Goal: Use online tool/utility: Utilize a website feature to perform a specific function

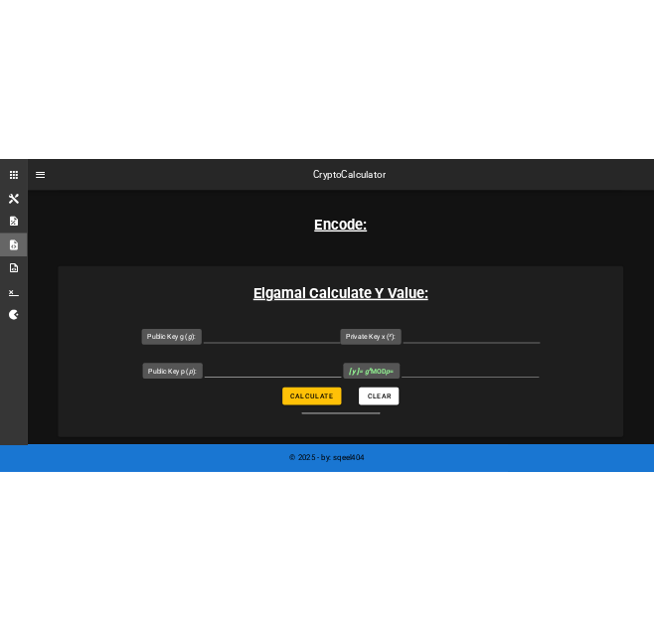
scroll to position [397, 0]
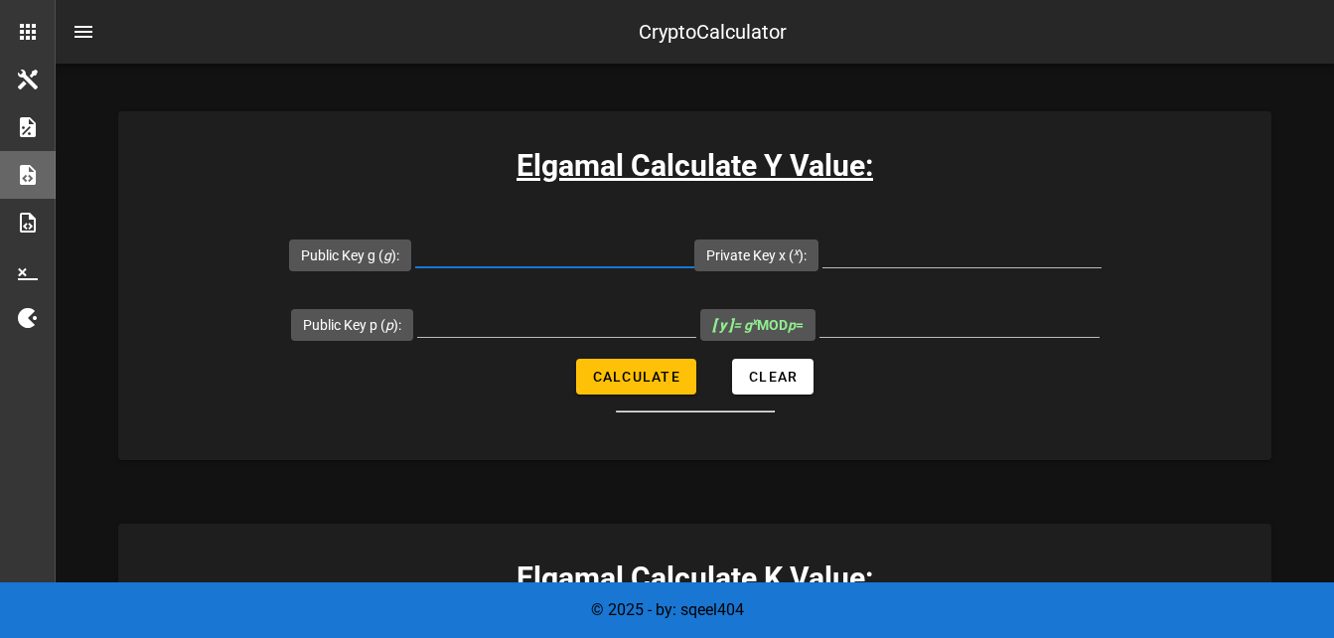
click at [518, 254] on input "Public Key g ( g ):" at bounding box center [554, 251] width 279 height 32
type input "5"
click at [851, 239] on input "Private Key x ( x ):" at bounding box center [961, 251] width 279 height 32
type input "7"
click at [539, 326] on input "Public Key p ( p ):" at bounding box center [556, 321] width 279 height 32
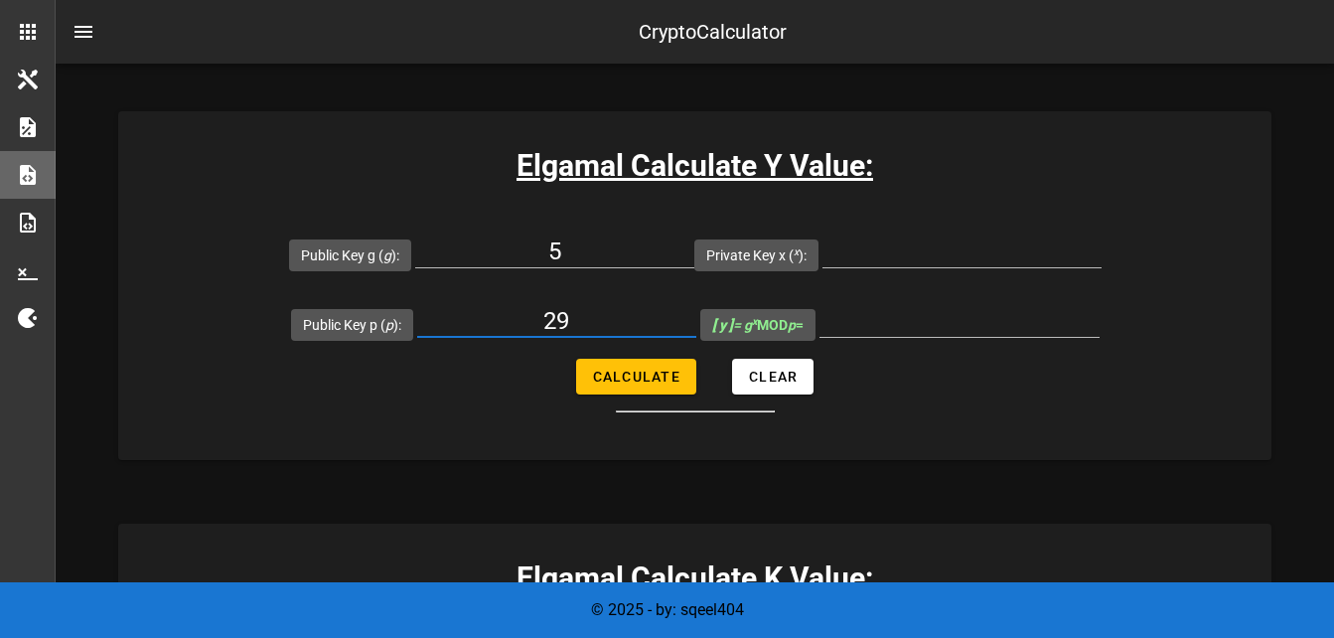
type input "29"
click at [654, 386] on button "Calculate" at bounding box center [636, 377] width 120 height 36
type input "All fields are required"
click at [514, 317] on input "Public Key p ( p ):" at bounding box center [556, 321] width 279 height 32
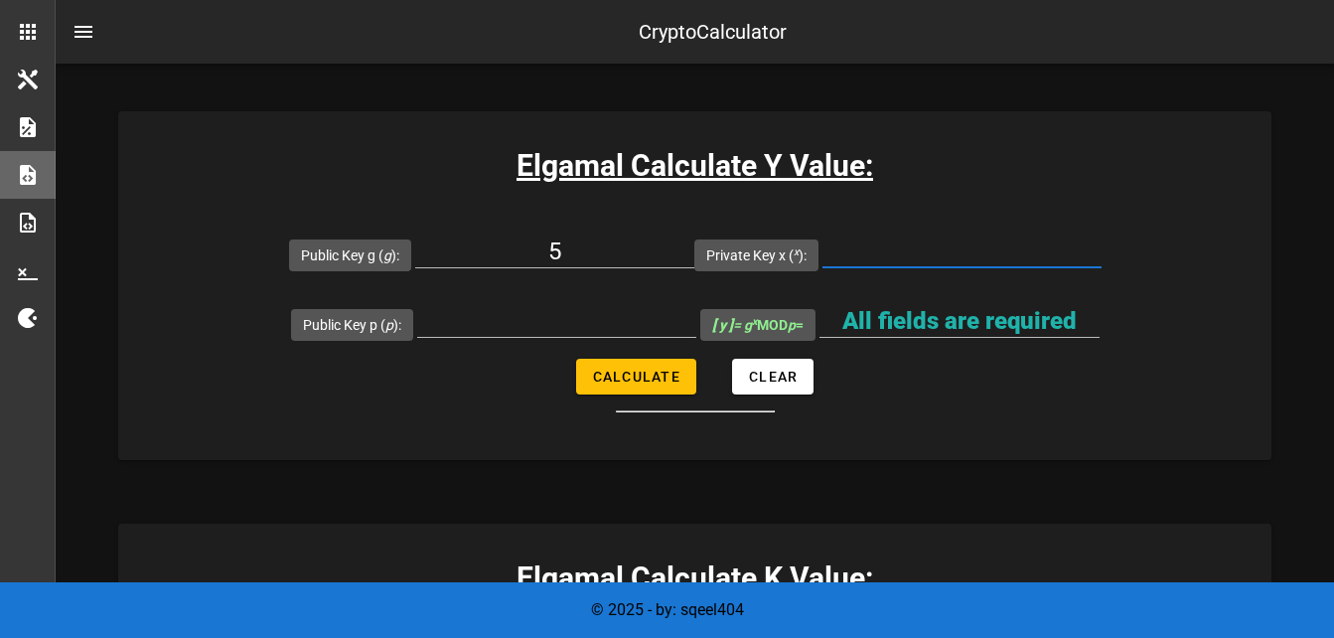
click at [909, 256] on input "Private Key x ( x ):" at bounding box center [961, 251] width 279 height 32
type input "7"
click at [517, 303] on div at bounding box center [556, 326] width 279 height 66
click at [574, 330] on input "Public Key p ( p ):" at bounding box center [556, 321] width 279 height 32
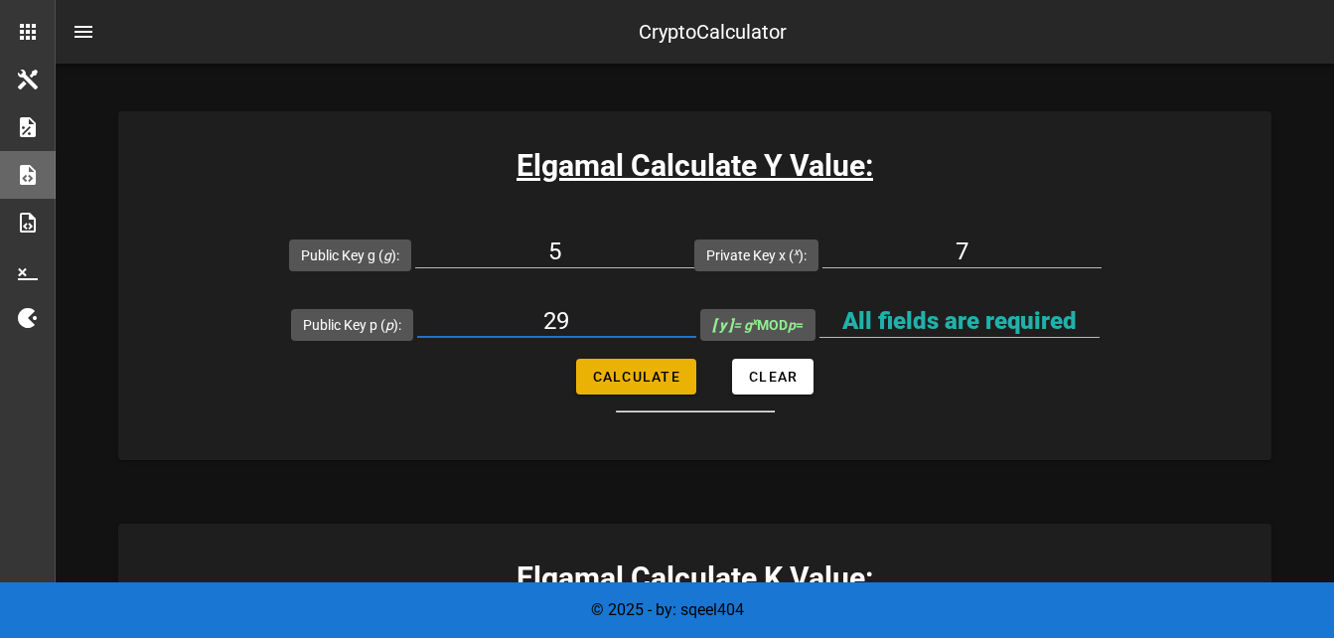
type input "29"
click at [623, 360] on button "Calculate" at bounding box center [636, 377] width 120 height 36
type input "28"
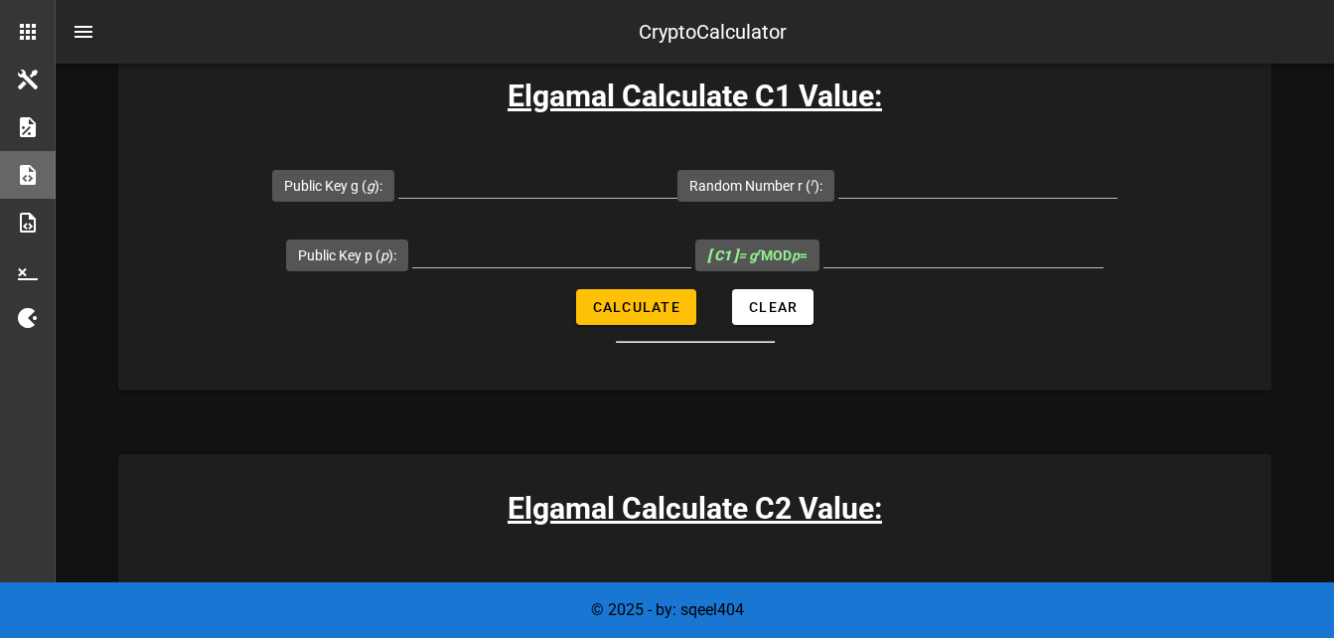
scroll to position [1192, 0]
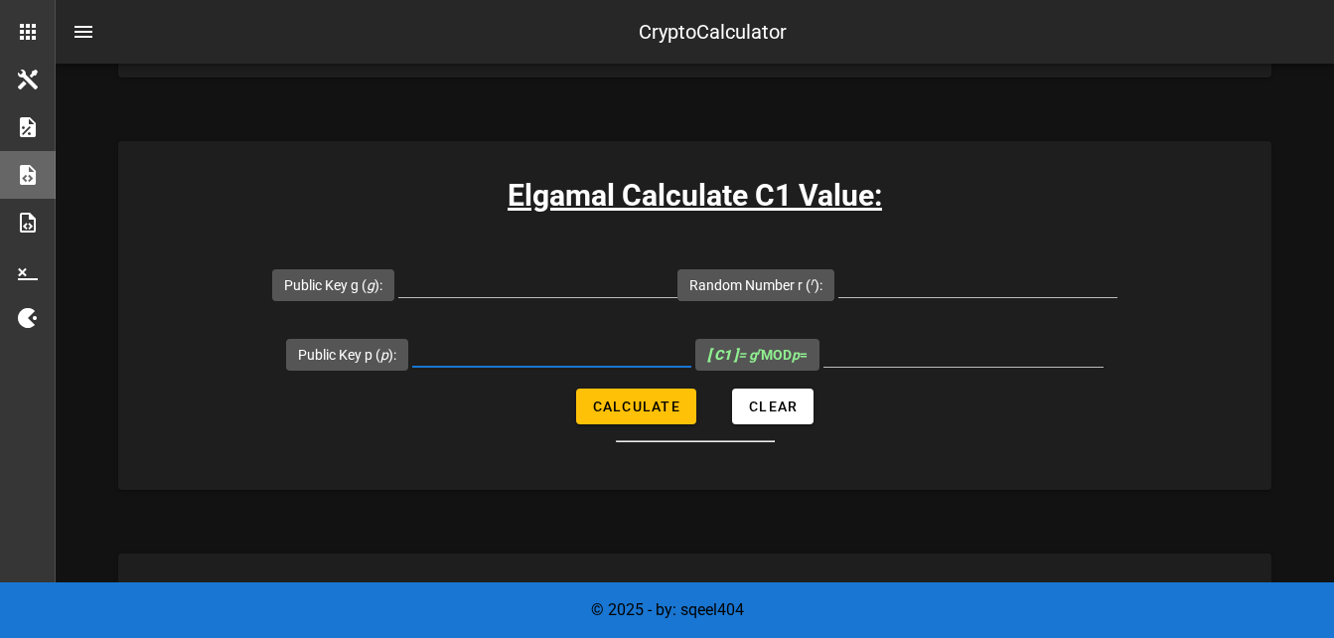
click at [449, 364] on input "Public Key p ( p ):" at bounding box center [551, 351] width 279 height 32
type input "29"
click at [478, 284] on input "Public Key g ( g ):" at bounding box center [537, 281] width 279 height 32
type input "5"
click at [907, 294] on input "Random Number r ( r ):" at bounding box center [977, 281] width 279 height 32
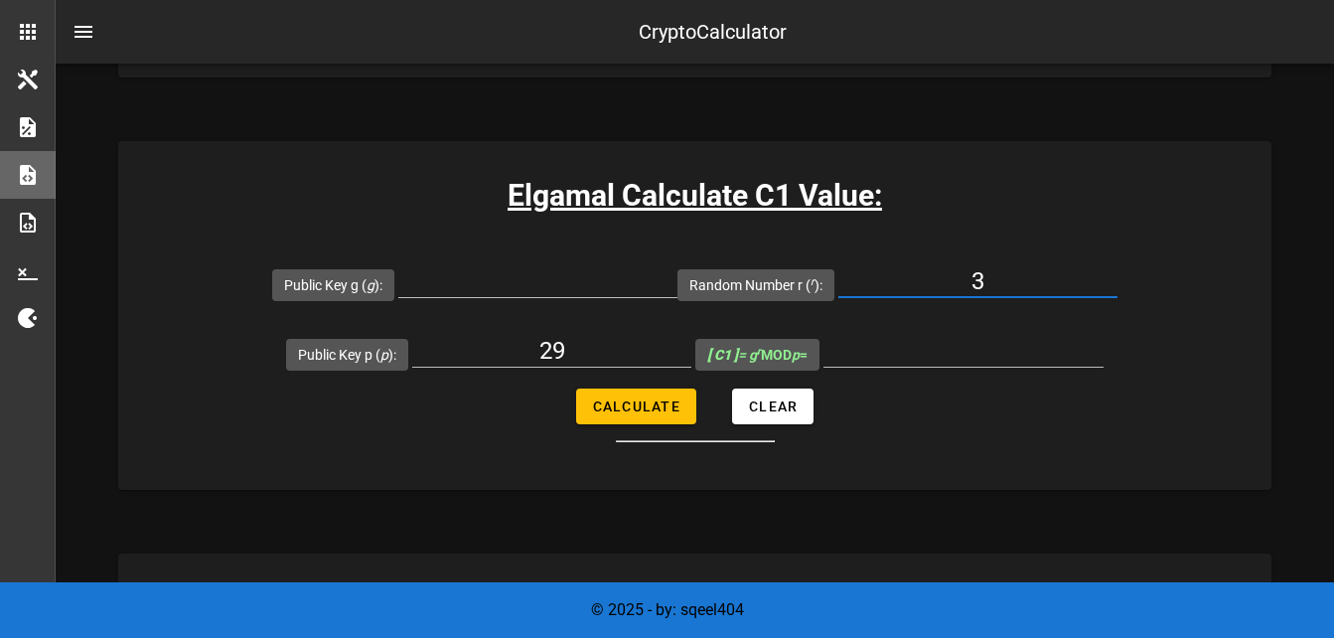
type input "3"
click at [461, 282] on input "Public Key g ( g ):" at bounding box center [537, 281] width 279 height 32
type input "5"
click at [927, 283] on input "Random Number r ( r ):" at bounding box center [977, 281] width 279 height 32
type input "3"
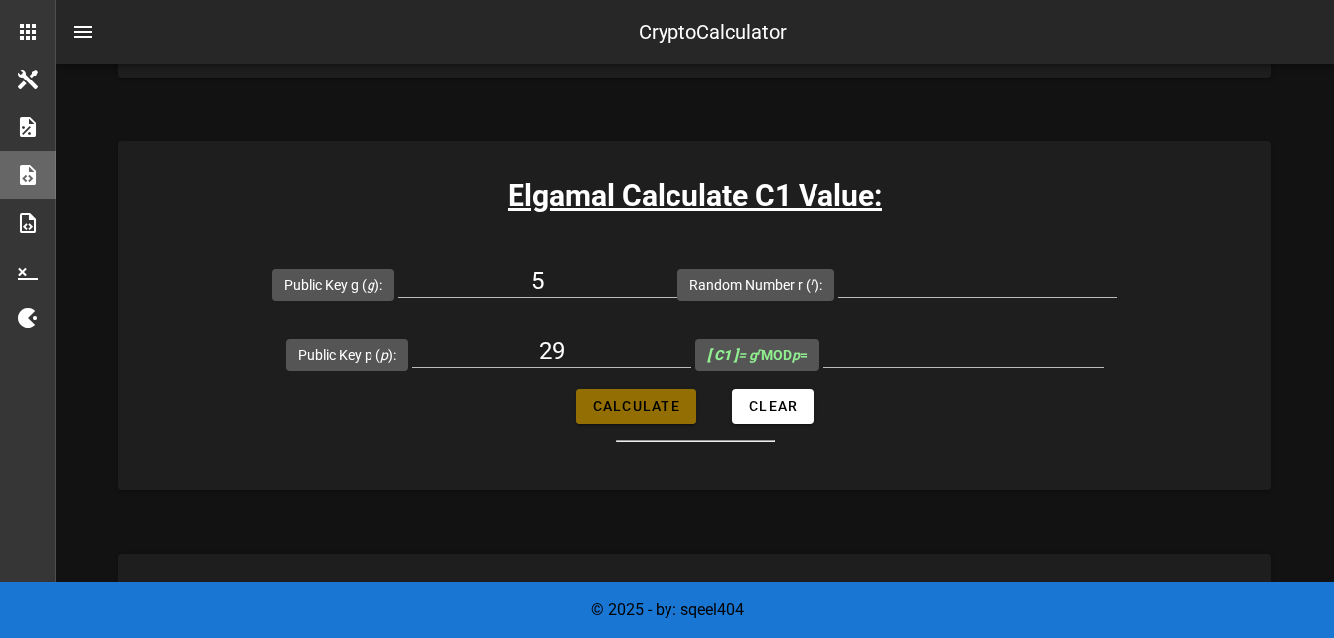
click at [641, 412] on span "Calculate" at bounding box center [636, 406] width 88 height 16
type input "All fields are required"
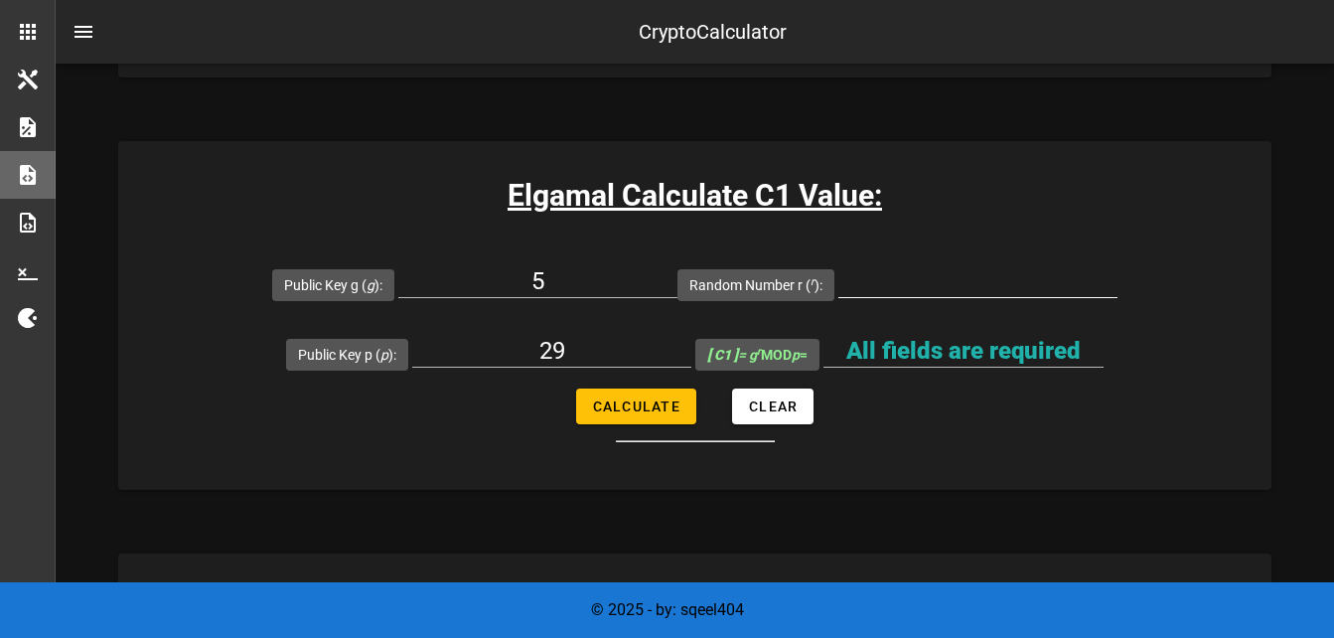
click at [878, 279] on input "Random Number r ( r ):" at bounding box center [977, 281] width 279 height 32
click at [886, 279] on input "Random Number r ( r ):" at bounding box center [977, 281] width 279 height 32
type input "3"
click at [613, 396] on button "Calculate" at bounding box center [636, 406] width 120 height 36
type input "9"
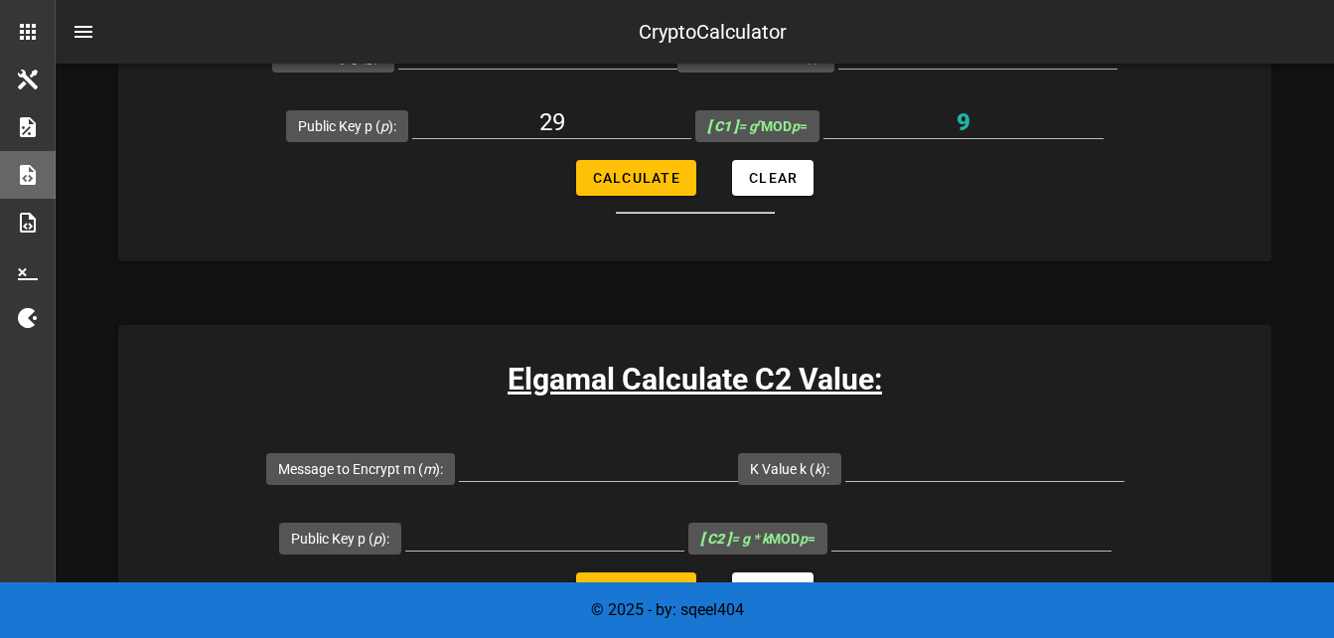
scroll to position [1391, 0]
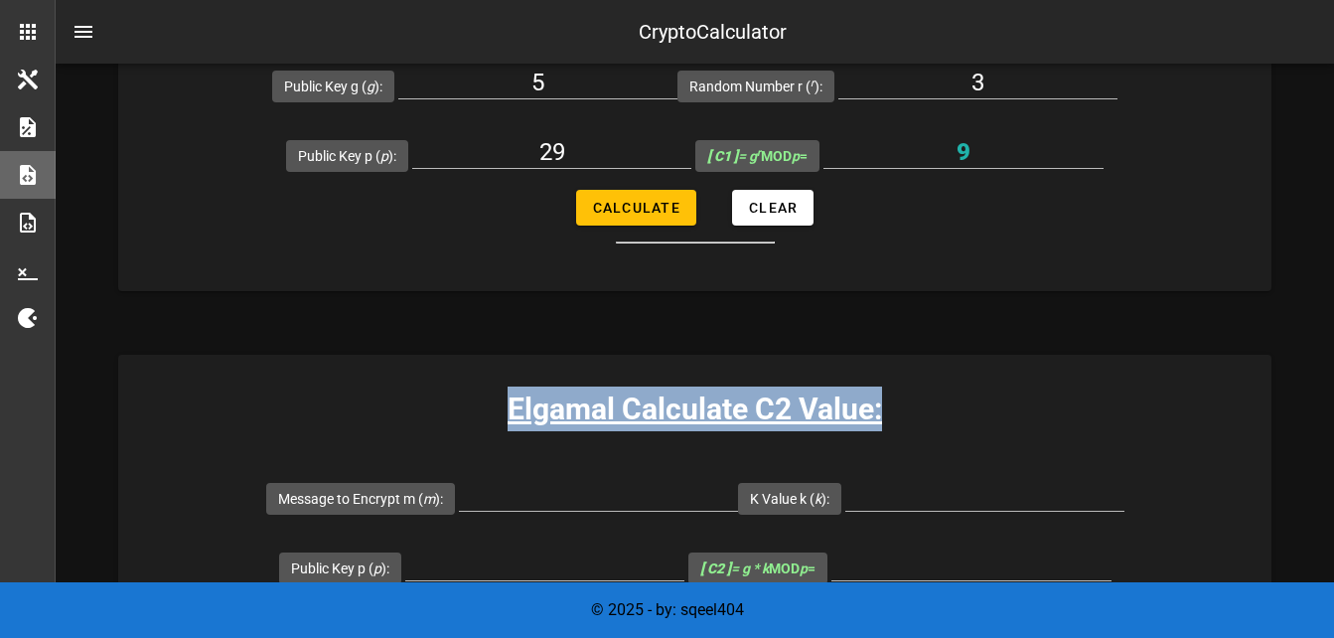
drag, startPoint x: 509, startPoint y: 406, endPoint x: 905, endPoint y: 403, distance: 396.3
click at [905, 403] on h3 "Elgamal Calculate C2 Value:" at bounding box center [694, 408] width 1153 height 45
copy h3 "Elgamal Calculate C2 Value:"
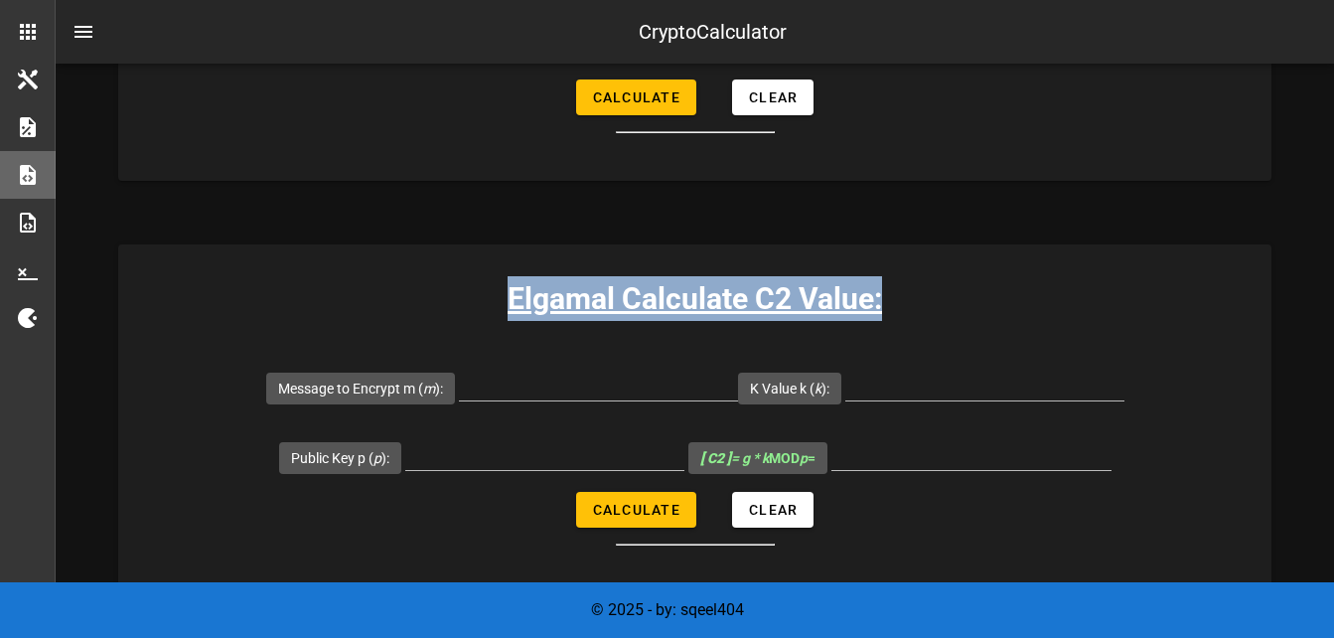
scroll to position [1589, 0]
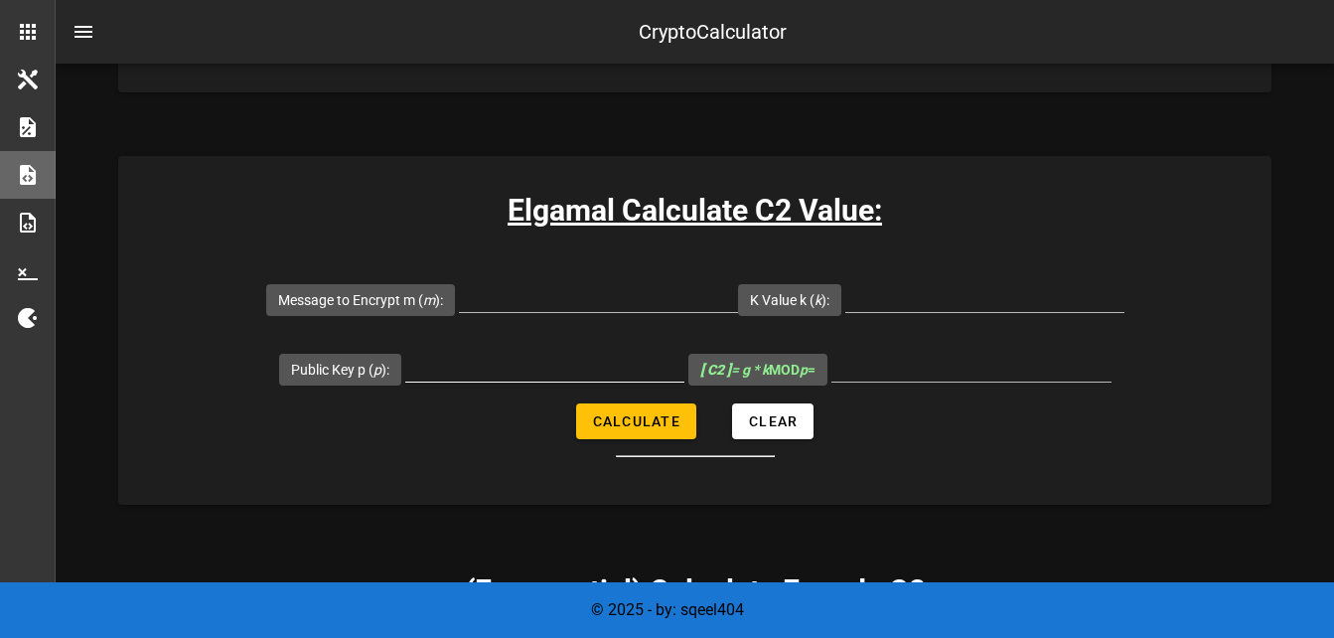
click at [479, 354] on input "Public Key p ( p ):" at bounding box center [544, 366] width 279 height 32
type input "29"
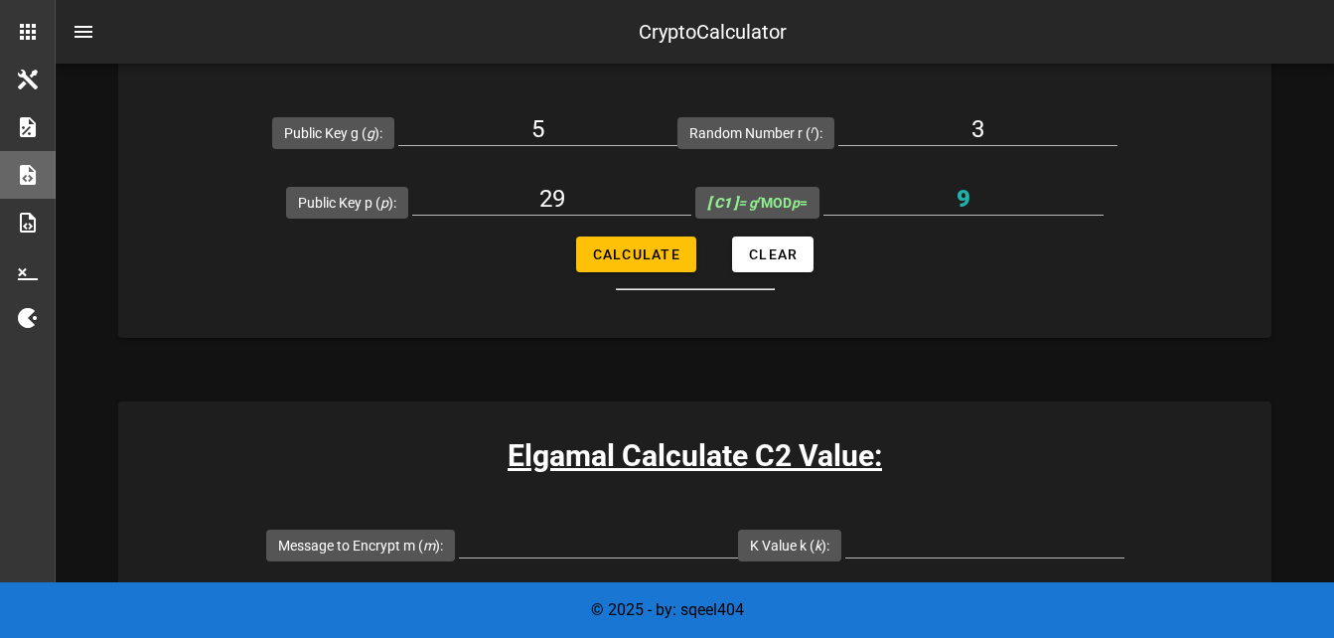
scroll to position [1490, 0]
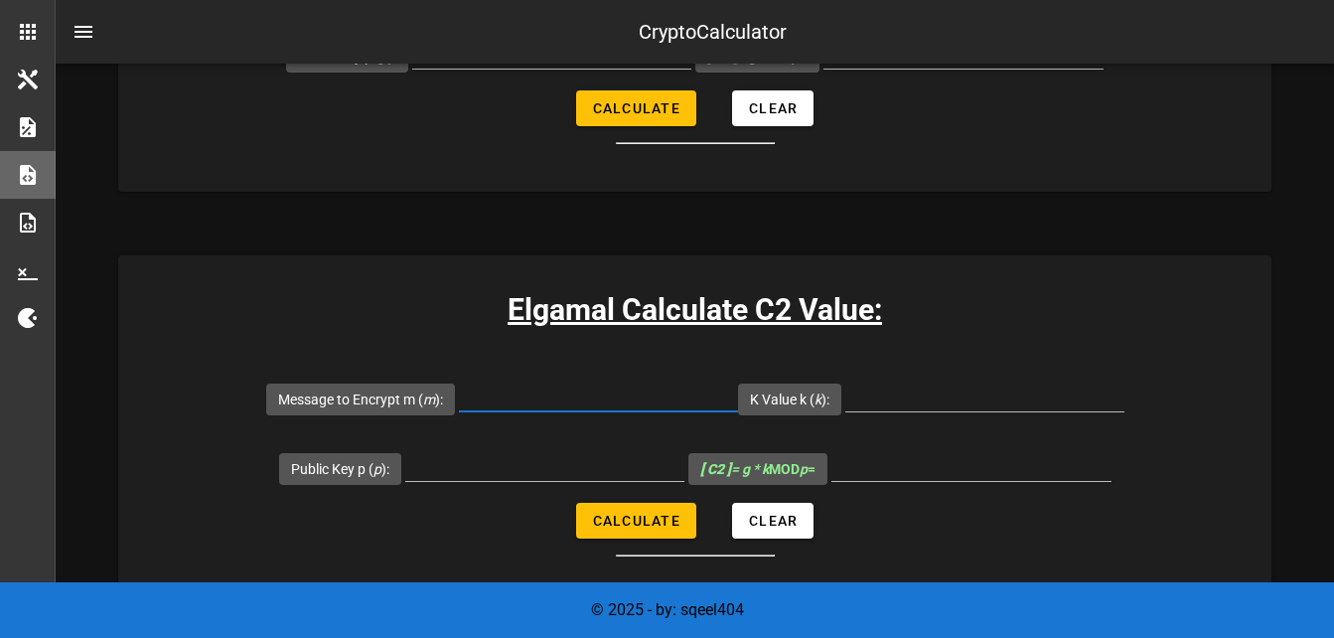
click at [515, 392] on input "Message to Encrypt m ( m ):" at bounding box center [598, 395] width 279 height 32
type input "7"
click at [890, 388] on input "K Value k ( k ):" at bounding box center [984, 395] width 279 height 32
type input "28"
click at [536, 462] on input "Public Key p ( p ):" at bounding box center [544, 465] width 279 height 32
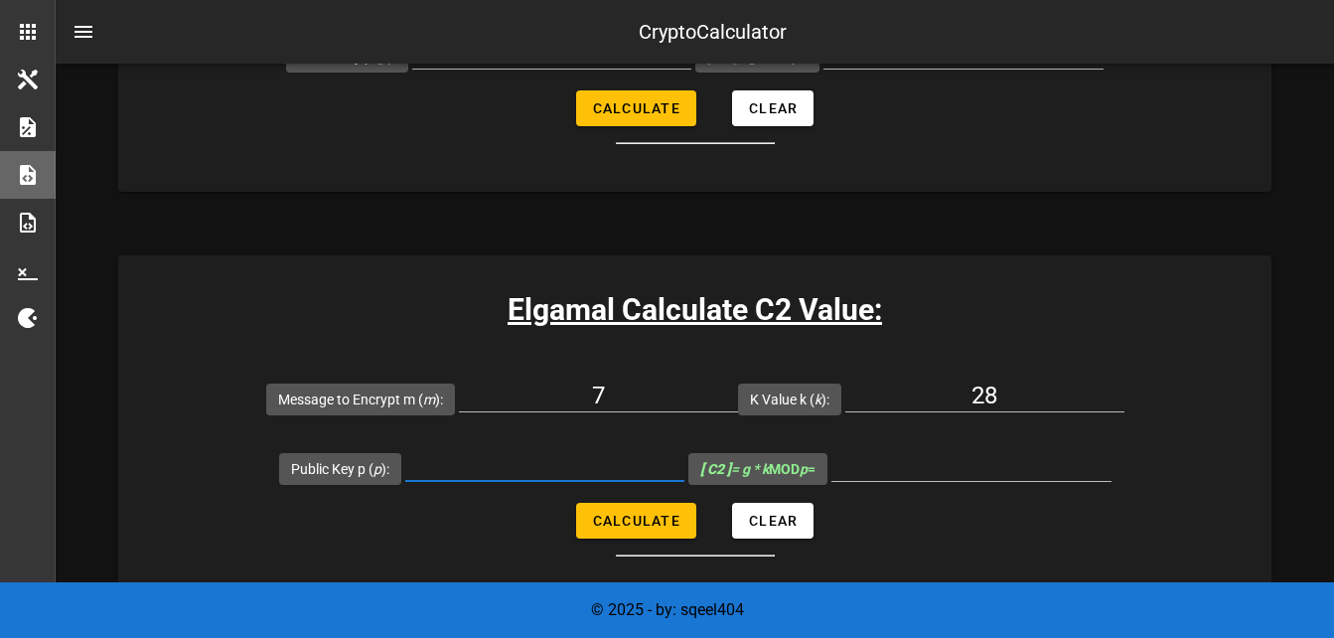
click at [536, 463] on input "Public Key p ( p ):" at bounding box center [544, 465] width 279 height 32
type input "29"
click at [653, 521] on span "Calculate" at bounding box center [636, 521] width 88 height 16
type input "22"
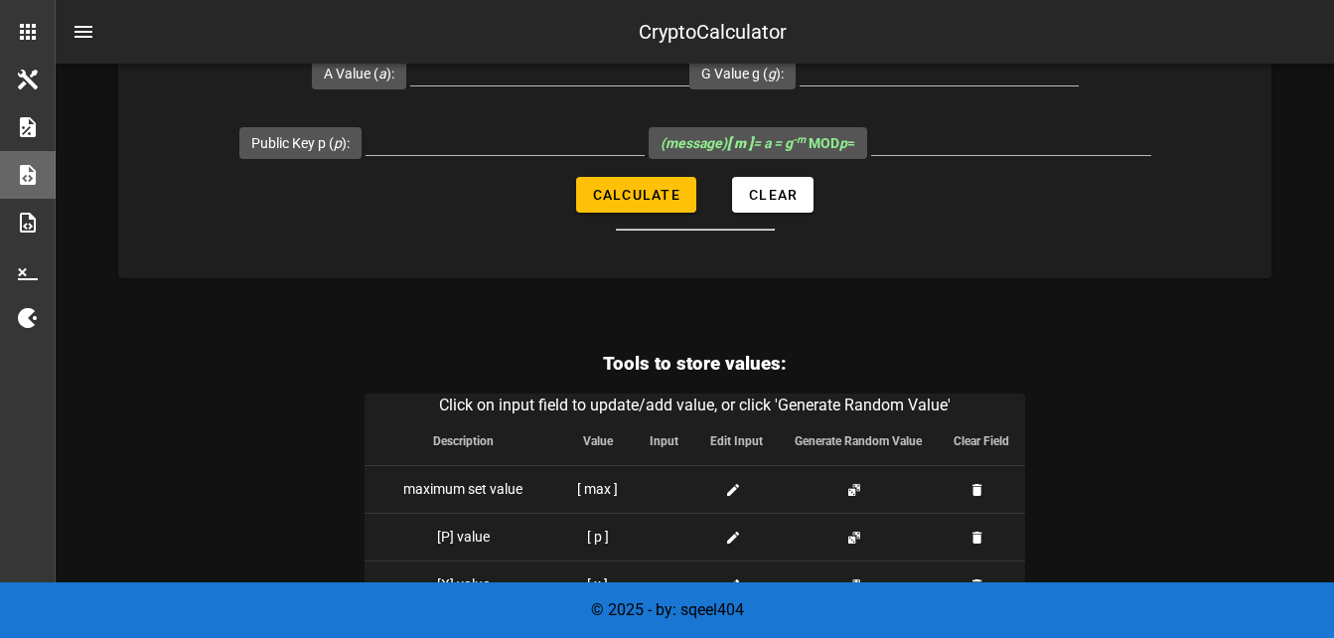
scroll to position [4323, 0]
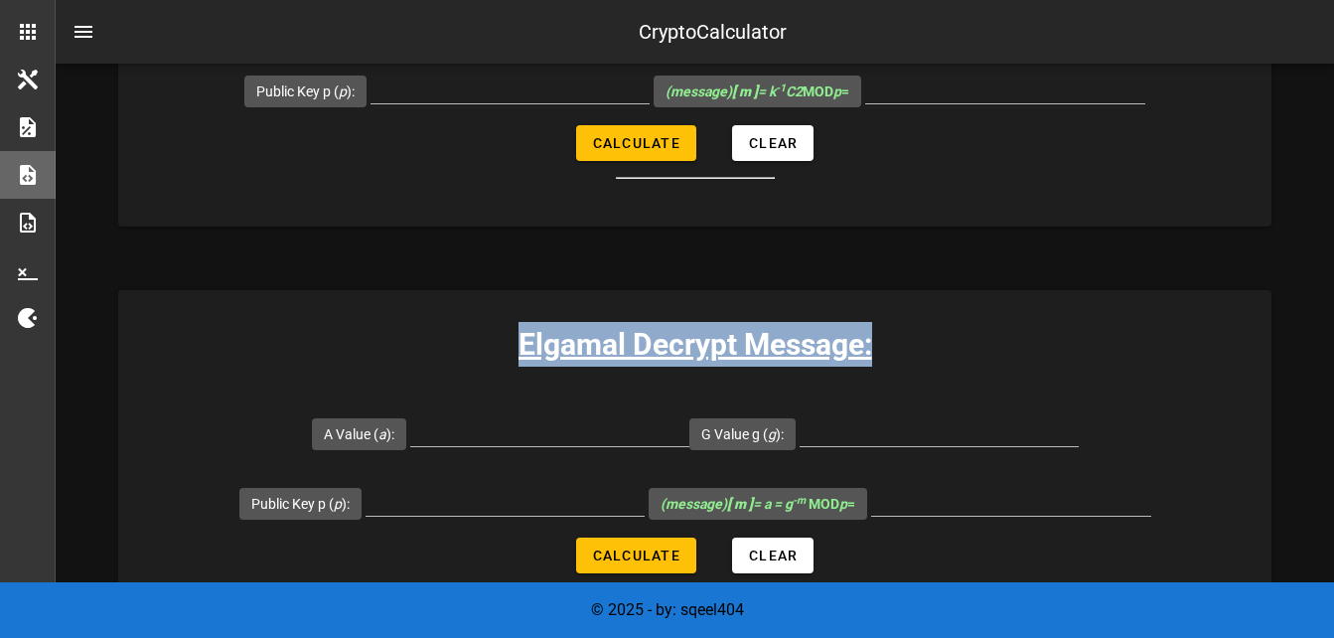
drag, startPoint x: 513, startPoint y: 340, endPoint x: 913, endPoint y: 337, distance: 400.3
click at [913, 337] on h3 "Elgamal Decrypt Message:" at bounding box center [694, 344] width 1153 height 45
copy h3 "Elgamal Decrypt Message:"
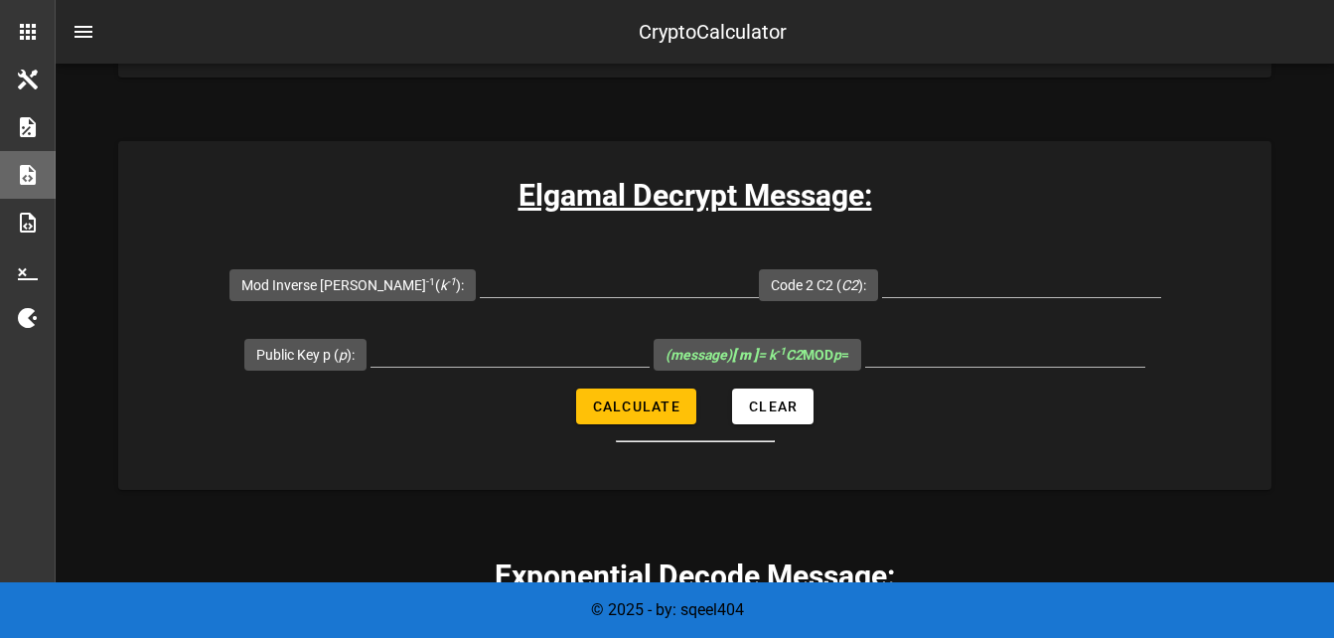
scroll to position [3528, 0]
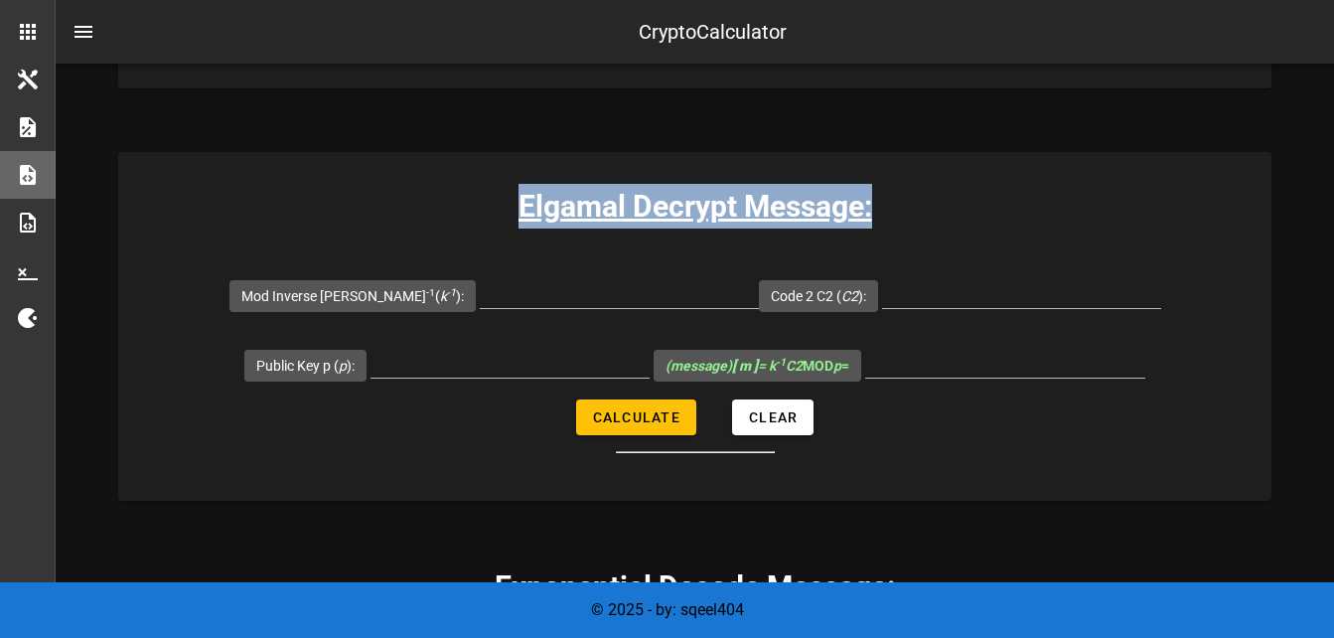
drag, startPoint x: 512, startPoint y: 204, endPoint x: 899, endPoint y: 211, distance: 387.4
click at [899, 211] on h3 "Elgamal Decrypt Message:" at bounding box center [694, 206] width 1153 height 45
copy h3 "Elgamal Decrypt Message:"
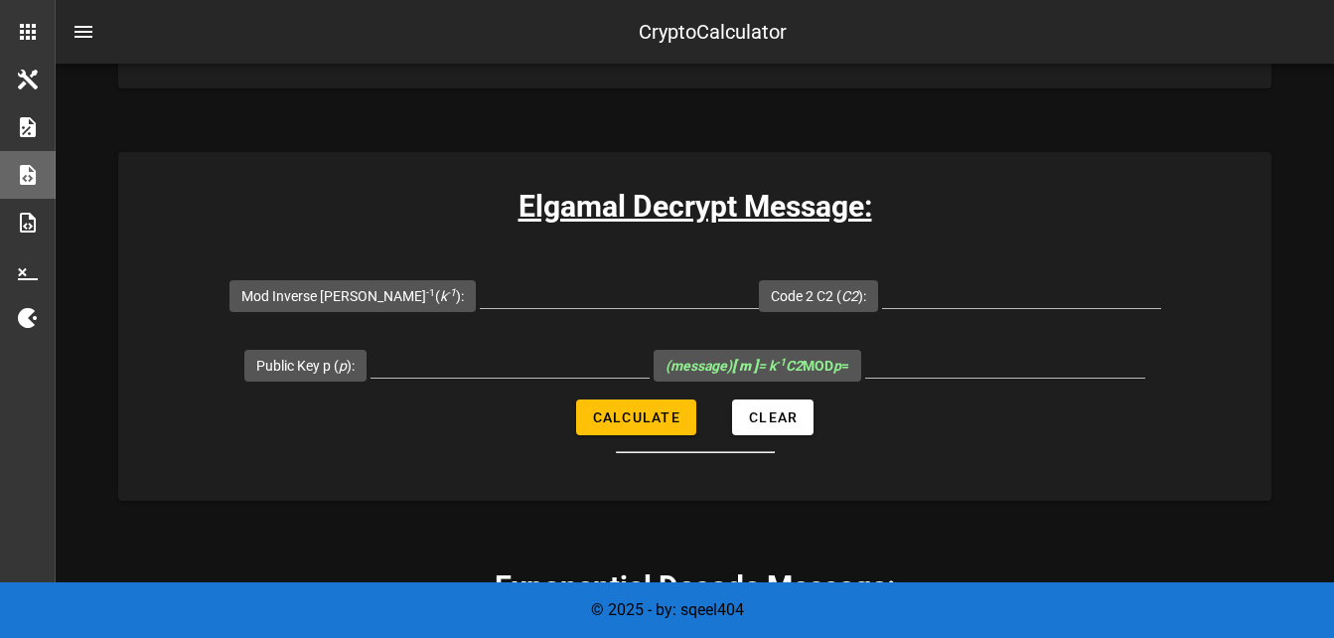
click at [1130, 242] on div "Elgamal Decrypt Message: Mod Inverse [PERSON_NAME] -1 ( k -1 ): Code 2 C2 ( C2 …" at bounding box center [694, 326] width 1153 height 349
click at [515, 304] on input "Mod Inverse [PERSON_NAME] -1 ( k -1 ):" at bounding box center [619, 292] width 279 height 32
type input "28"
click at [973, 293] on input "Code 2 C2 ( C2 ):" at bounding box center [1021, 292] width 279 height 32
type input "22"
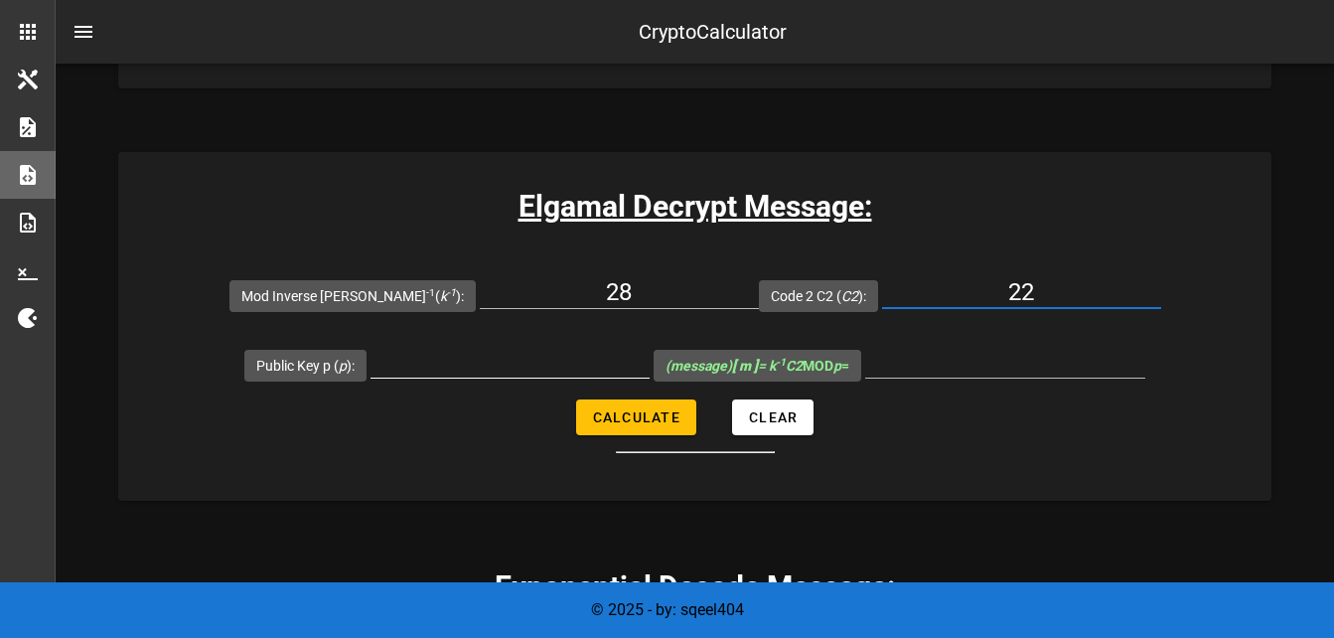
click at [459, 357] on input "Public Key p ( p ):" at bounding box center [509, 362] width 279 height 32
type input "29"
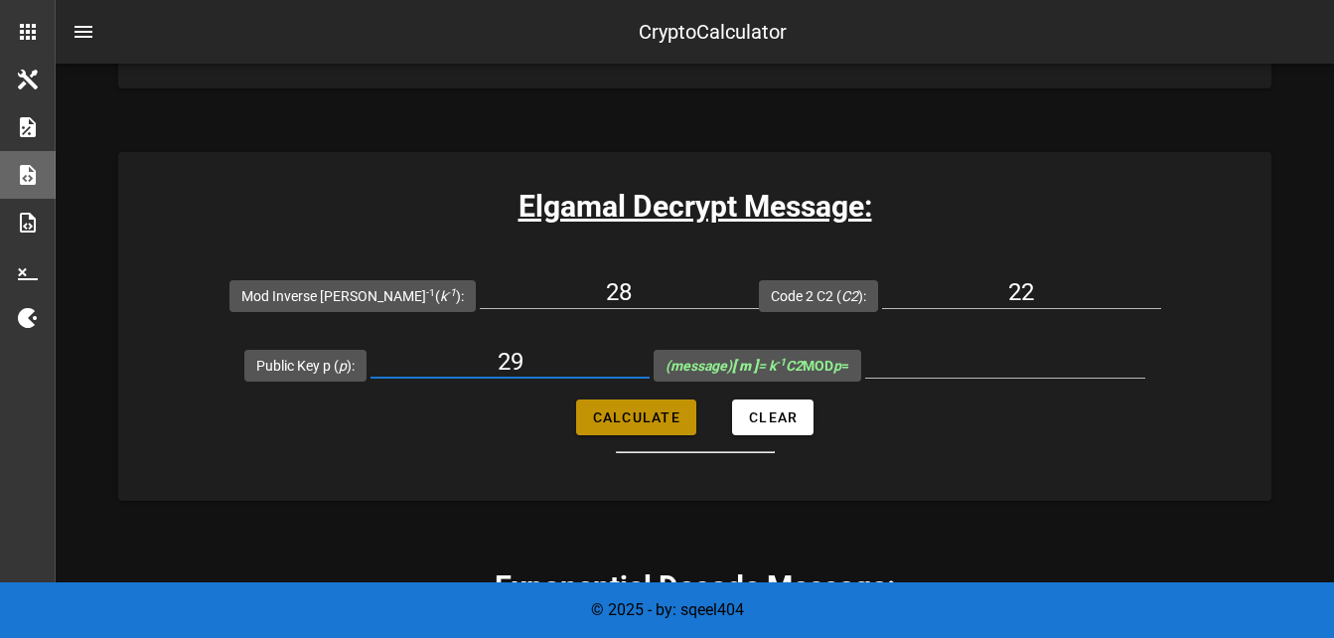
click at [628, 403] on button "Calculate" at bounding box center [636, 417] width 120 height 36
type input "7"
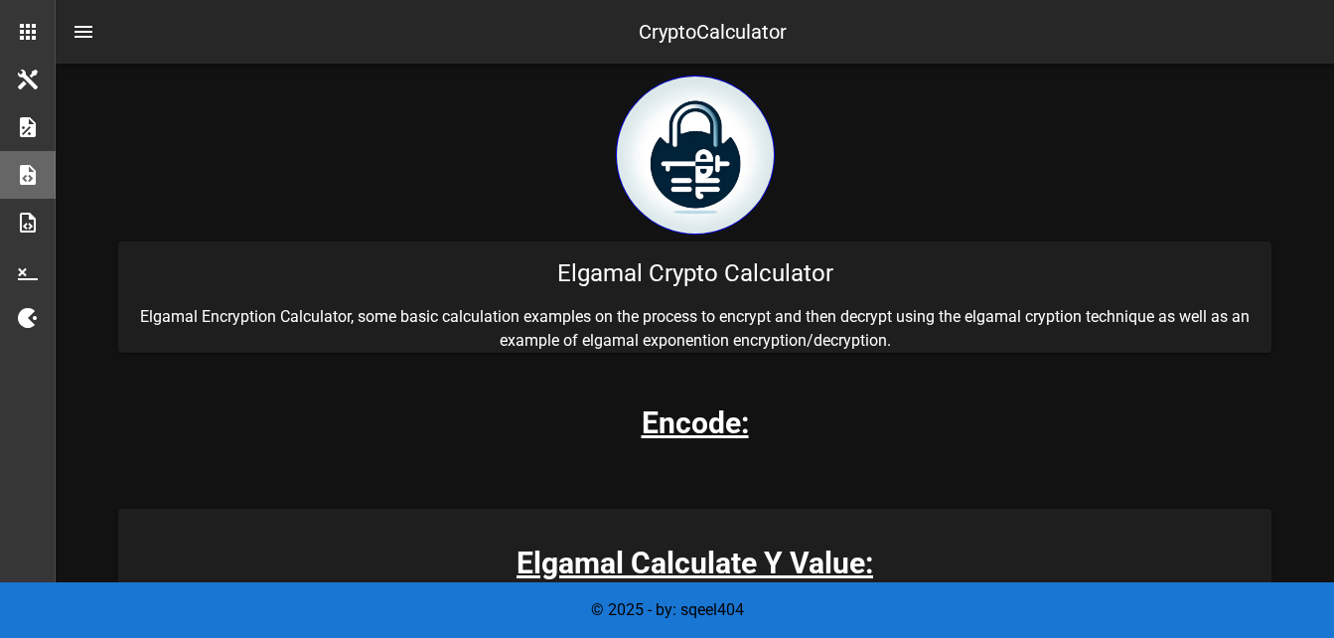
scroll to position [397, 0]
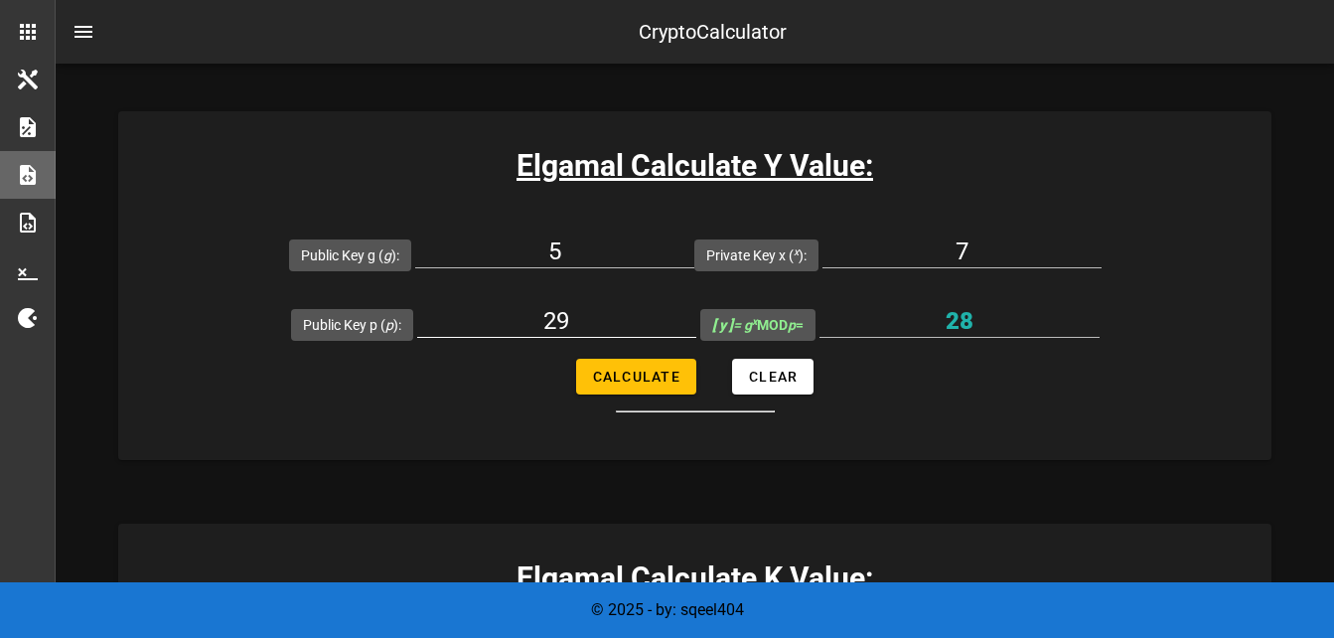
click at [571, 319] on input "29" at bounding box center [556, 321] width 279 height 32
type input "2"
paste input "19777"
type input "19777"
click at [979, 258] on input "7" at bounding box center [961, 251] width 279 height 32
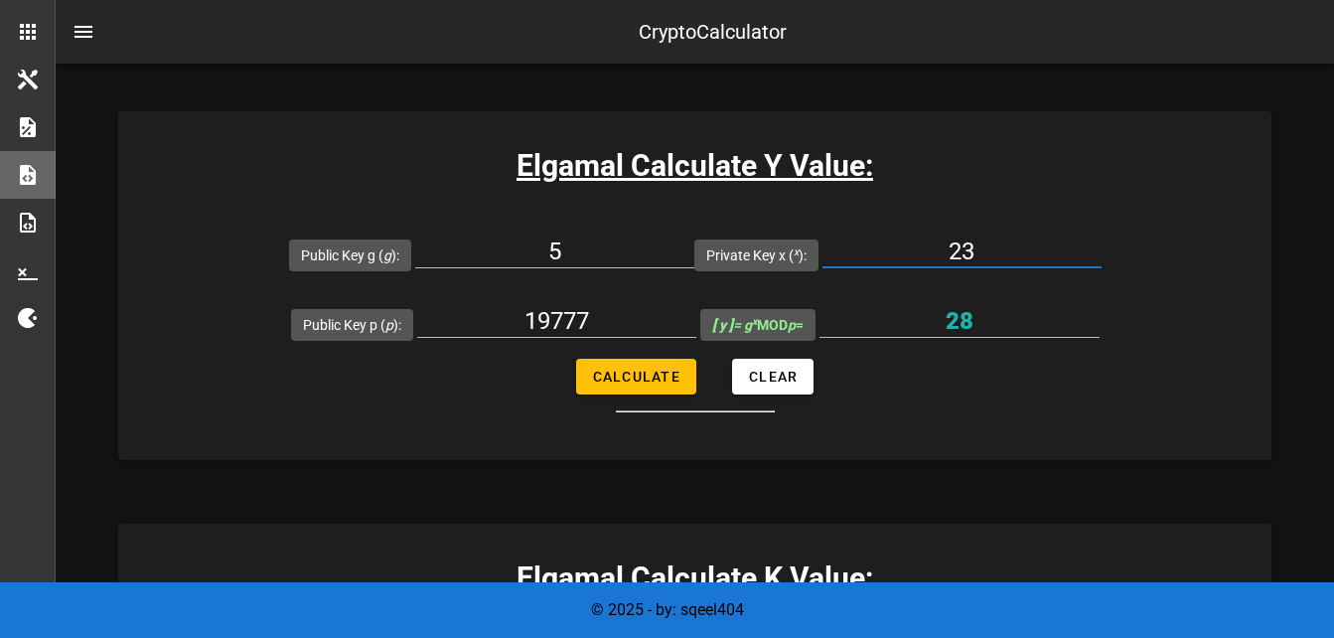
type input "23"
click at [577, 257] on input "5" at bounding box center [554, 251] width 279 height 32
type input "7"
click at [861, 245] on input "Private Key x ( x ):" at bounding box center [961, 251] width 279 height 32
type input "23"
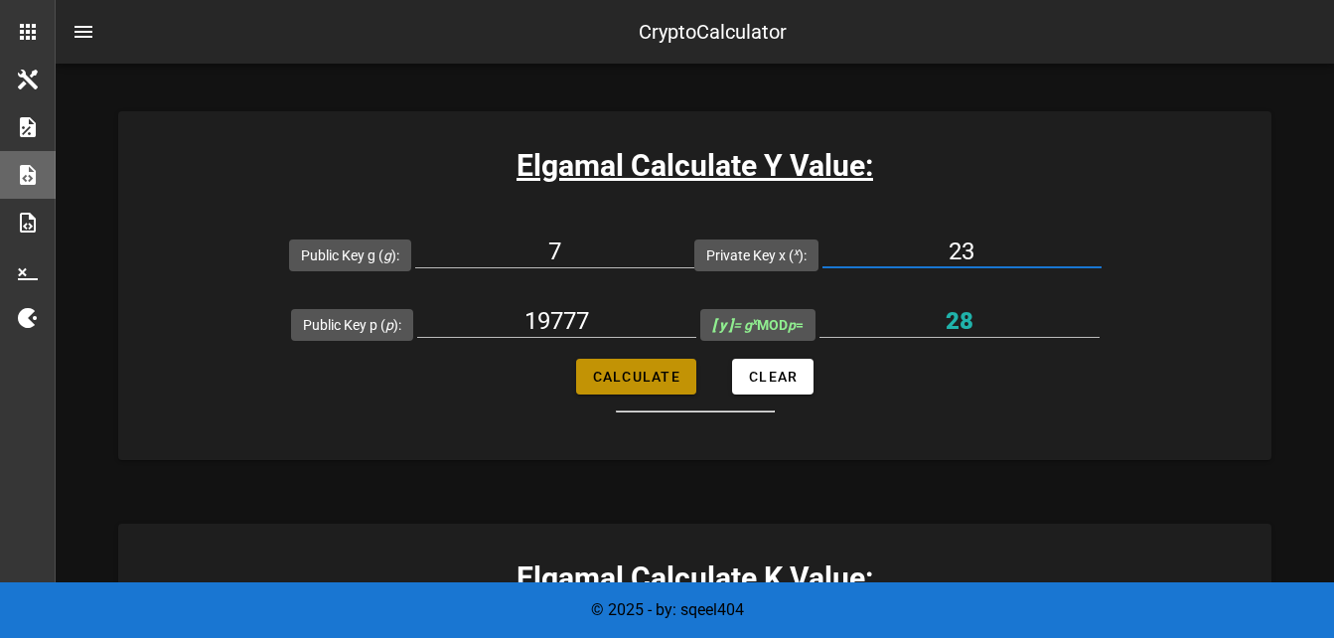
click at [662, 378] on span "Calculate" at bounding box center [636, 376] width 88 height 16
type input "15758"
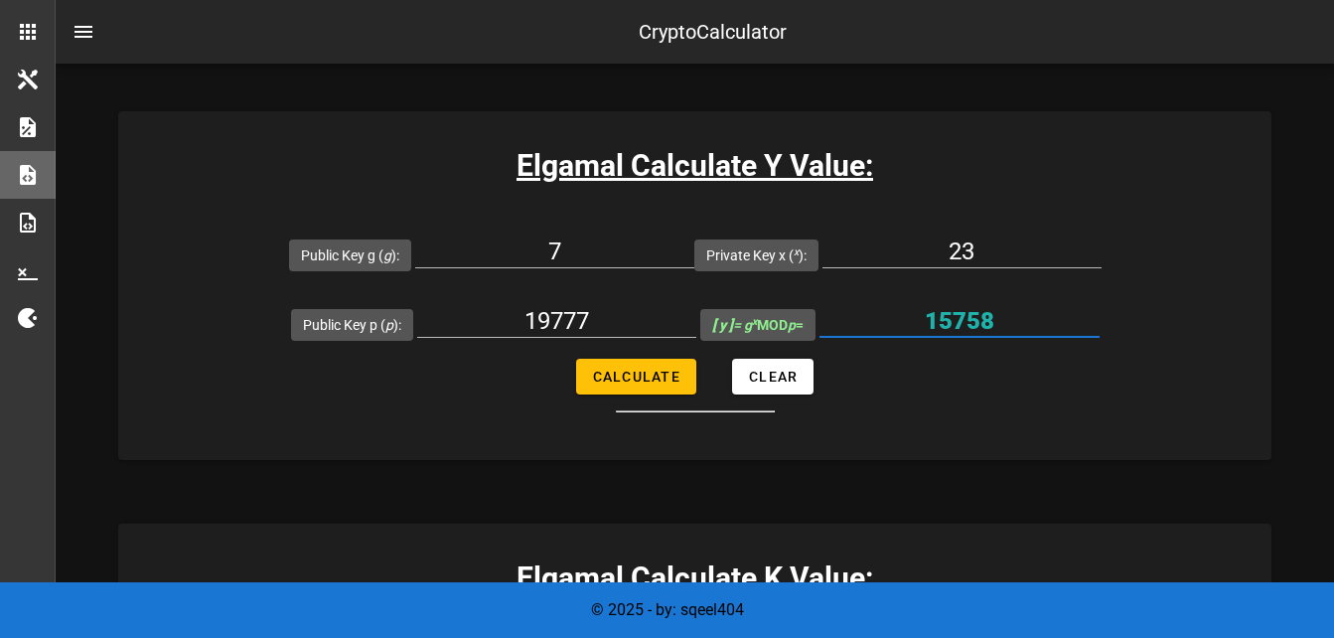
drag, startPoint x: 931, startPoint y: 321, endPoint x: 1001, endPoint y: 322, distance: 70.5
click at [1001, 322] on input "15758" at bounding box center [959, 321] width 280 height 32
click at [452, 146] on h3 "Elgamal Calculate Y Value:" at bounding box center [694, 165] width 1153 height 45
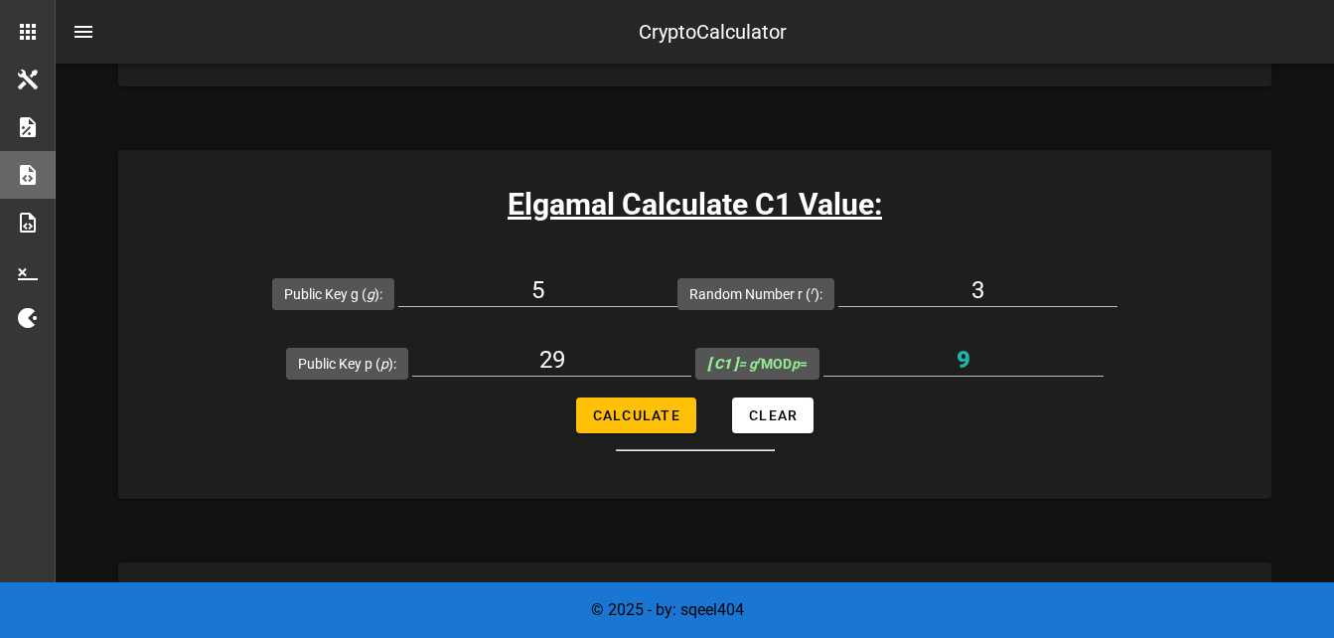
scroll to position [1192, 0]
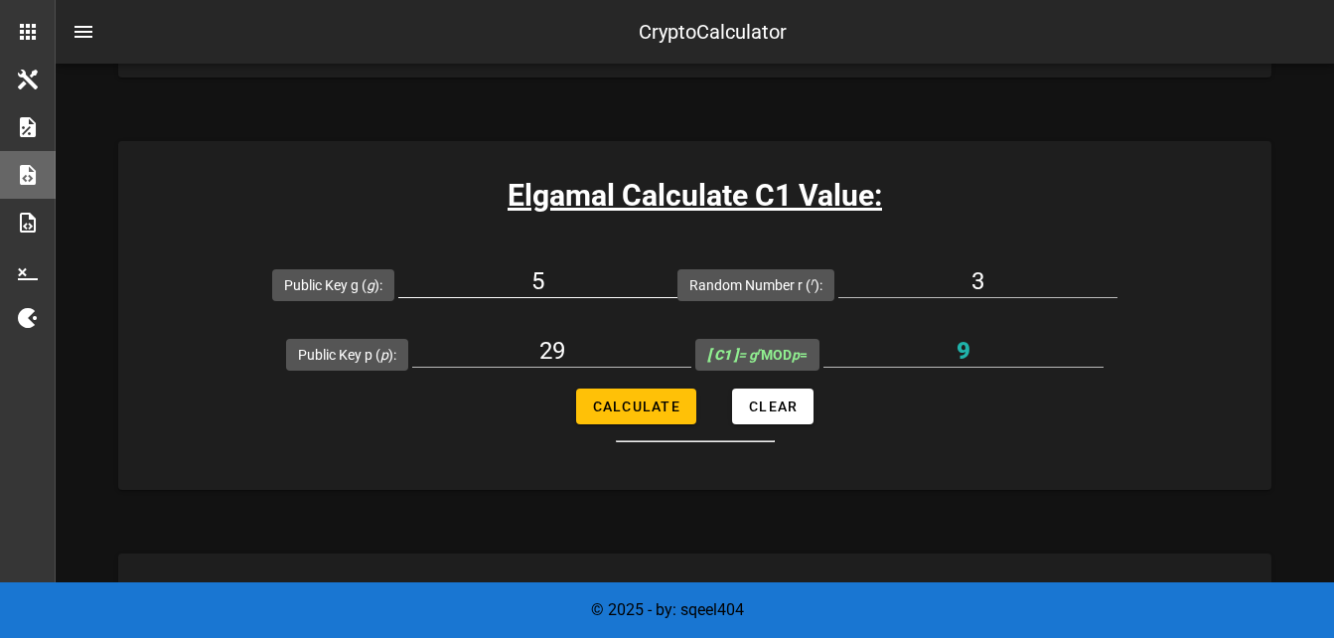
click at [578, 287] on input "5" at bounding box center [537, 281] width 279 height 32
type input "7"
click at [996, 278] on input "3" at bounding box center [977, 281] width 279 height 32
type input "5"
click at [573, 355] on input "29" at bounding box center [551, 351] width 279 height 32
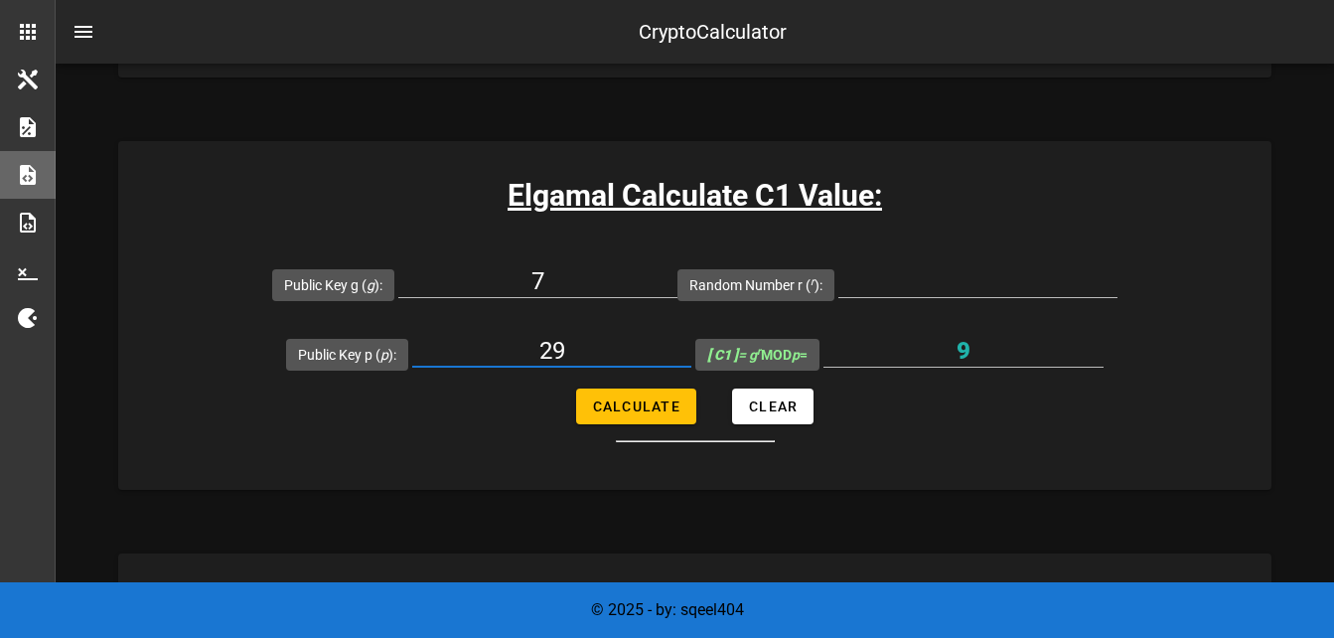
type input "2"
type input "19777"
click at [952, 273] on input "Random Number r ( r ):" at bounding box center [977, 281] width 279 height 32
type input "5"
click at [640, 396] on button "Calculate" at bounding box center [636, 406] width 120 height 36
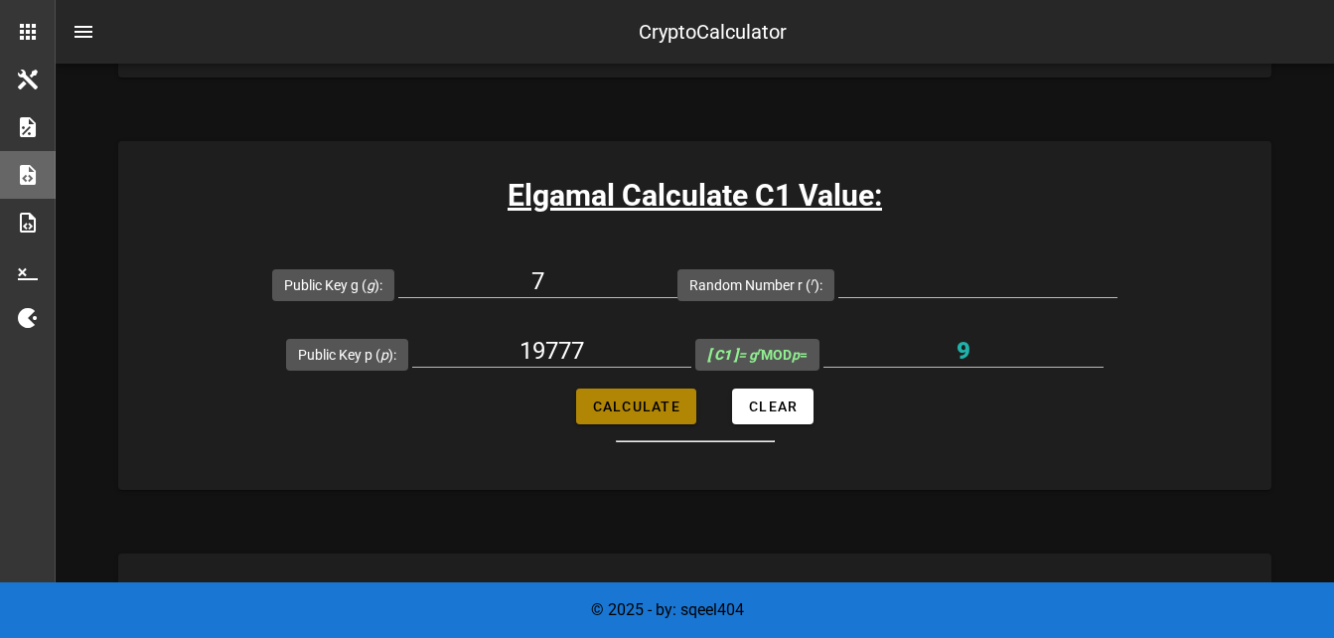
type input "All fields are required"
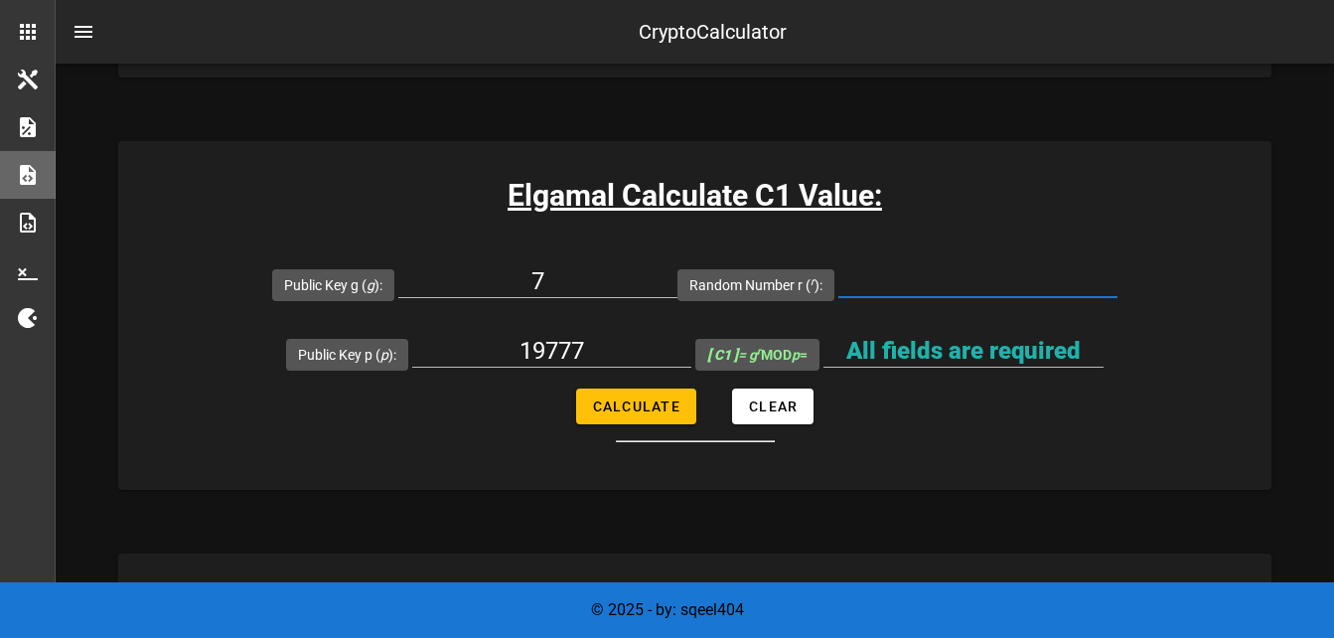
click at [884, 281] on input "Random Number r ( r ):" at bounding box center [977, 281] width 279 height 32
type input "5"
click at [649, 398] on span "Calculate" at bounding box center [636, 406] width 88 height 16
type input "16807"
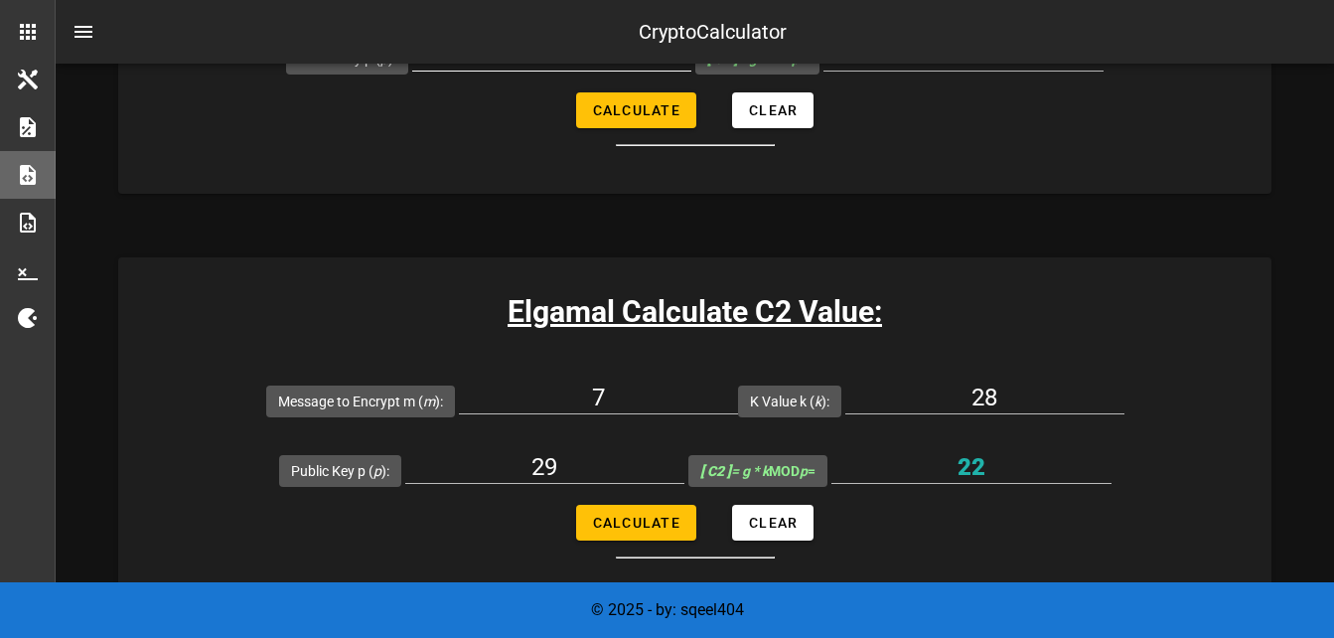
scroll to position [1490, 0]
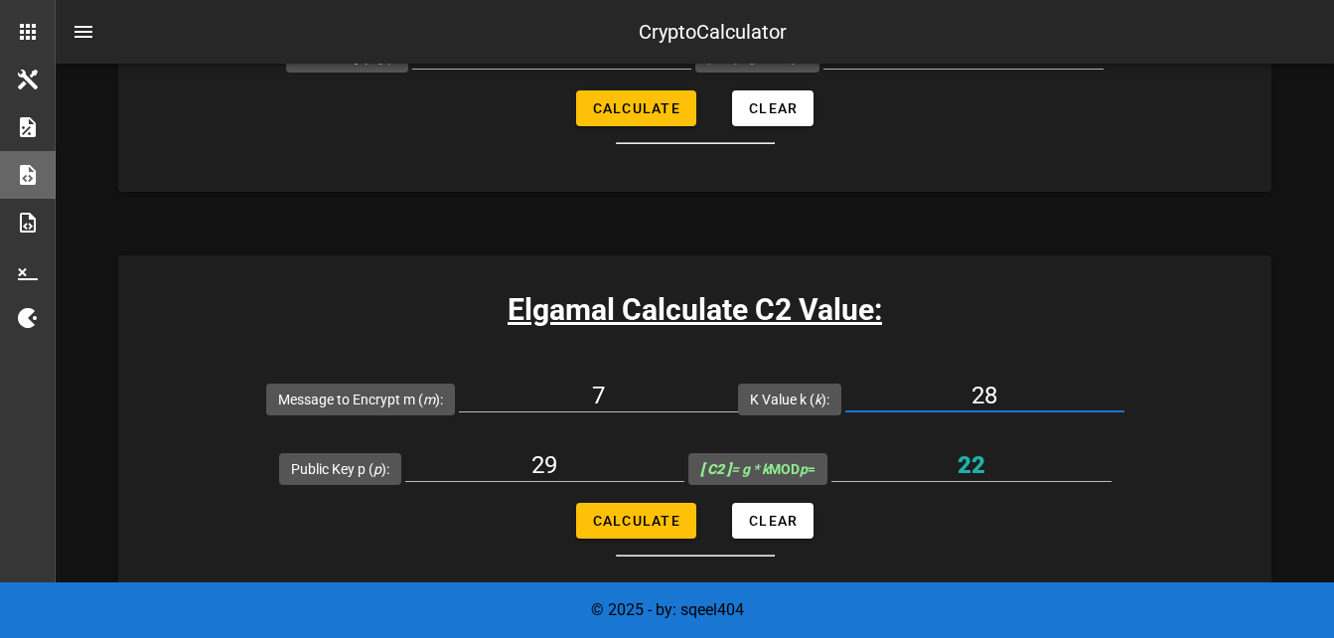
click at [1011, 391] on input "28" at bounding box center [984, 395] width 279 height 32
type input "2"
paste input "15758"
type input "15758"
click at [560, 449] on input "29" at bounding box center [544, 465] width 279 height 32
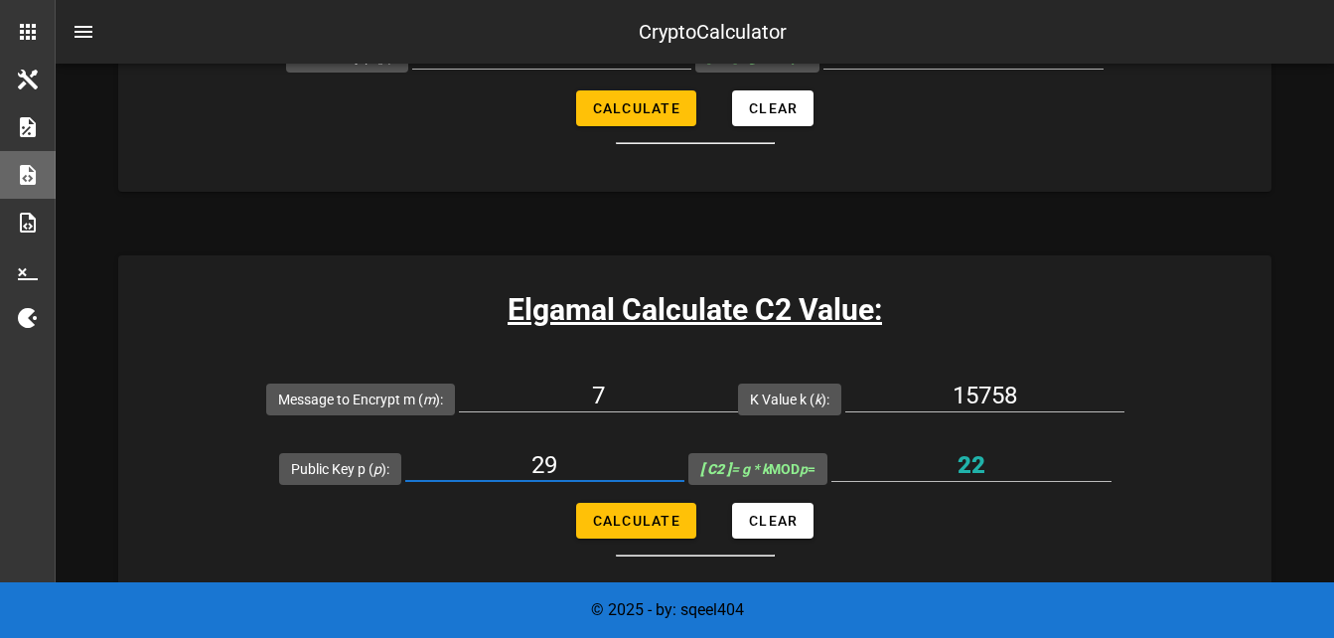
type input "2"
paste input "19777"
type input "19777"
click at [648, 520] on span "Calculate" at bounding box center [636, 521] width 88 height 16
type input "11421"
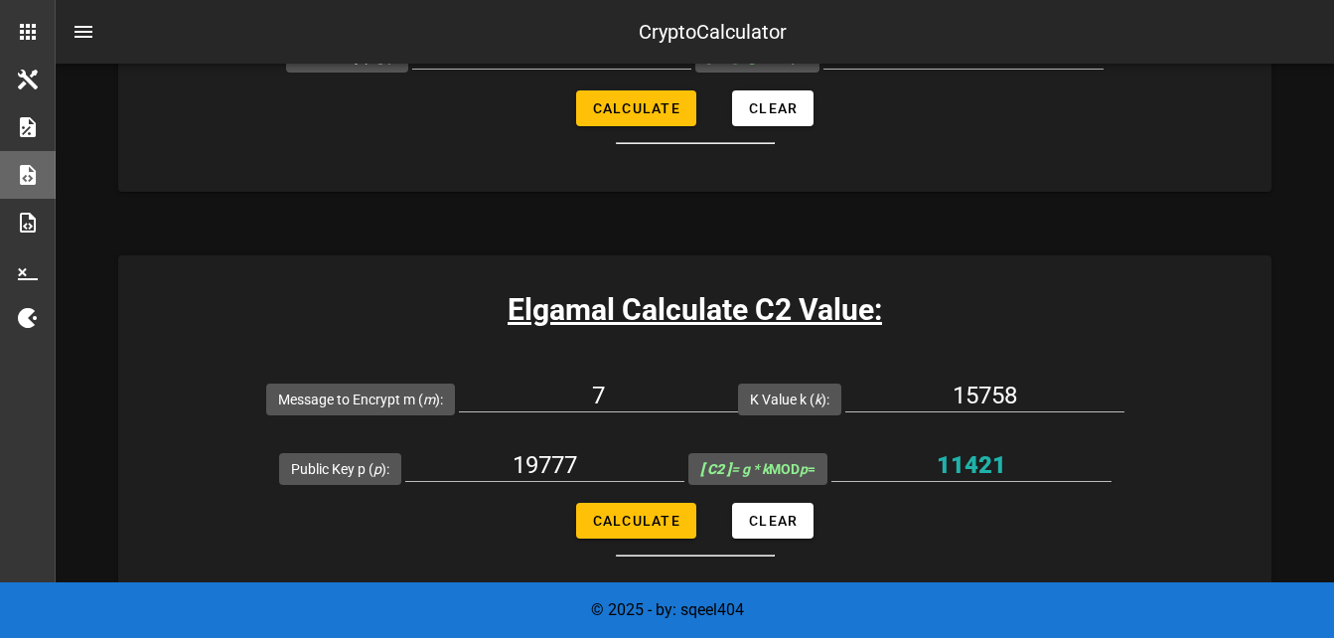
click at [125, 255] on div "Elgamal Calculate C2 Value: Message to Encrypt m ( m ): 7 K Value k ( k ): 1575…" at bounding box center [694, 429] width 1153 height 349
drag, startPoint x: 938, startPoint y: 457, endPoint x: 1011, endPoint y: 458, distance: 73.5
click at [1011, 458] on input "11421" at bounding box center [971, 465] width 280 height 32
click at [1007, 462] on input "11421" at bounding box center [971, 465] width 280 height 32
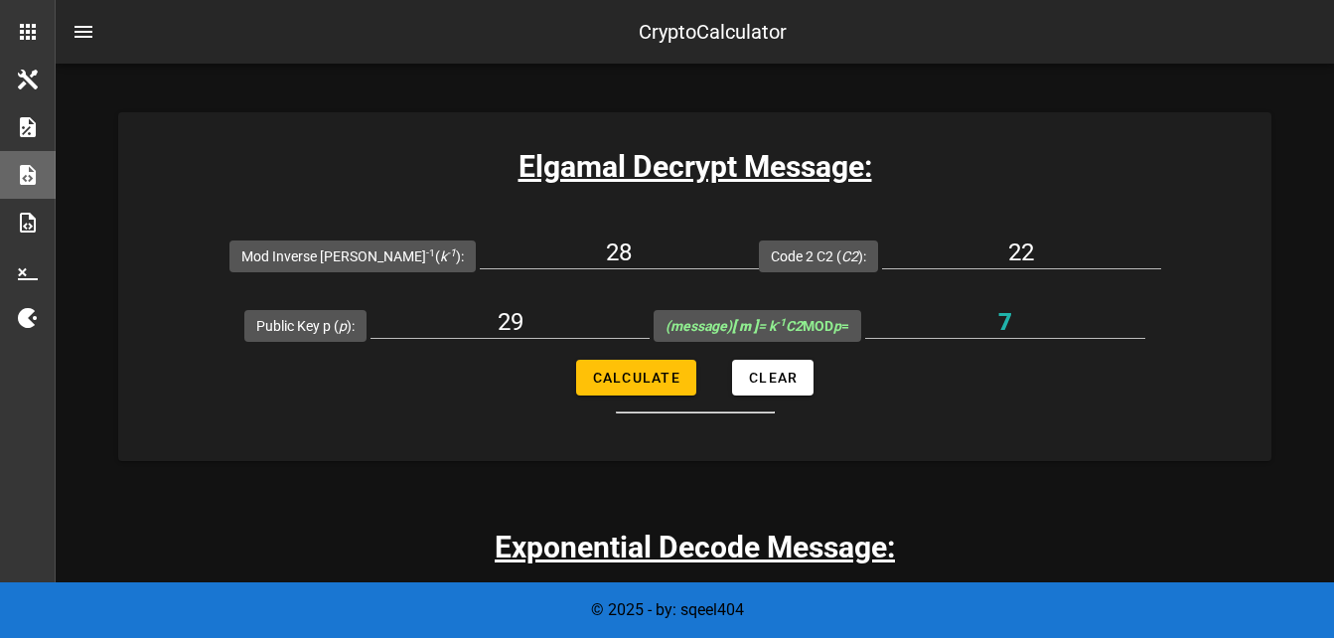
scroll to position [3576, 0]
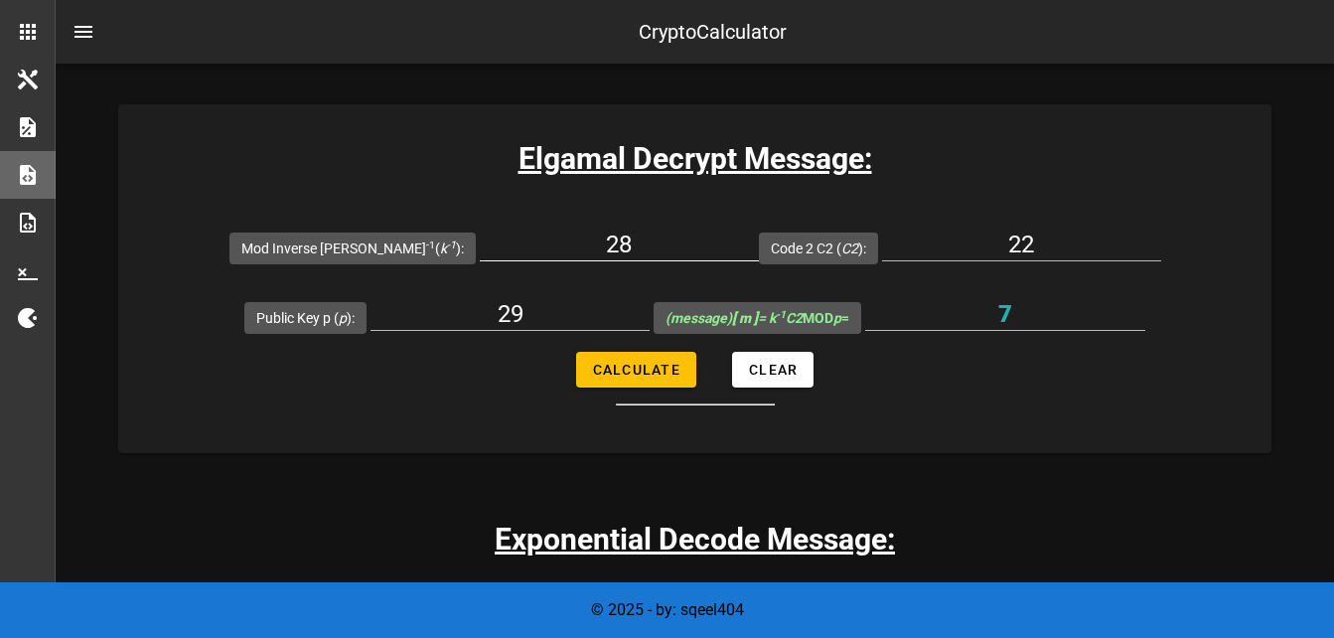
click at [631, 247] on input "28" at bounding box center [619, 244] width 279 height 32
type input "2"
type input "6054"
click at [1015, 243] on input "22" at bounding box center [1021, 244] width 279 height 32
type input "2"
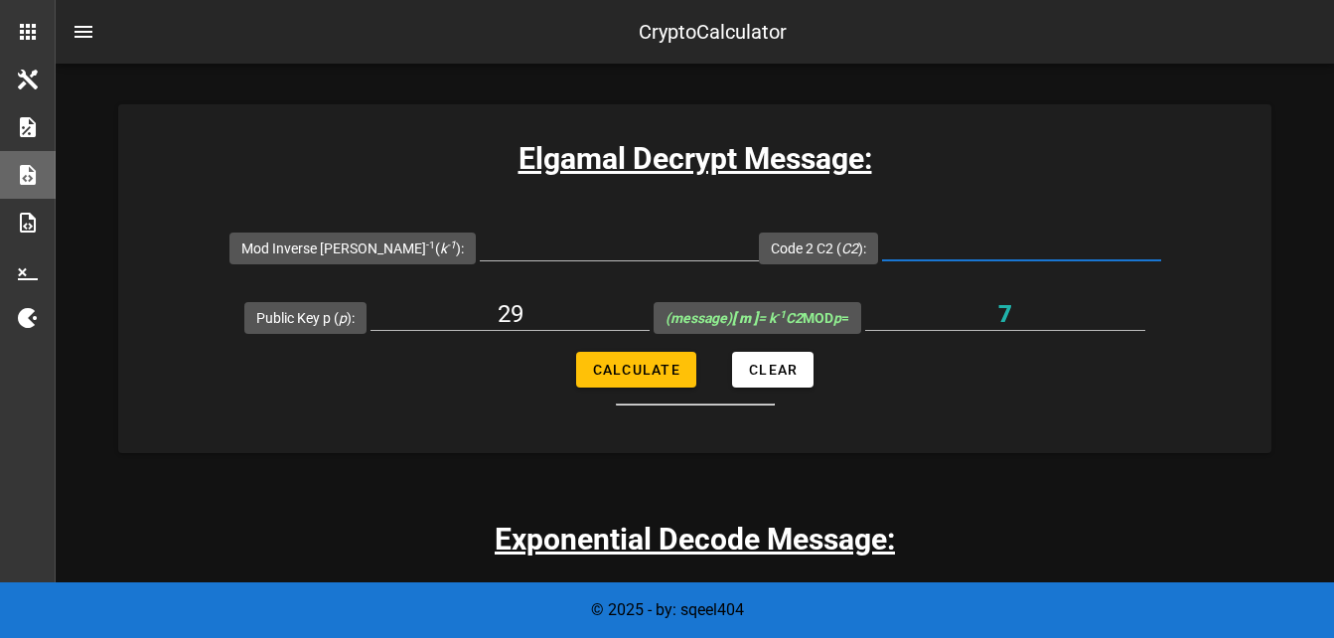
paste input "11421"
type input "11421"
click at [558, 317] on input "29" at bounding box center [509, 314] width 279 height 32
type input "2"
type input "19777"
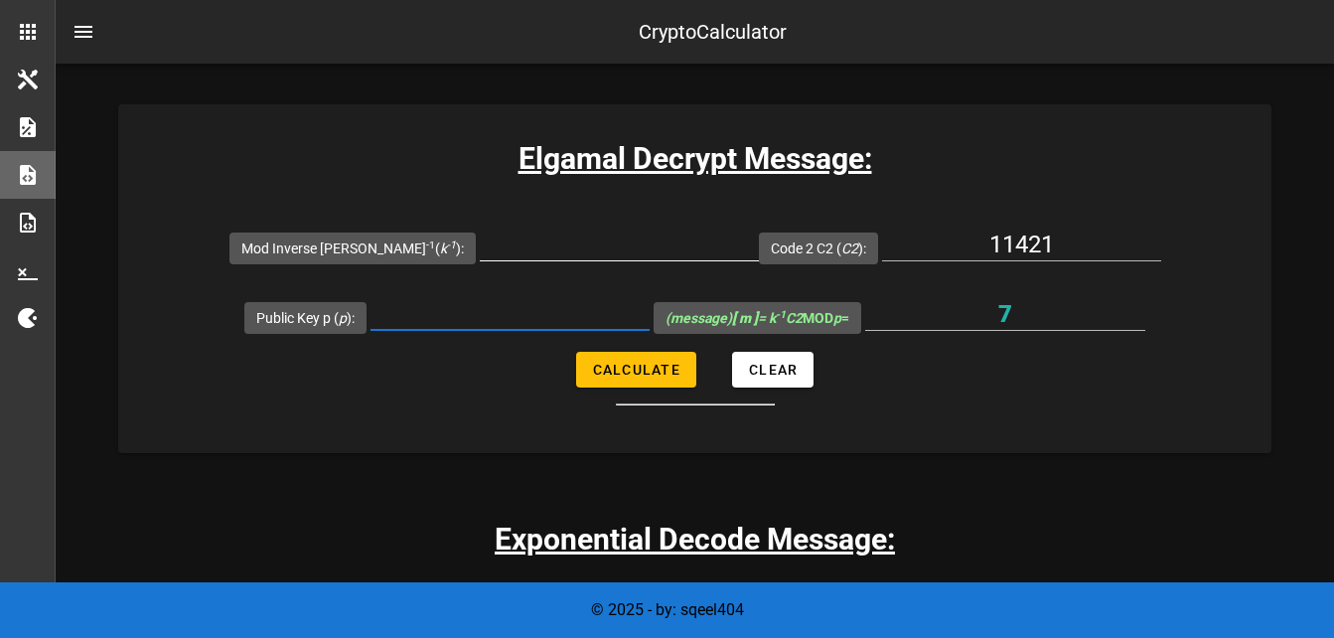
click at [557, 243] on input "Mod Inverse [PERSON_NAME] -1 ( k -1 ):" at bounding box center [619, 244] width 279 height 32
type input "6054"
click at [533, 302] on input "Public Key p ( p ):" at bounding box center [509, 314] width 279 height 32
type input "19777"
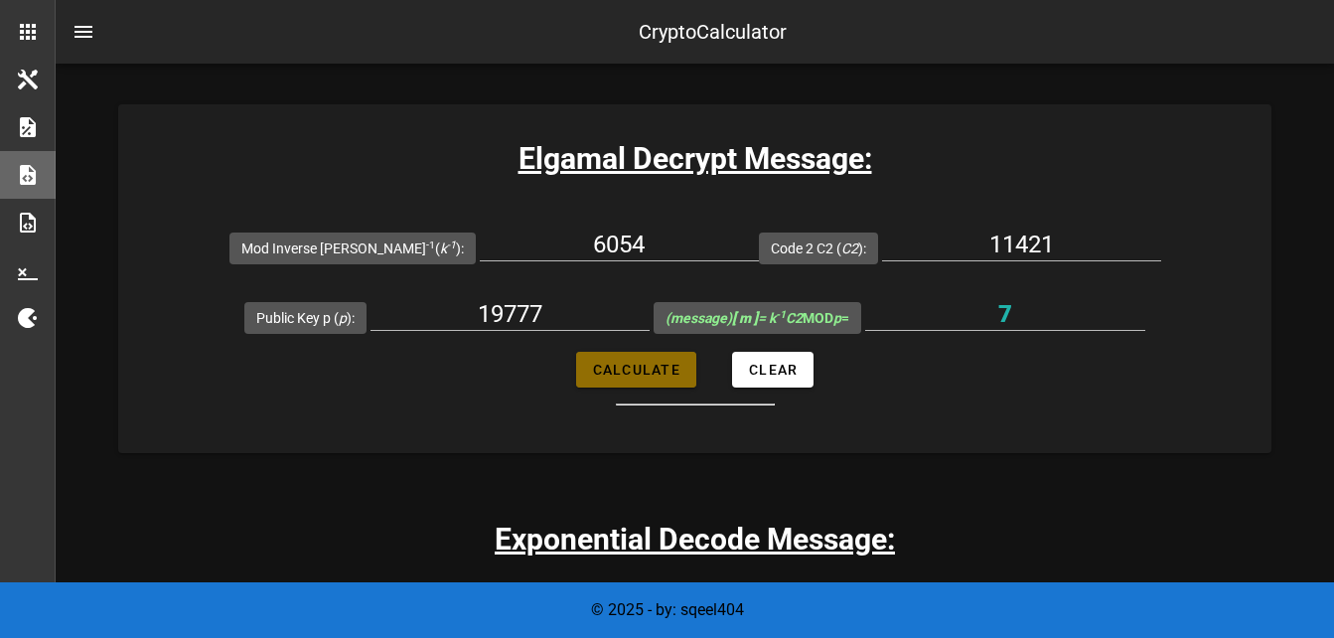
click at [623, 376] on span "Calculate" at bounding box center [636, 370] width 88 height 16
type input "2342"
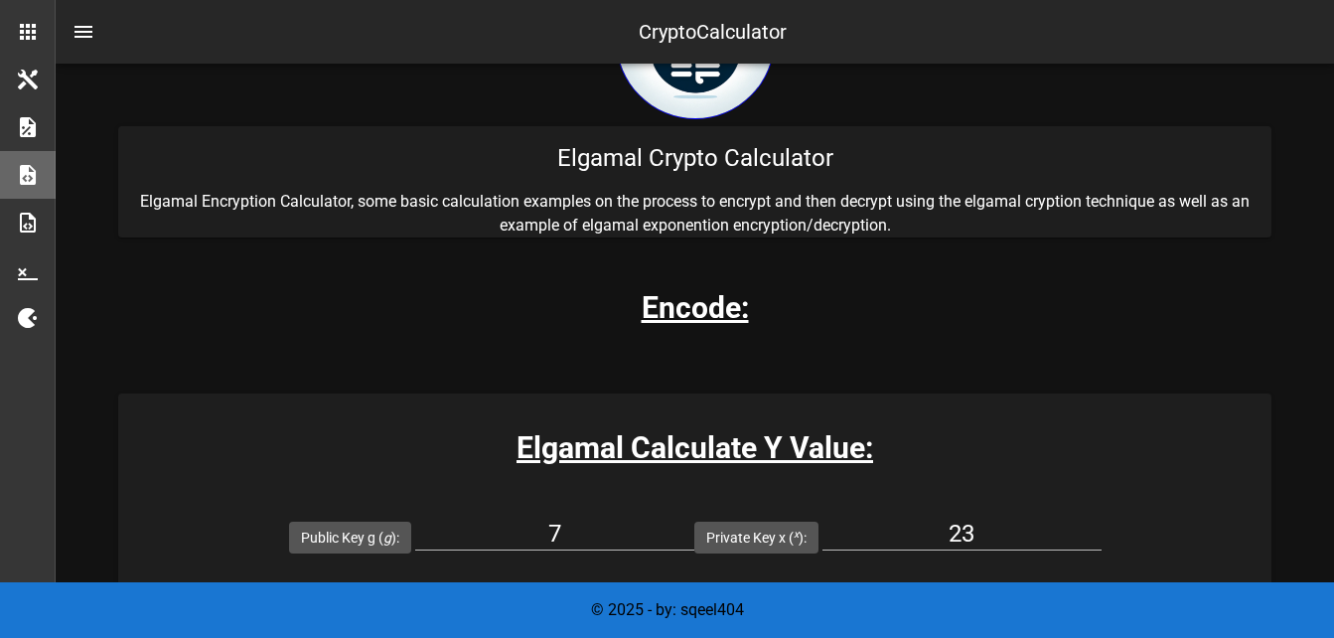
scroll to position [298, 0]
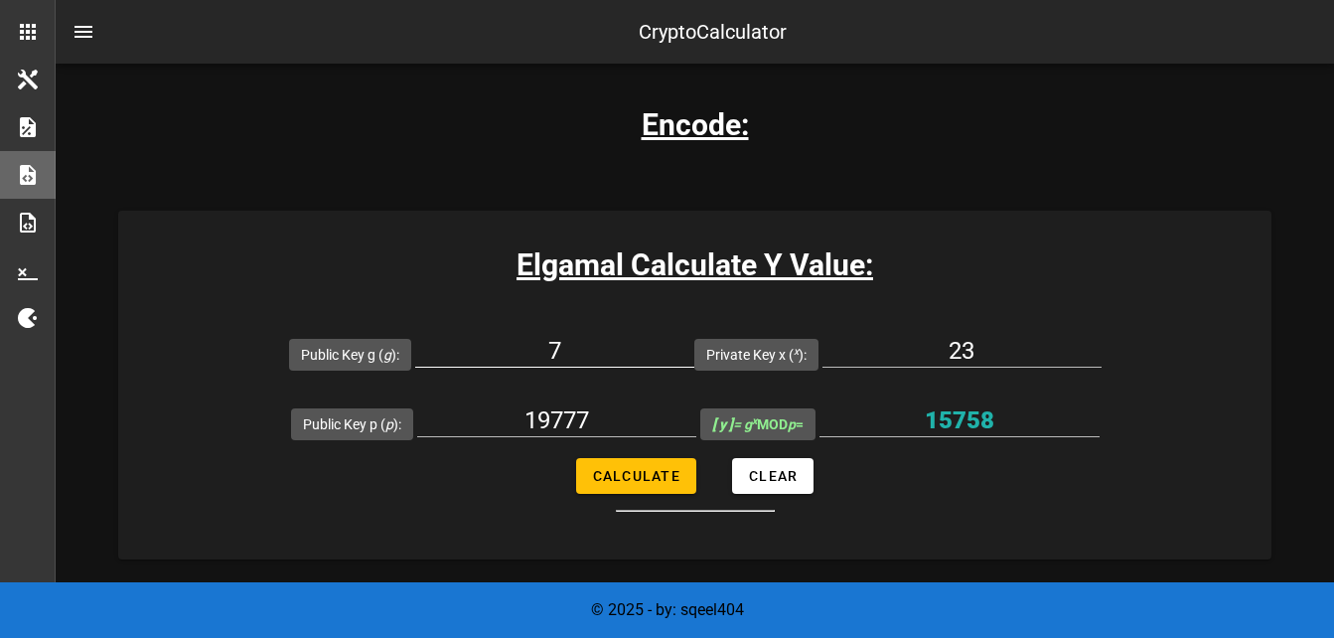
click at [573, 349] on input "7" at bounding box center [554, 351] width 279 height 32
type input "11"
click at [956, 341] on input "23" at bounding box center [961, 351] width 279 height 32
type input "3"
click at [597, 403] on div "19777" at bounding box center [556, 425] width 279 height 66
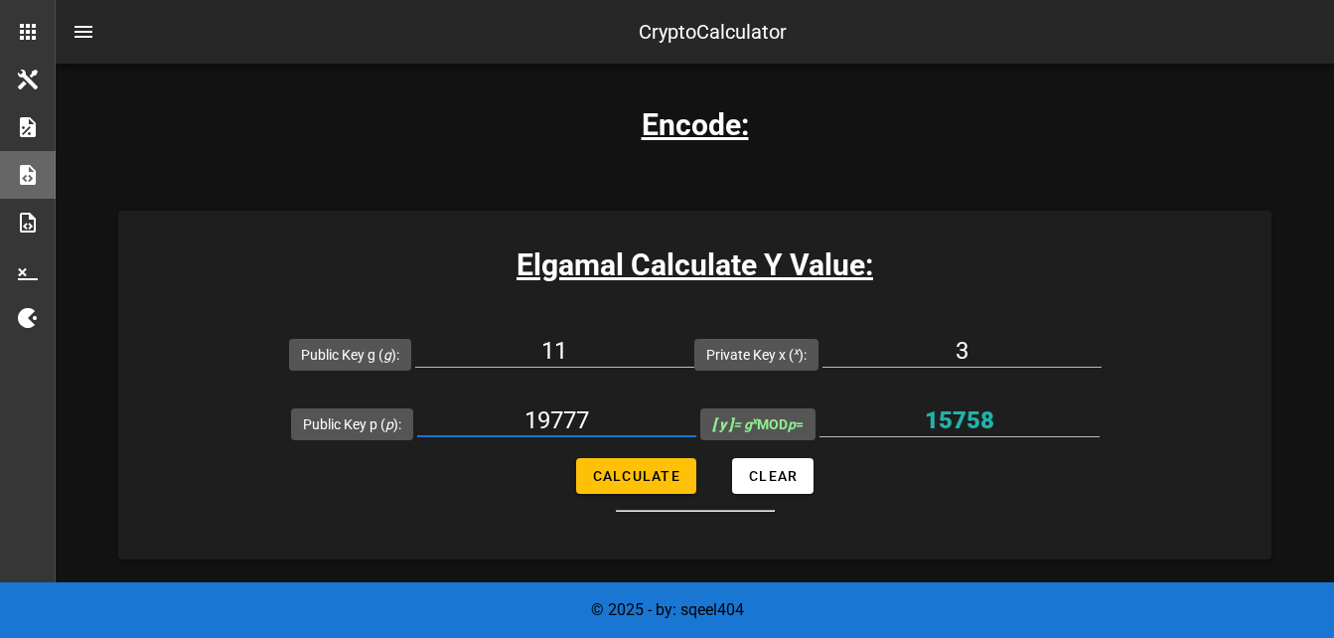
click at [592, 416] on input "19777" at bounding box center [556, 420] width 279 height 32
type input "1"
paste input "9754267"
type input "9754267"
click at [940, 351] on input "3" at bounding box center [961, 351] width 279 height 32
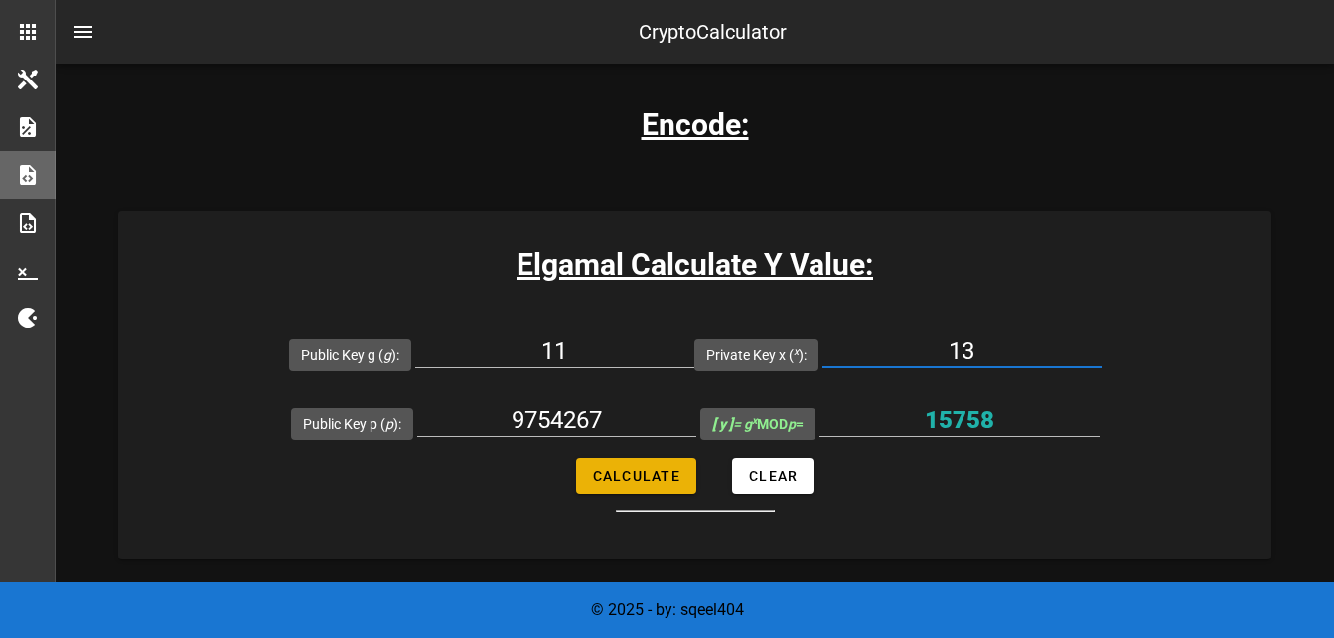
type input "13"
click at [677, 466] on button "Calculate" at bounding box center [636, 476] width 120 height 36
type input "698317"
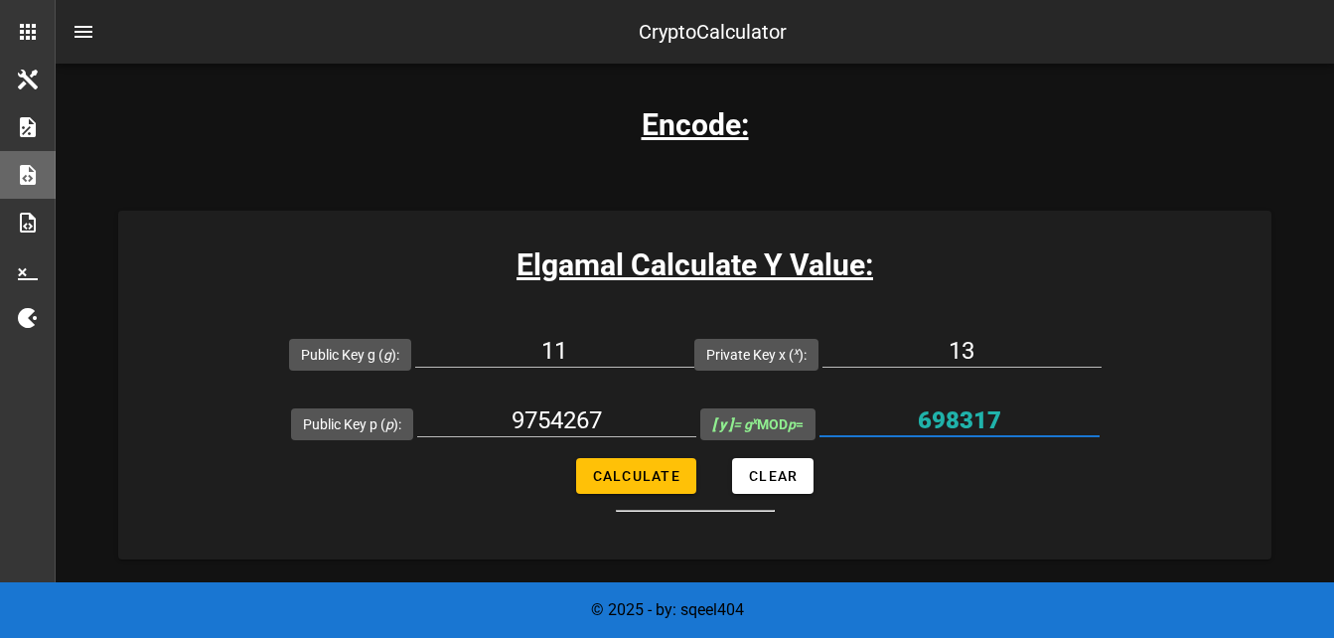
drag, startPoint x: 921, startPoint y: 415, endPoint x: 1005, endPoint y: 423, distance: 84.8
click at [1005, 423] on input "698317" at bounding box center [959, 420] width 280 height 32
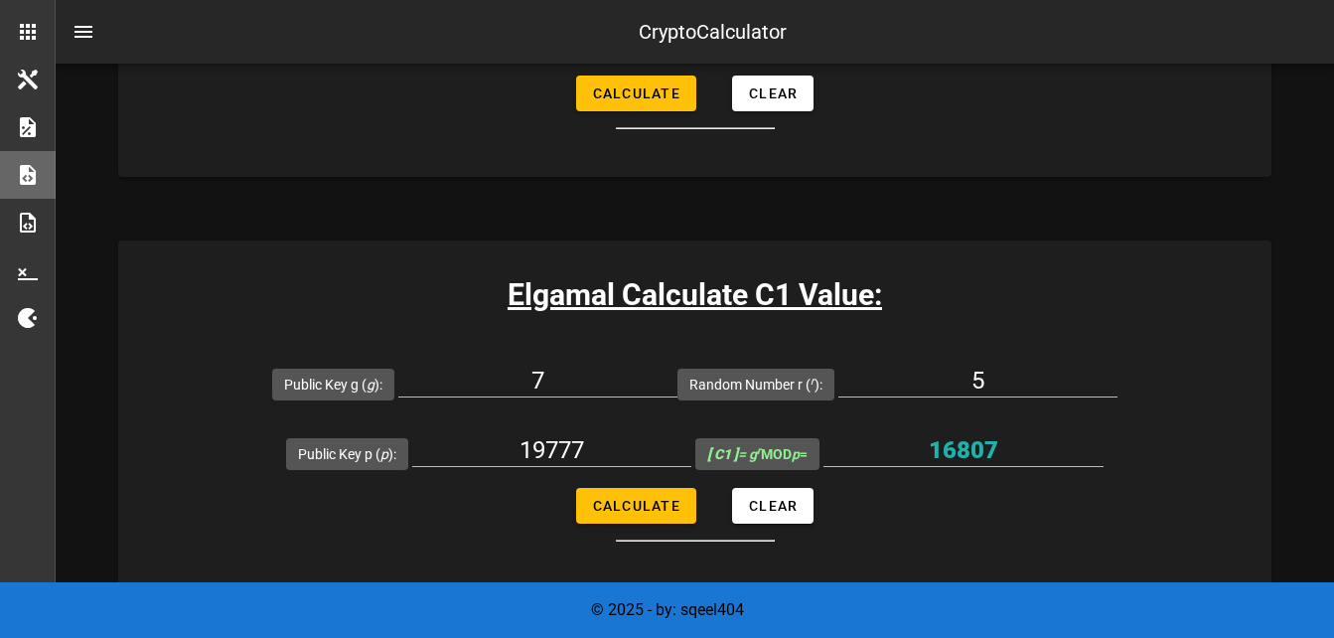
scroll to position [1291, 0]
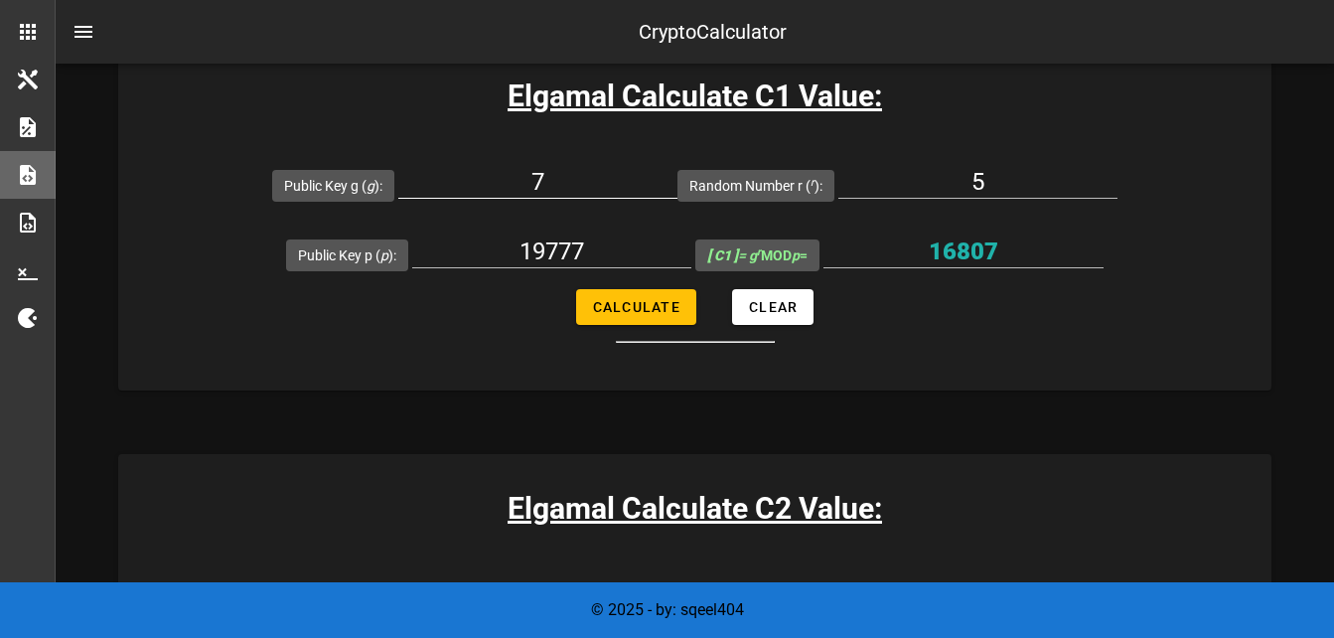
click at [565, 176] on input "7" at bounding box center [537, 182] width 279 height 32
type input "11"
click at [992, 178] on input "5" at bounding box center [977, 182] width 279 height 32
type input "9"
click at [586, 246] on input "19777" at bounding box center [551, 251] width 279 height 32
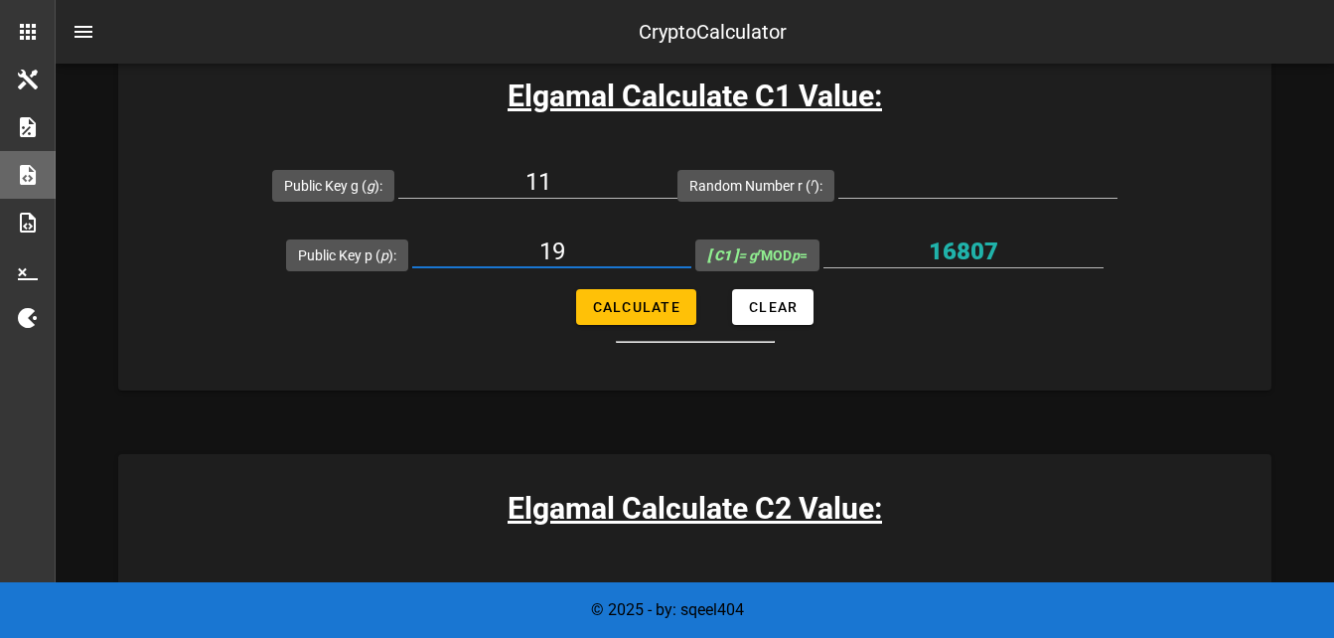
type input "1"
paste input "9754267"
type input "9754267"
click at [874, 175] on input "Random Number r ( r ):" at bounding box center [977, 182] width 279 height 32
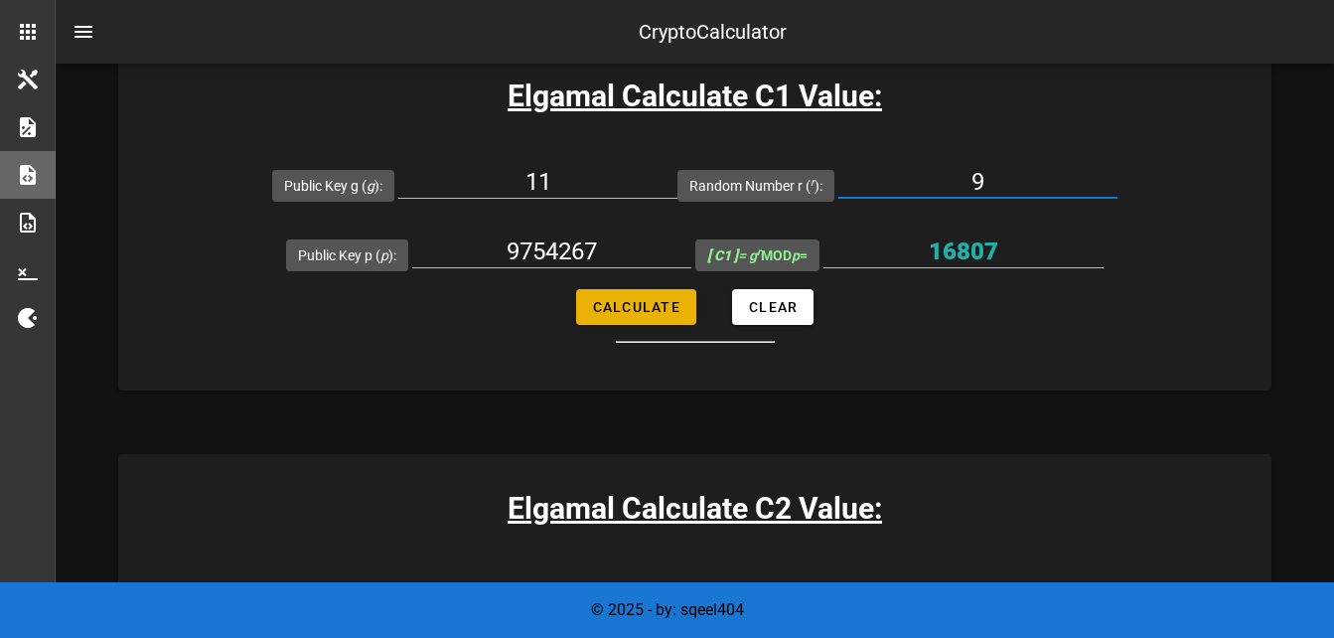
type input "9"
click at [616, 299] on span "Calculate" at bounding box center [636, 307] width 88 height 16
type input "7169344"
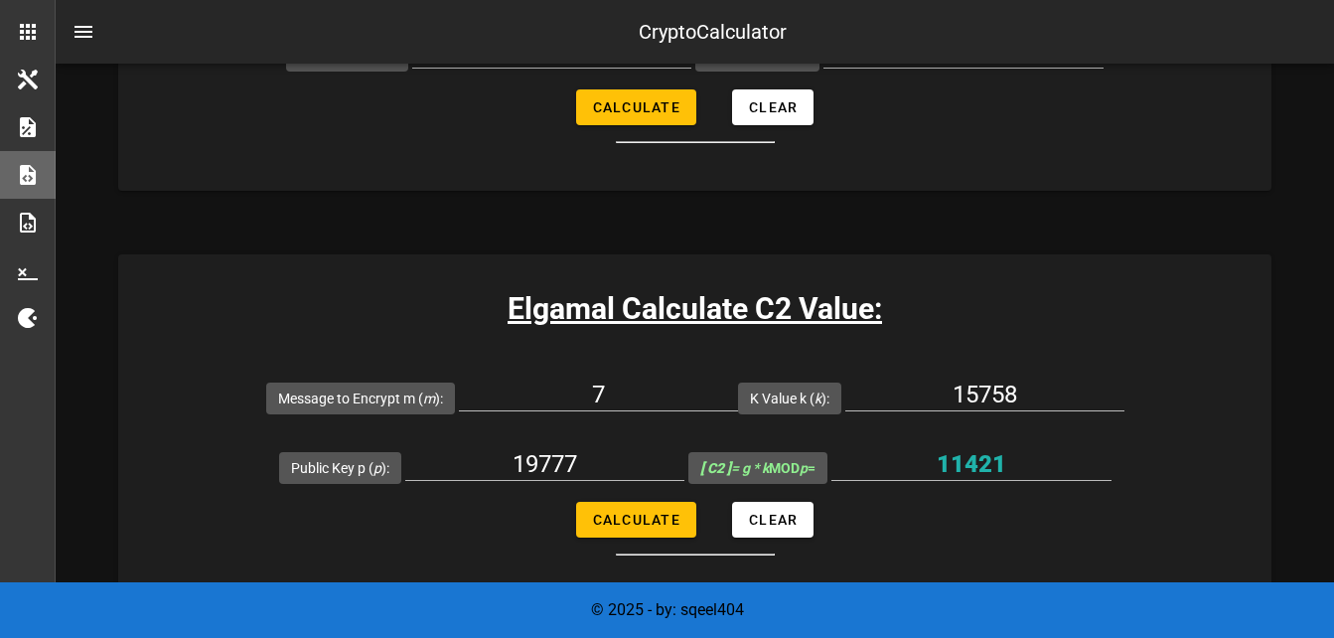
scroll to position [1490, 0]
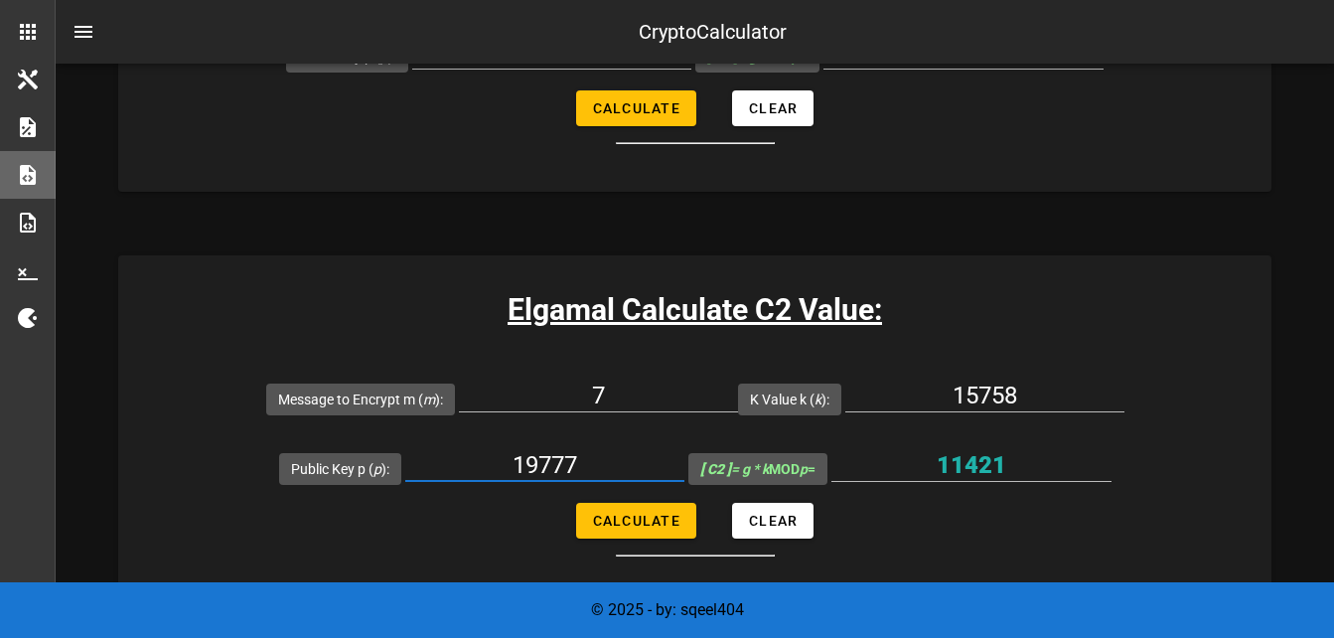
click at [589, 459] on input "19777" at bounding box center [544, 465] width 279 height 32
type input "1"
paste input "9754267"
type input "9754267"
click at [1012, 367] on div "15758" at bounding box center [984, 399] width 279 height 70
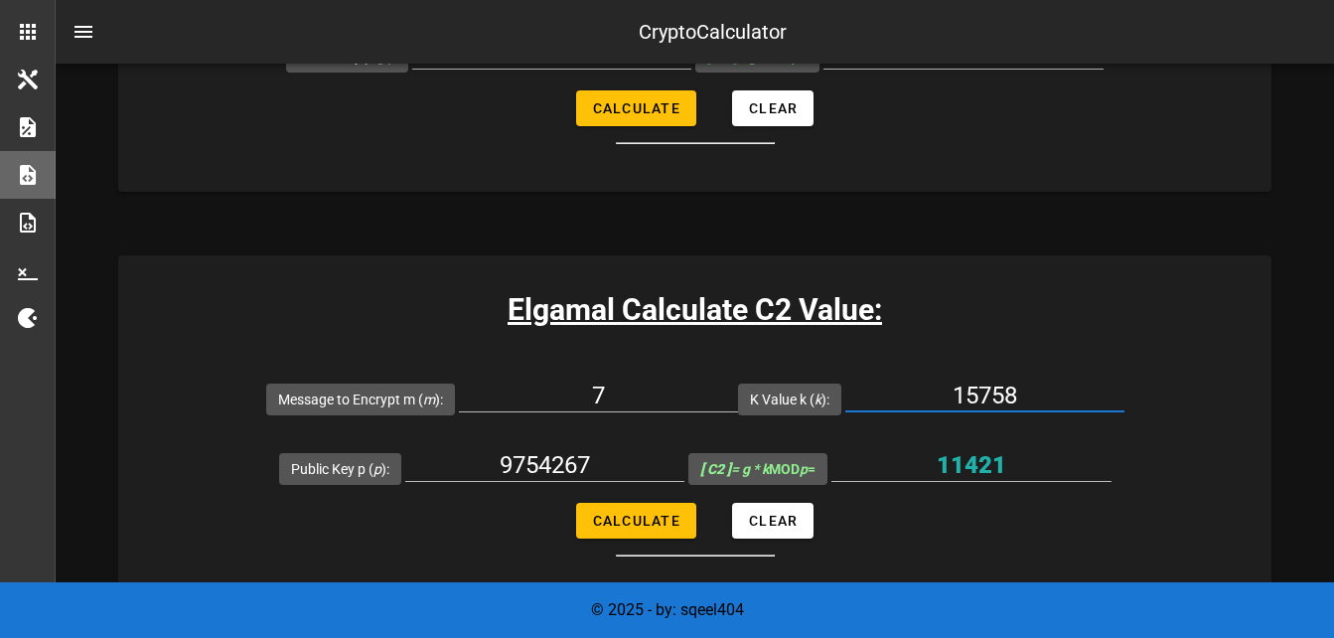
click at [1023, 381] on input "15758" at bounding box center [984, 395] width 279 height 32
type input "1"
paste input "8336355"
type input "8336355"
click at [656, 524] on span "Calculate" at bounding box center [636, 521] width 88 height 16
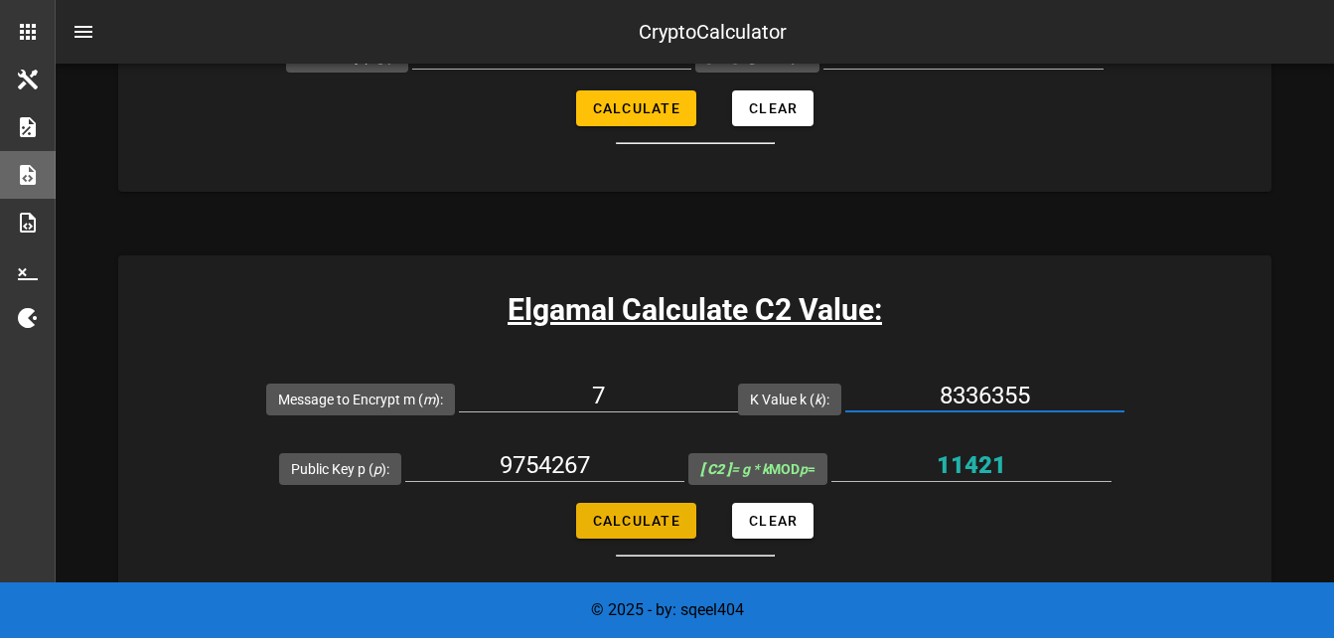
type input "9583150"
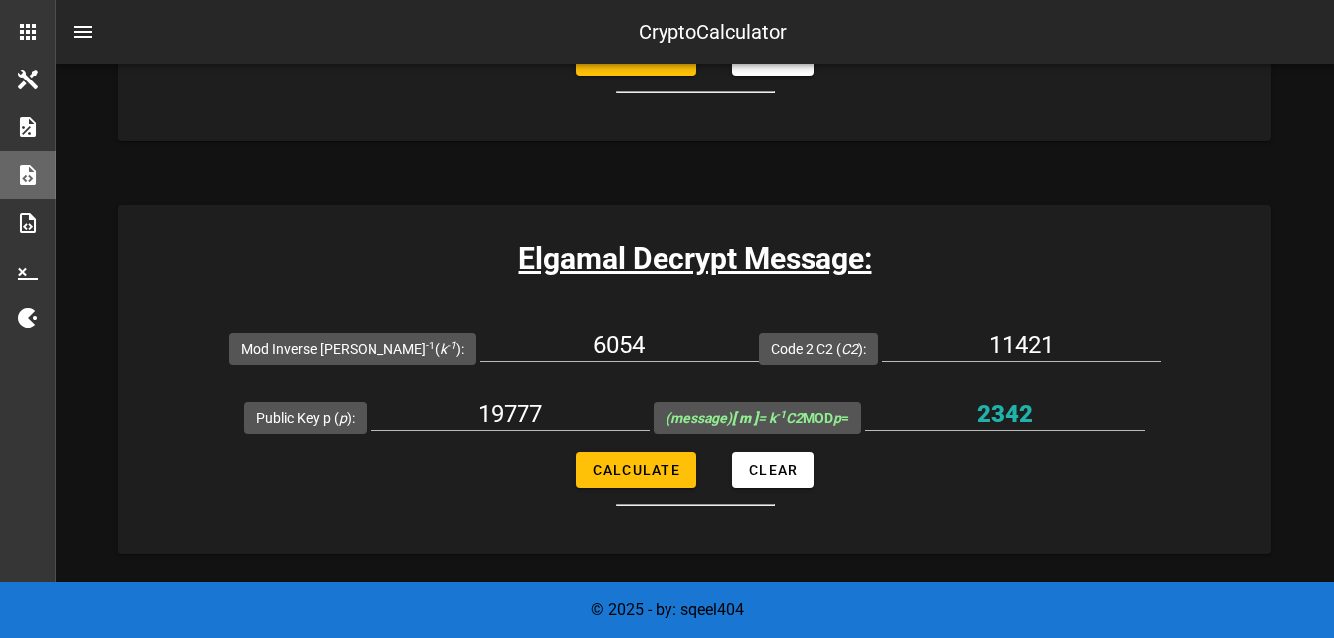
scroll to position [3476, 0]
click at [627, 350] on input "6054" at bounding box center [619, 344] width 279 height 32
type input "6"
paste input "8336355"
type input "8336355"
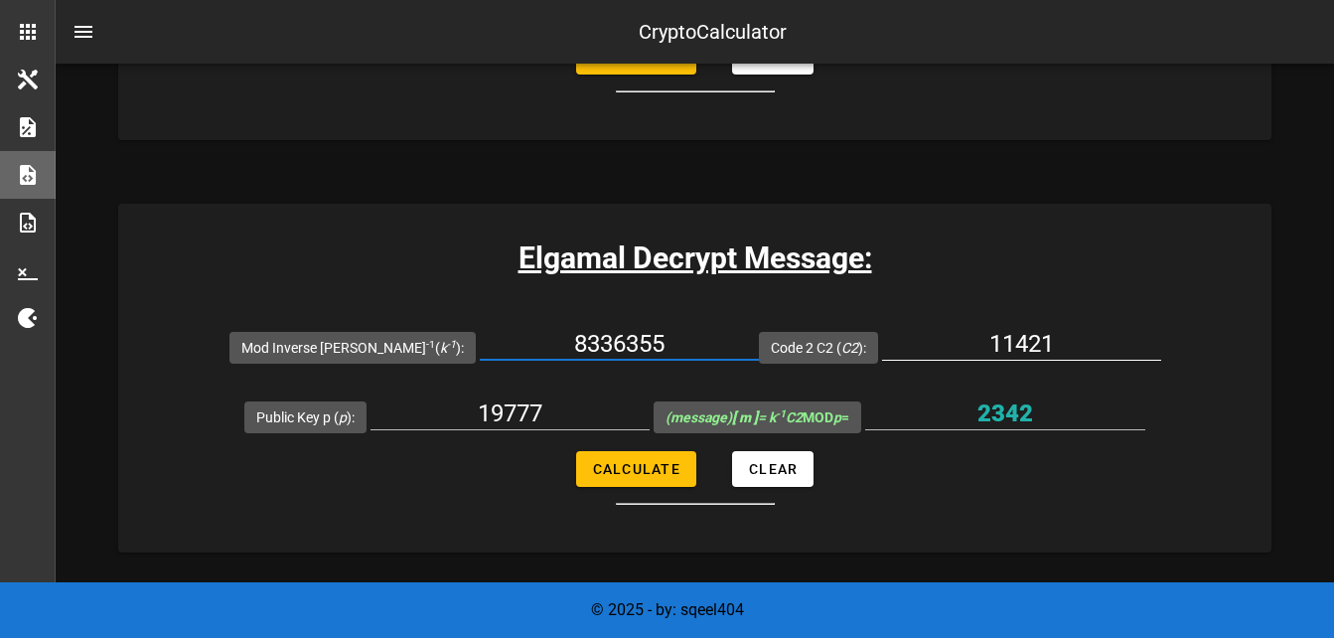
click at [1016, 341] on input "11421" at bounding box center [1021, 344] width 279 height 32
type input "1"
paste input "9583150"
type input "9583150"
click at [545, 410] on input "19777" at bounding box center [509, 413] width 279 height 32
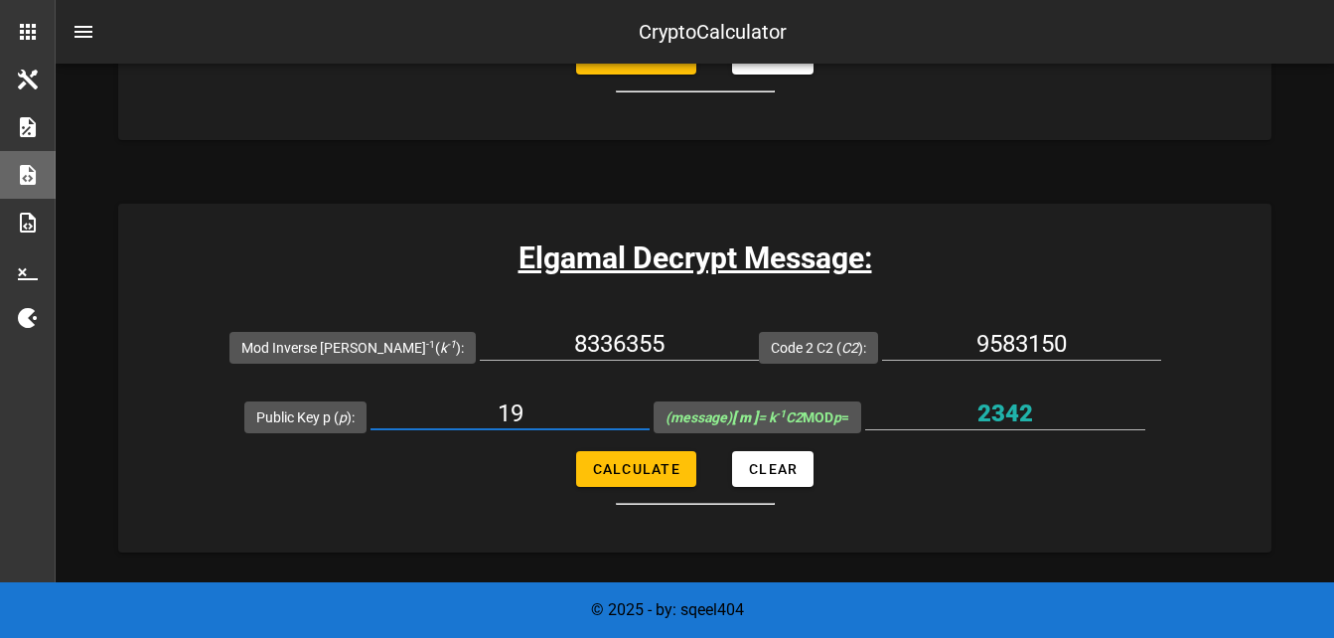
type input "1"
paste input "9754267"
type input "9754267"
click at [634, 466] on span "Calculate" at bounding box center [636, 469] width 88 height 16
type input "1210346"
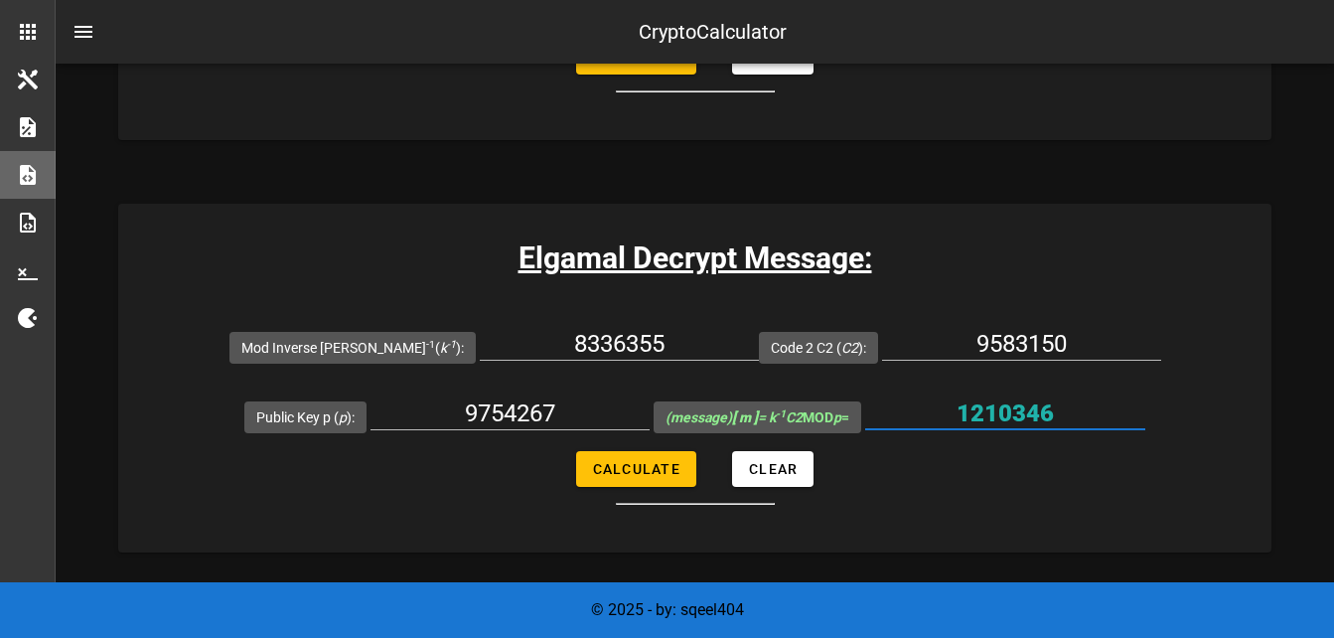
drag, startPoint x: 964, startPoint y: 412, endPoint x: 1083, endPoint y: 409, distance: 118.2
click at [1083, 409] on input "1210346" at bounding box center [1005, 413] width 280 height 32
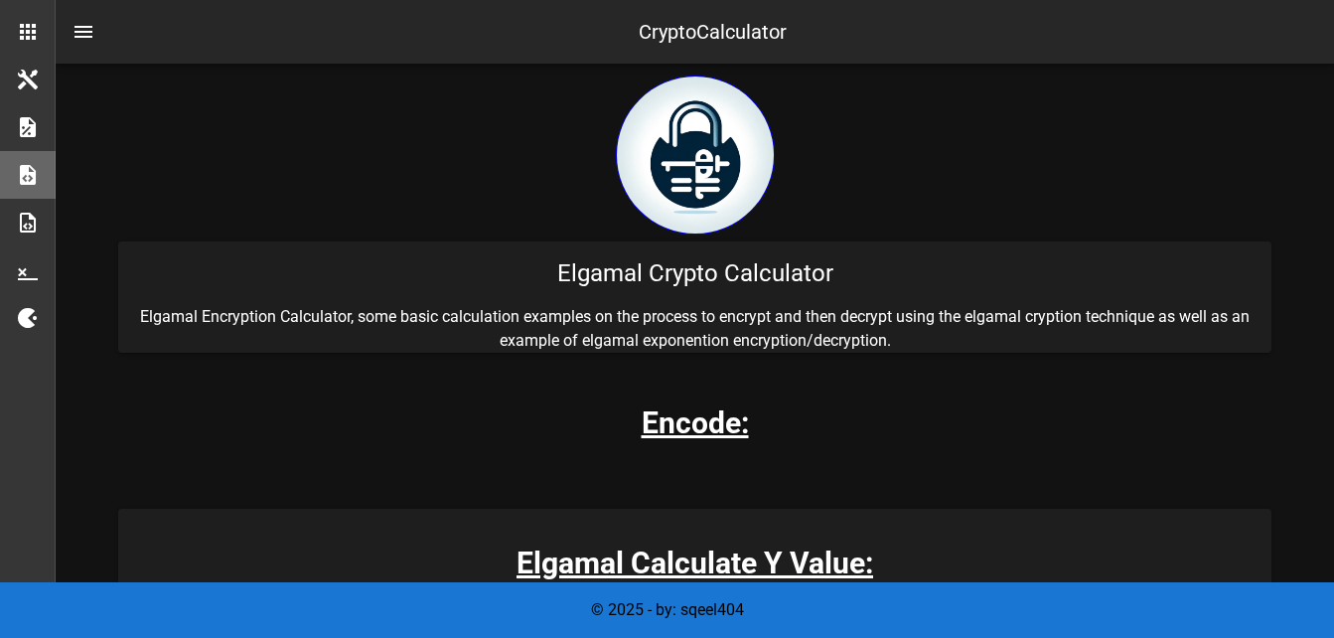
scroll to position [397, 0]
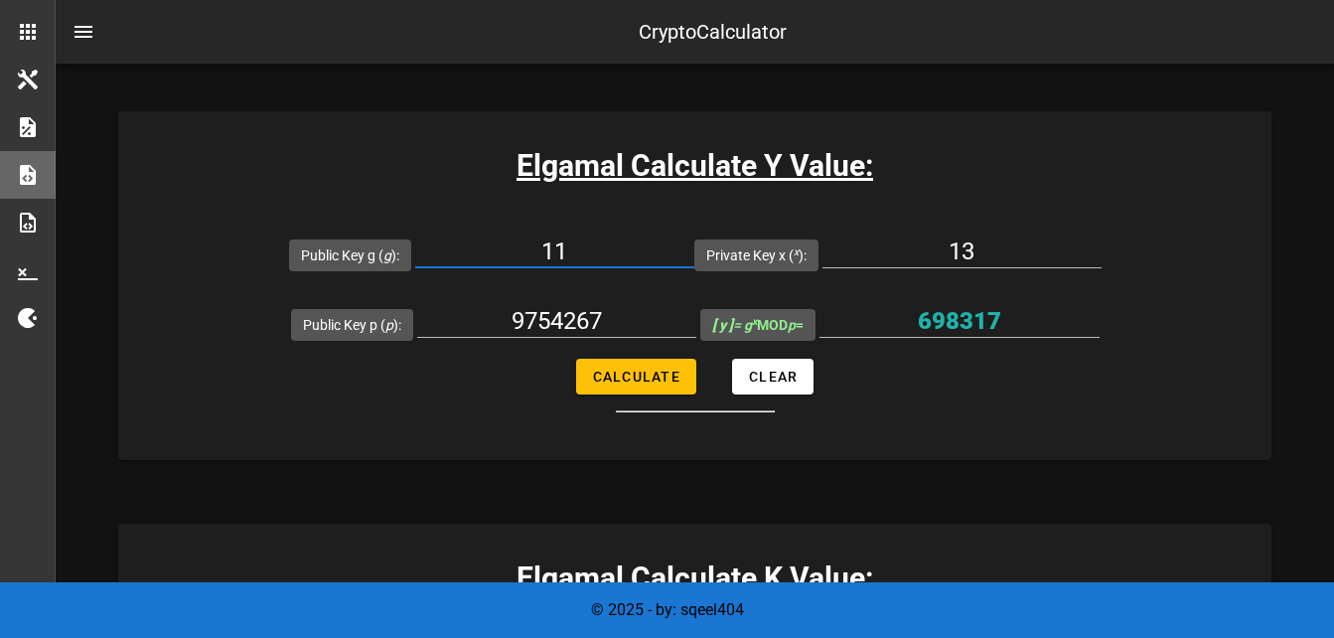
click at [596, 254] on input "11" at bounding box center [554, 251] width 279 height 32
type input "1"
type input "2"
click at [997, 245] on input "13" at bounding box center [961, 251] width 279 height 32
type input "1007"
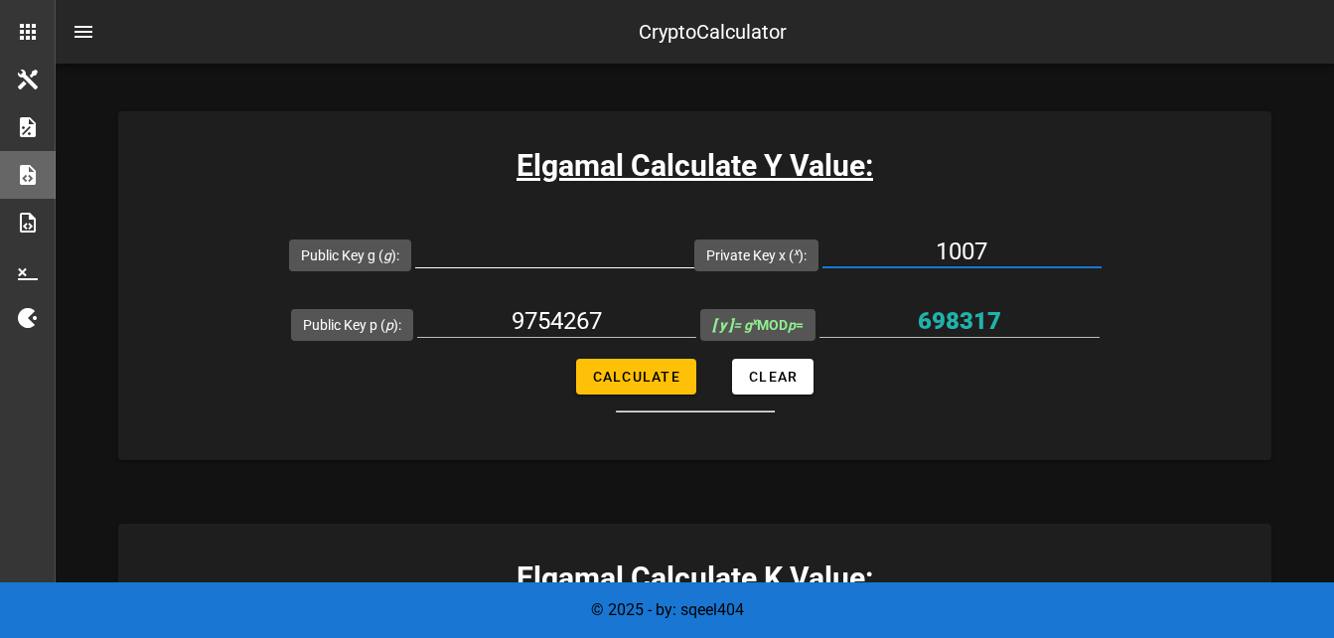
click at [599, 242] on input "Public Key g ( g ):" at bounding box center [554, 251] width 279 height 32
type input "2"
click at [631, 322] on input "9754267" at bounding box center [556, 321] width 279 height 32
type input "9"
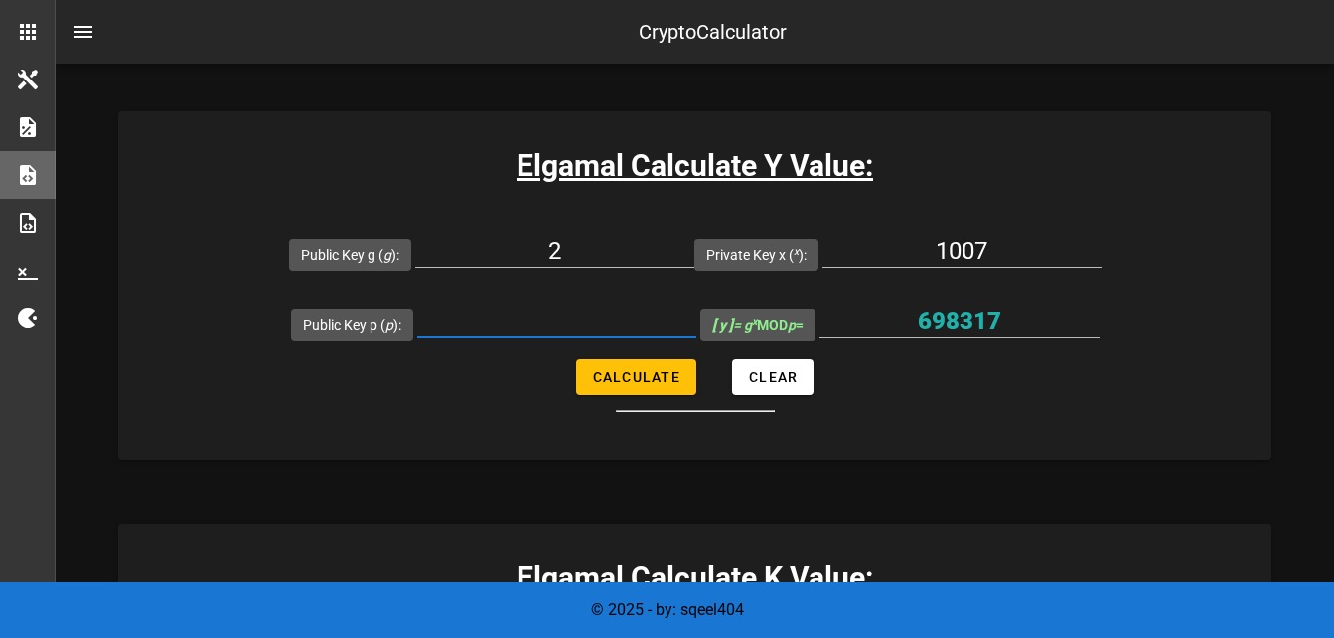
paste input "1153489927256167624492531371701433174049009453260983495981434692190568986986226…"
type input "1153489927256167624492531371701433174049009453260983495981434692190568986986226…"
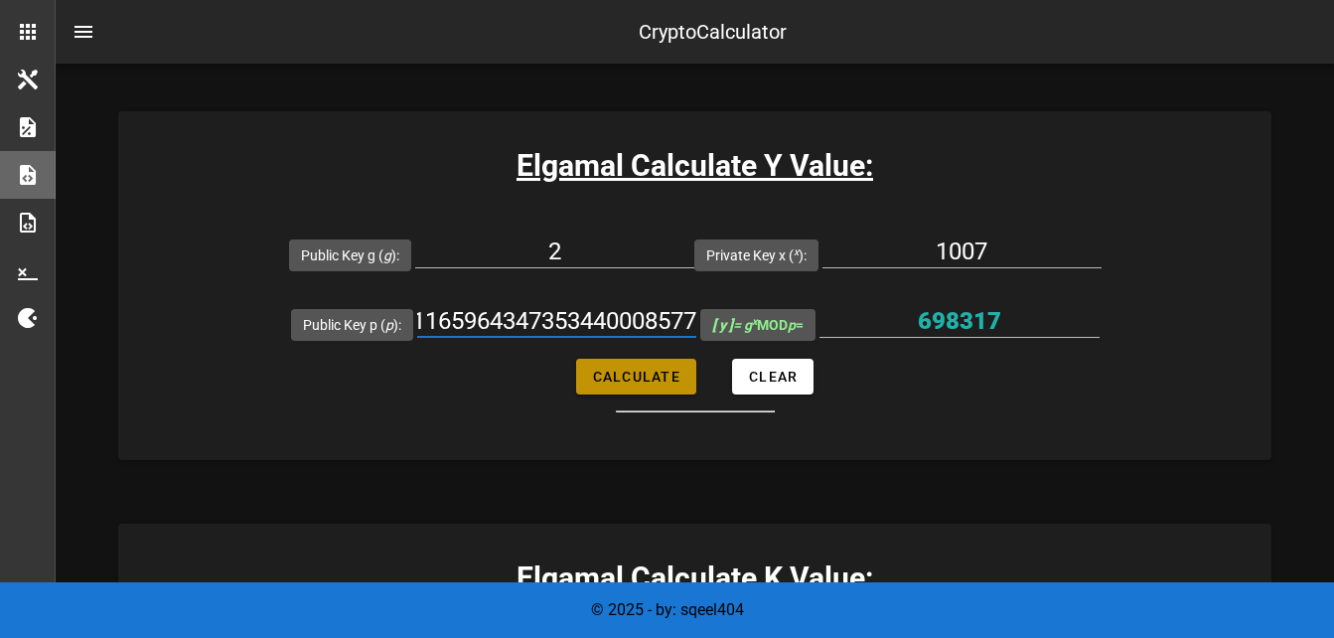
scroll to position [0, 0]
click at [650, 370] on span "Calculate" at bounding box center [636, 376] width 88 height 16
type input "3588482756928295630140943685051615894367297718030112874166464509736235480183708…"
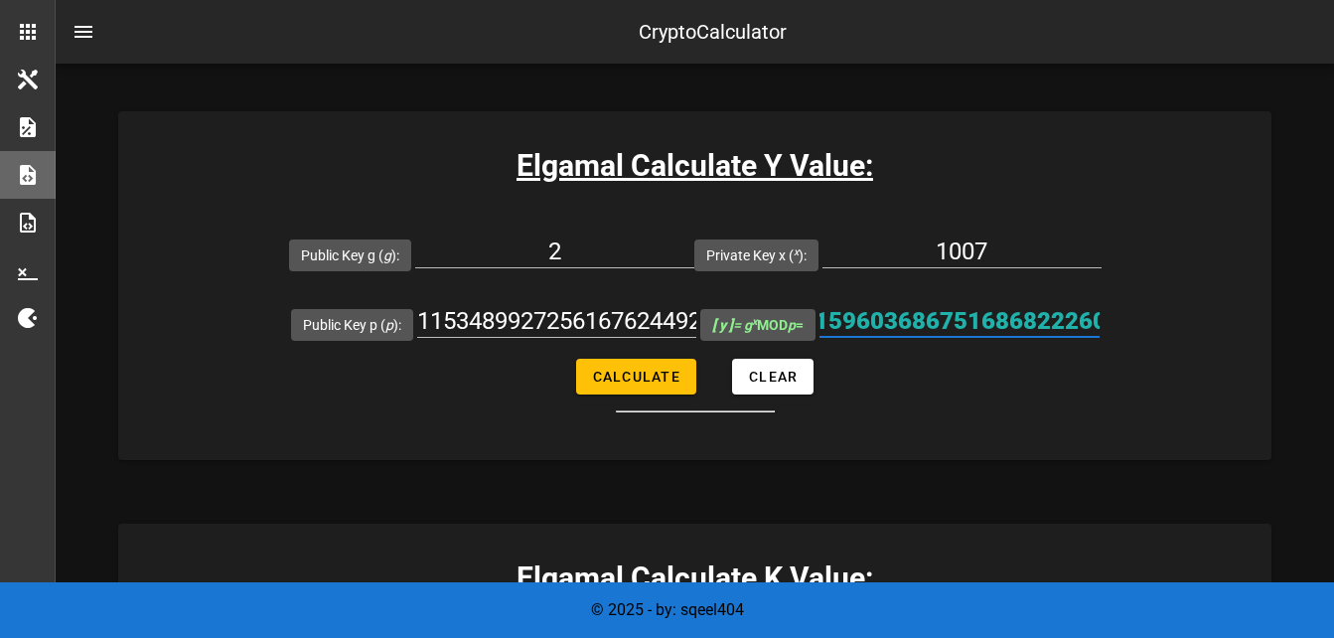
scroll to position [0, 1860]
drag, startPoint x: 831, startPoint y: 319, endPoint x: 1201, endPoint y: 343, distance: 370.3
click at [1201, 343] on form "Public Key g ( g ): 2 Private Key x ( x ): 1007 Public Key p ( p ): 11534899272…" at bounding box center [694, 316] width 1153 height 193
click at [997, 387] on form "Public Key g ( g ): 2 Private Key x ( x ): 1007 Public Key p ( p ): 11534899272…" at bounding box center [694, 316] width 1153 height 193
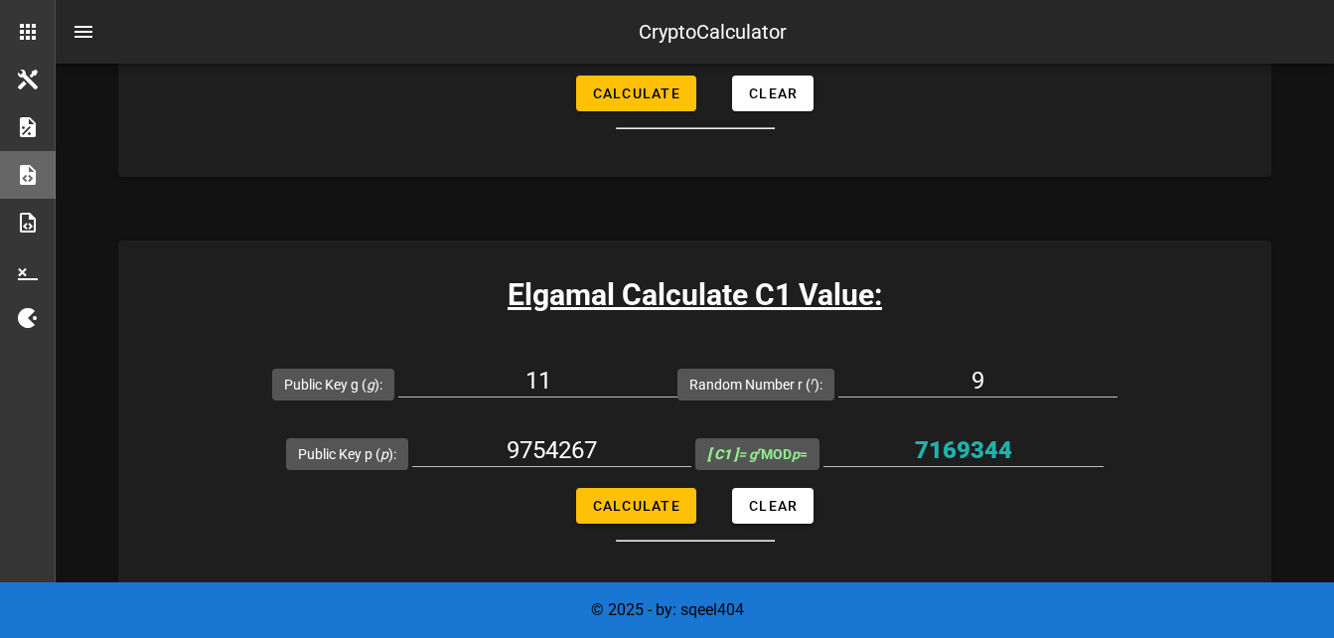
scroll to position [1192, 0]
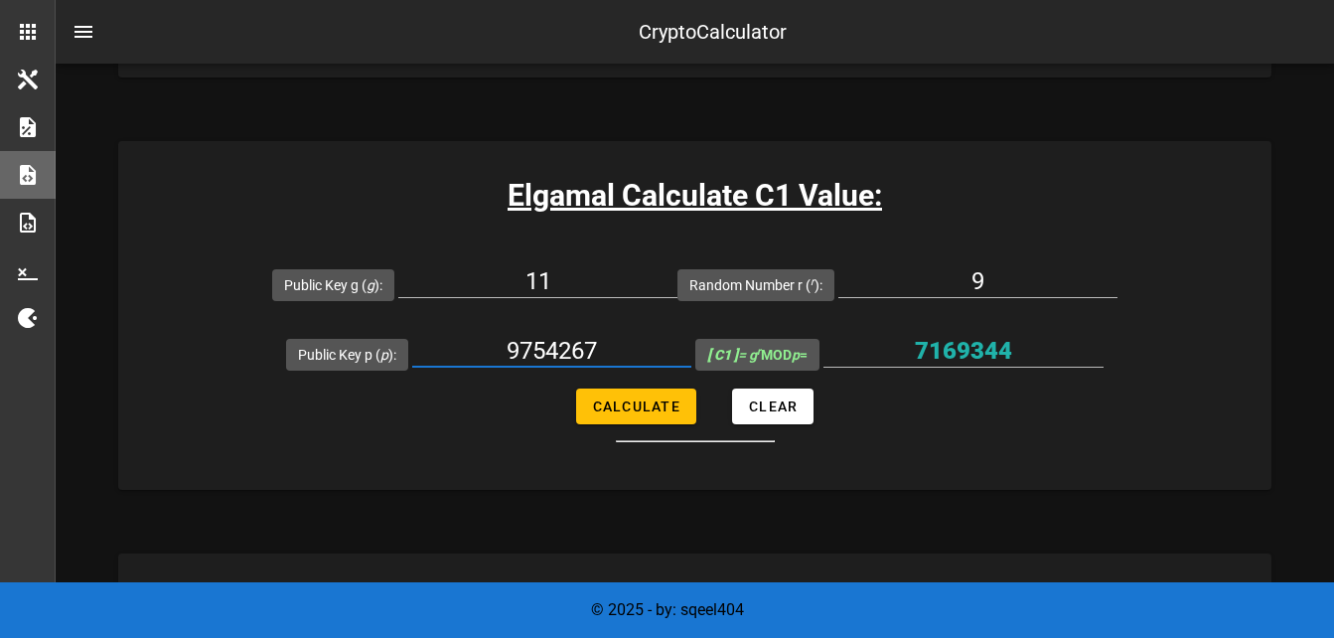
click at [604, 340] on input "9754267" at bounding box center [551, 351] width 279 height 32
type input "9"
paste input "1153489927256167624492531371701433174049009453260983495981434692190568986986226…"
type input "1153489927256167624492531371701433174049009453260983495981434692190568986986226…"
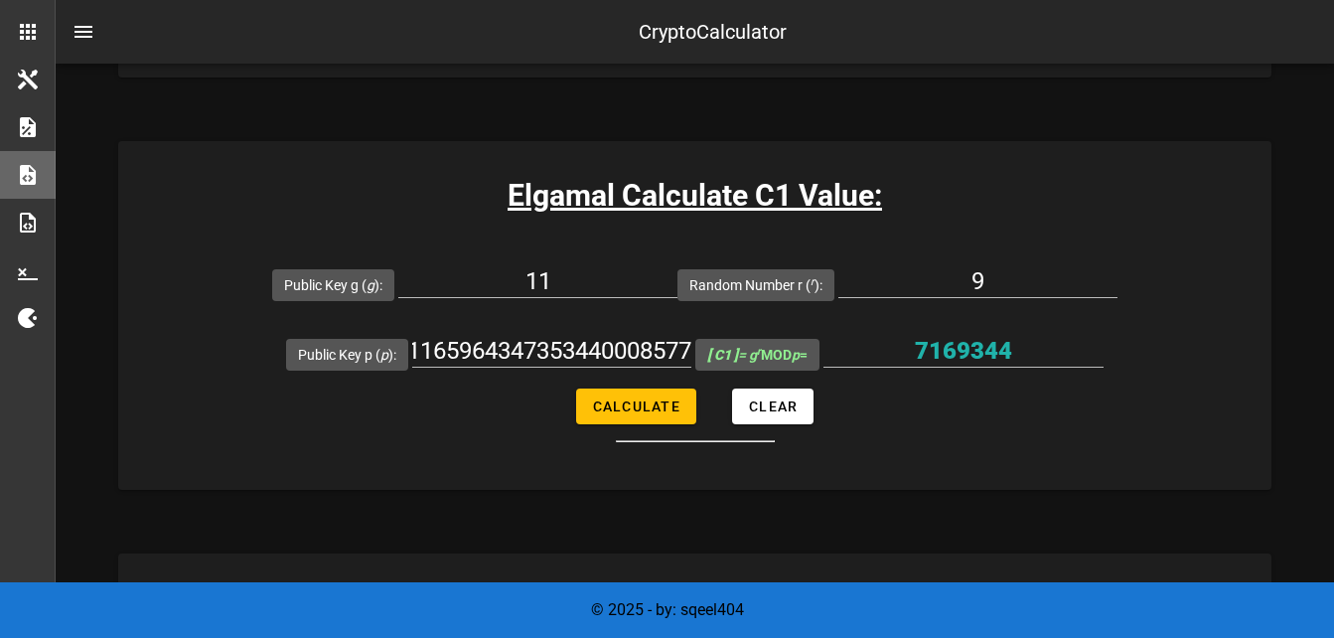
scroll to position [0, 0]
click at [604, 278] on input "11" at bounding box center [537, 281] width 279 height 32
type input "1"
type input "2"
click at [1022, 283] on input "9" at bounding box center [977, 281] width 279 height 32
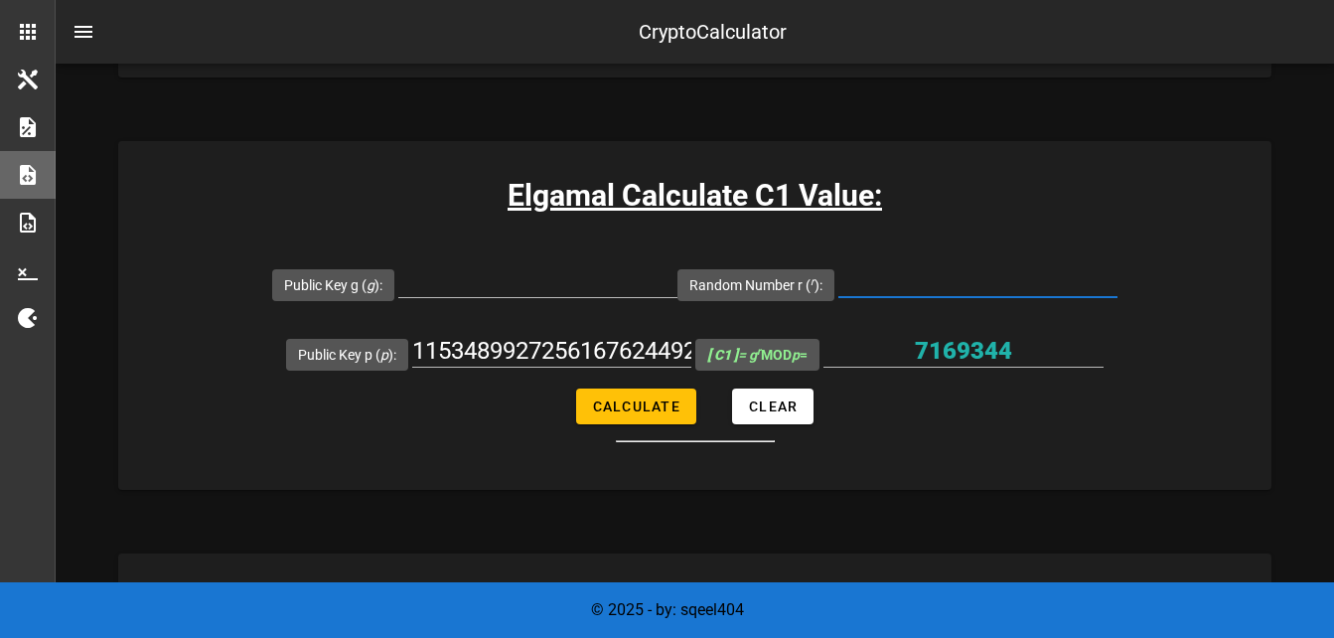
paste input "545131"
type input "545131"
click at [523, 280] on input "Public Key g ( g ):" at bounding box center [537, 281] width 279 height 32
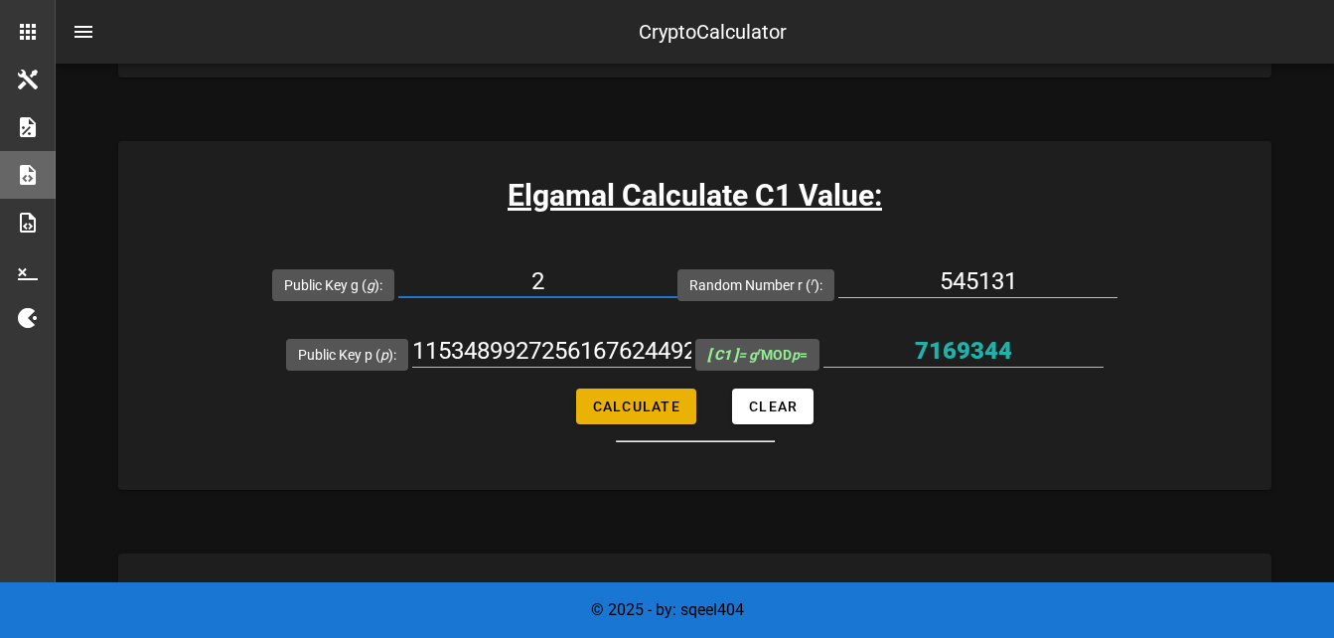
type input "2"
click at [618, 394] on button "Calculate" at bounding box center [636, 406] width 120 height 36
type input "8872970693835284710225704714922756631202600672565621250181883514294172235997126…"
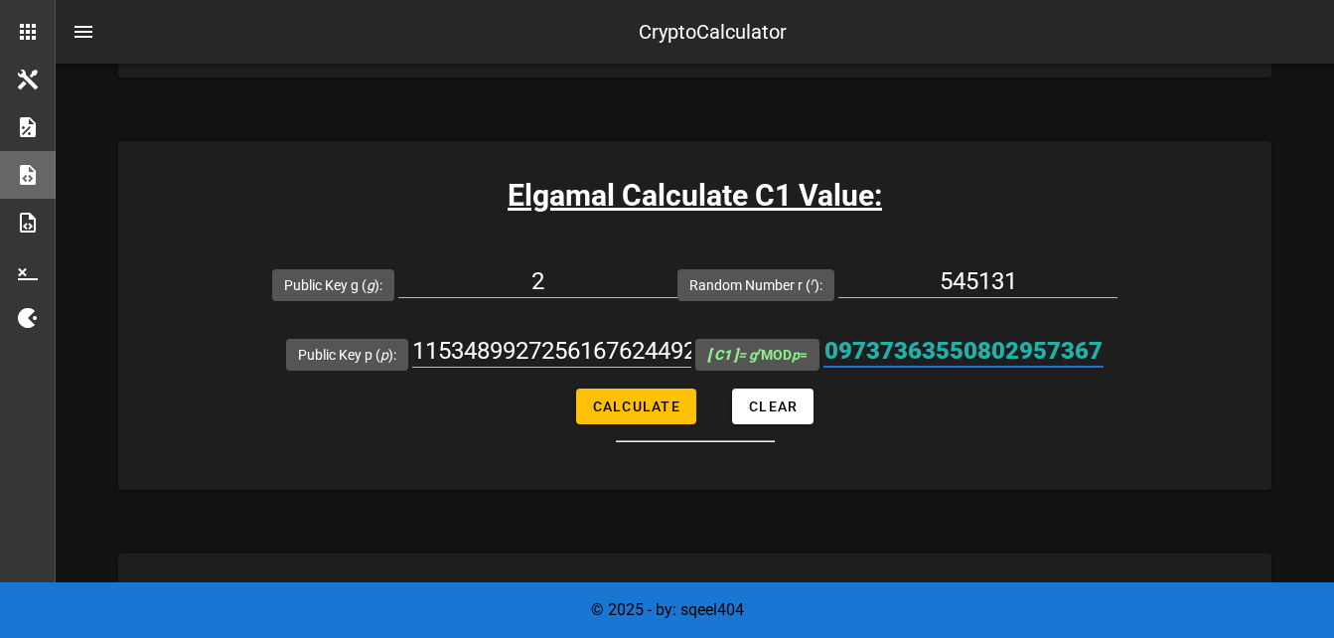
scroll to position [0, 1860]
drag, startPoint x: 836, startPoint y: 341, endPoint x: 1146, endPoint y: 352, distance: 310.1
click at [1146, 352] on form "Public Key g ( g ): 2 Random Number r ( r ): 545131 Public Key p ( p ): 1153489…" at bounding box center [694, 345] width 1153 height 193
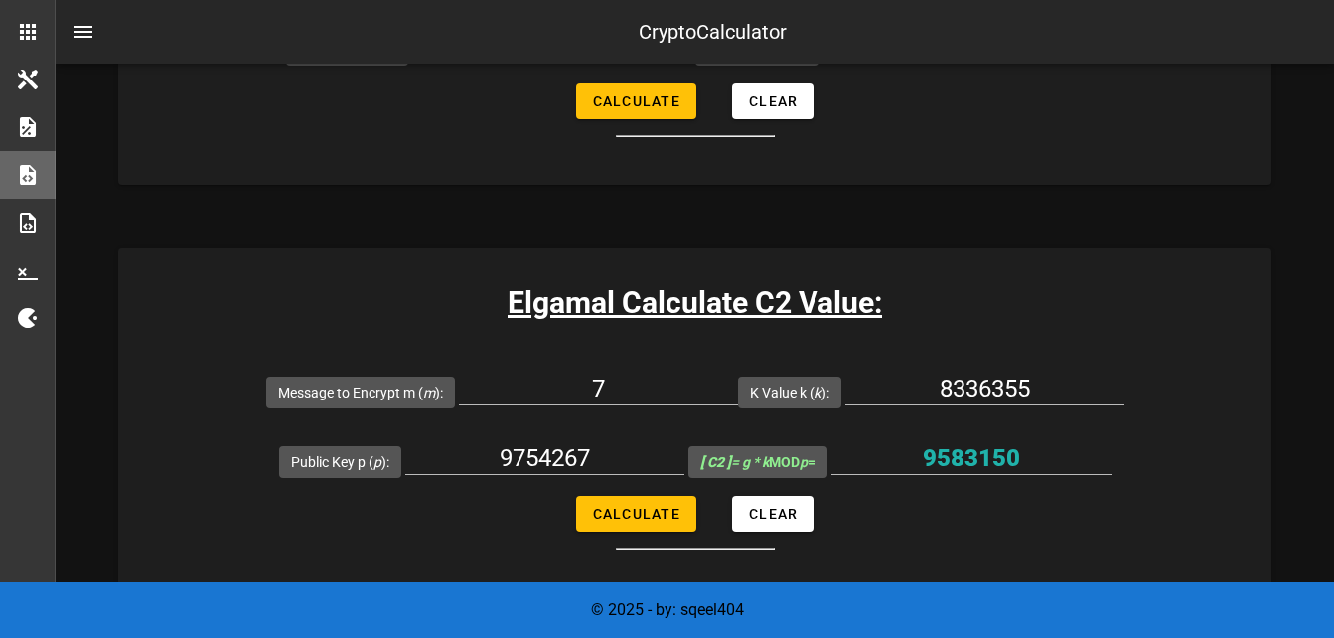
scroll to position [1589, 0]
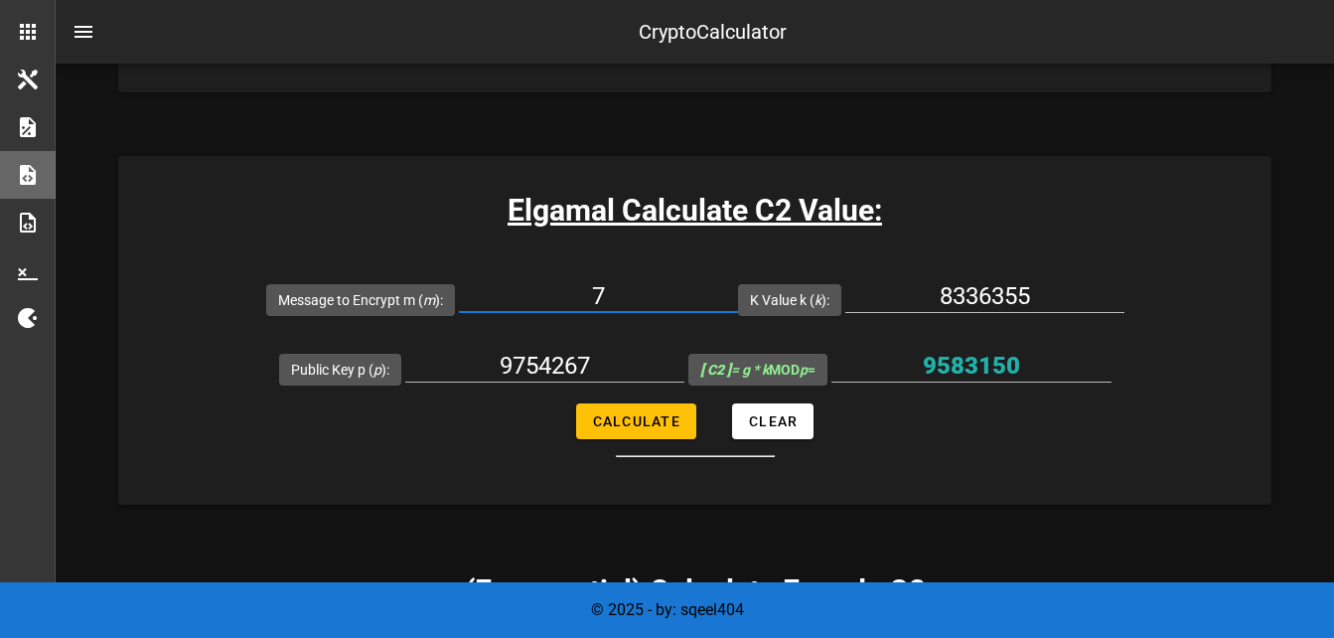
click at [626, 289] on input "7" at bounding box center [598, 296] width 279 height 32
type input "3200"
click at [1044, 305] on input "8336355" at bounding box center [984, 296] width 279 height 32
type input "8"
paste input "3588482756928295630140943685051615894367297718030112874166464509736235480183708…"
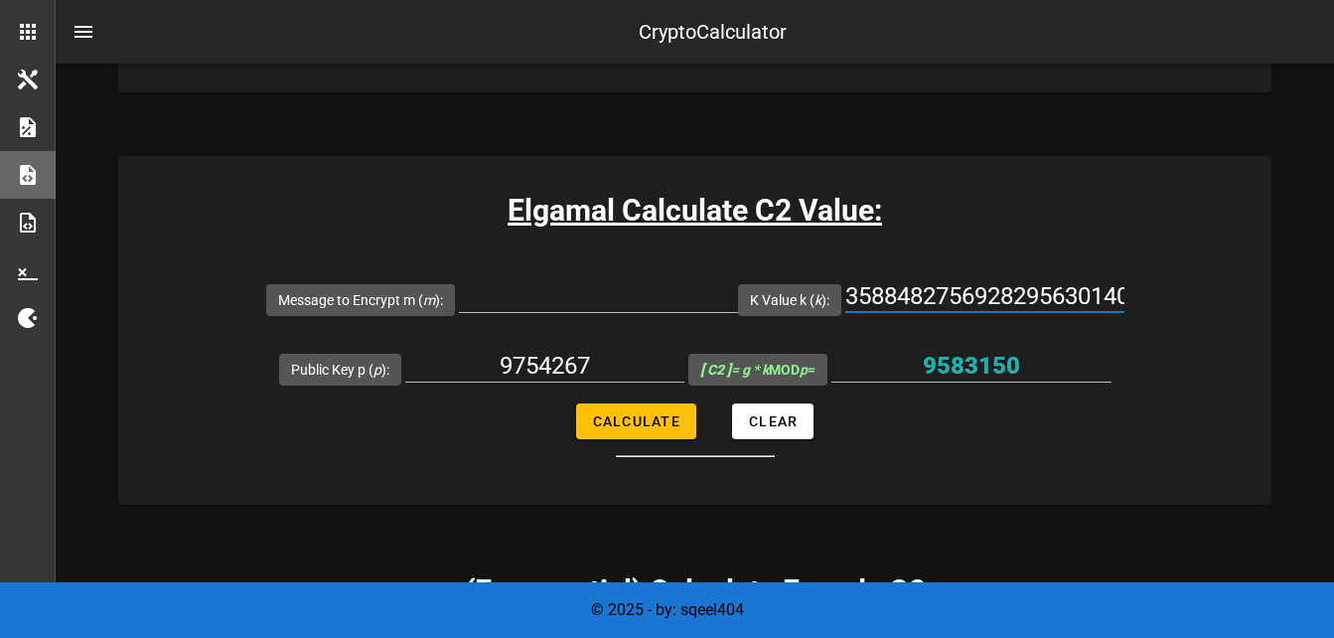
scroll to position [0, 1803]
type input "3588482756928295630140943685051615894367297718030112874166464509736235480183708…"
click at [567, 285] on input "Message to Encrypt m ( m ):" at bounding box center [598, 296] width 279 height 32
type input "3200"
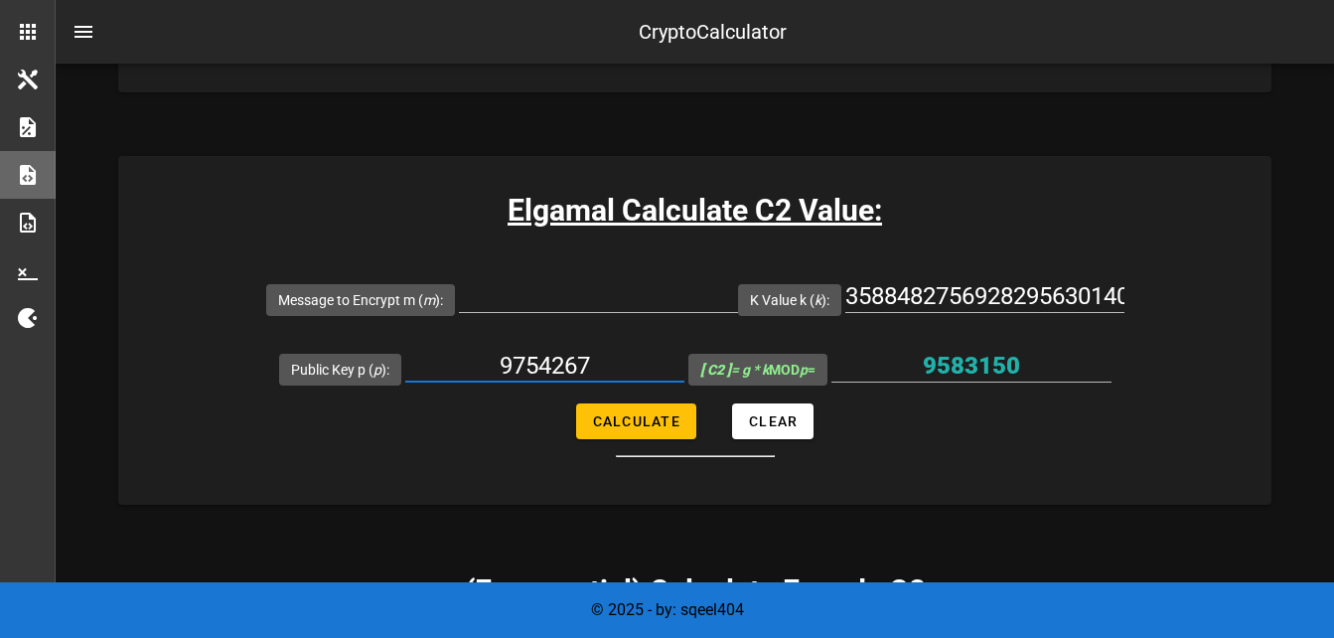
click at [596, 359] on input "9754267" at bounding box center [544, 366] width 279 height 32
type input "9"
paste input "1153489927256167624492531371701433174049009453260983495981434692190568986986226…"
type input "1153489927256167624492531371701433174049009453260983495981434692190568986986226…"
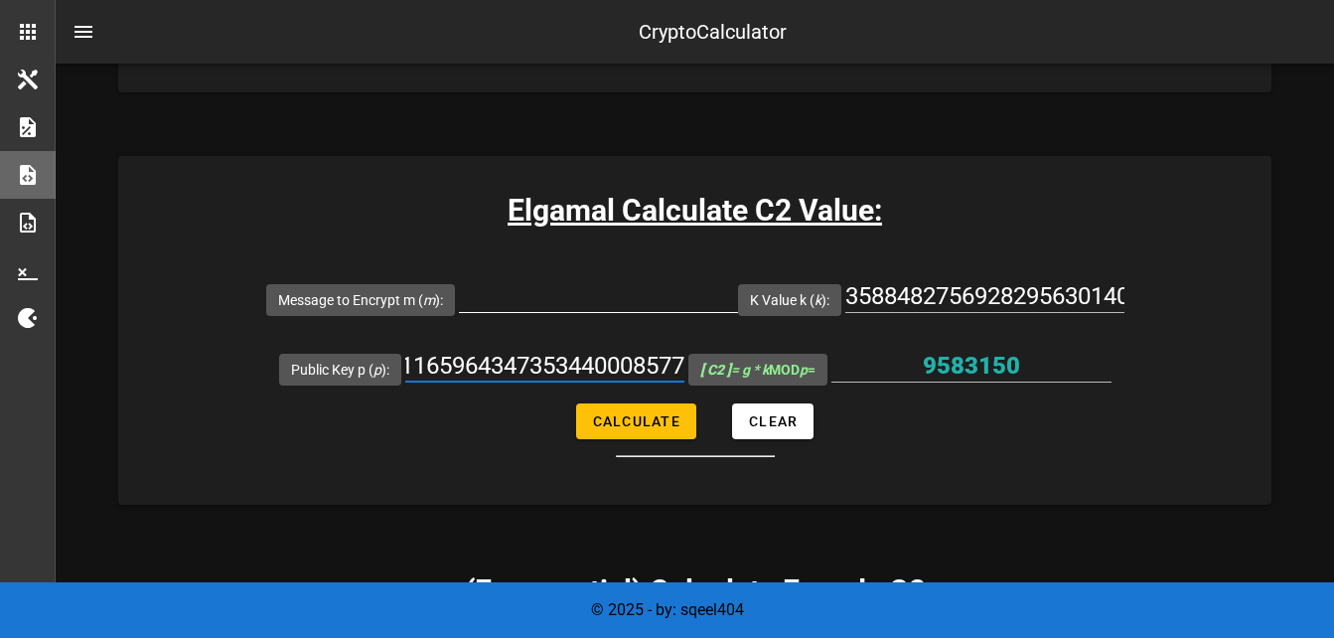
click at [645, 286] on input "Message to Encrypt m ( m ):" at bounding box center [598, 296] width 279 height 32
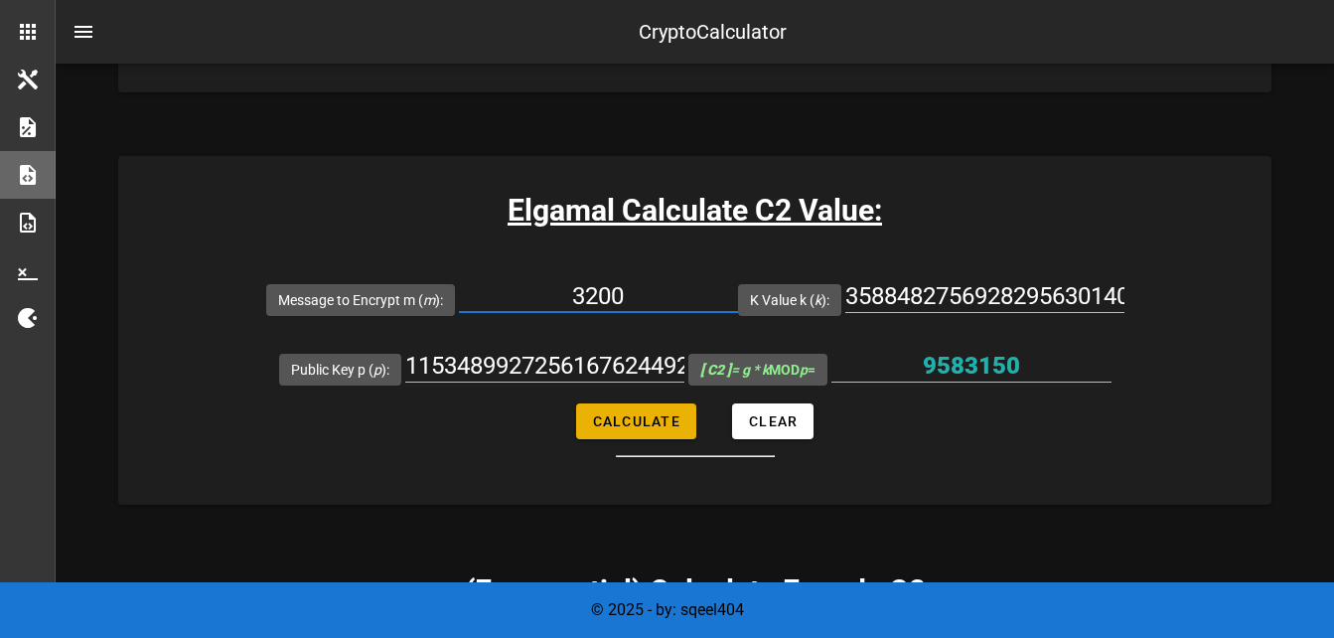
type input "3200"
click at [636, 413] on span "Calculate" at bounding box center [636, 421] width 88 height 16
type input "5920045971678152750332643735910780187708637749575412317411243859792116074912573…"
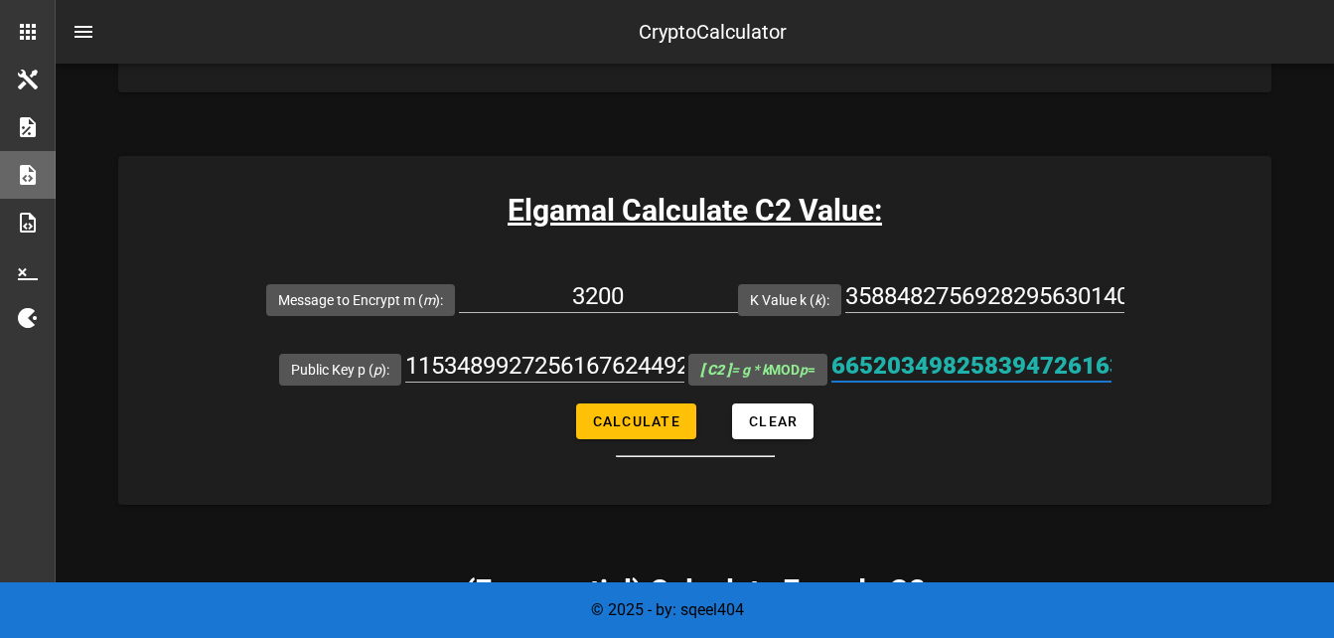
scroll to position [0, 1860]
drag, startPoint x: 846, startPoint y: 365, endPoint x: 1238, endPoint y: 359, distance: 391.4
click at [1238, 359] on form "Message to Encrypt m ( m ): 3200 K Value k ( k ): 35884827569282956301409436850…" at bounding box center [694, 360] width 1153 height 193
click at [1042, 266] on div "3588482756928295630140943685051615894367297718030112874166464509736235480183708…" at bounding box center [984, 299] width 279 height 70
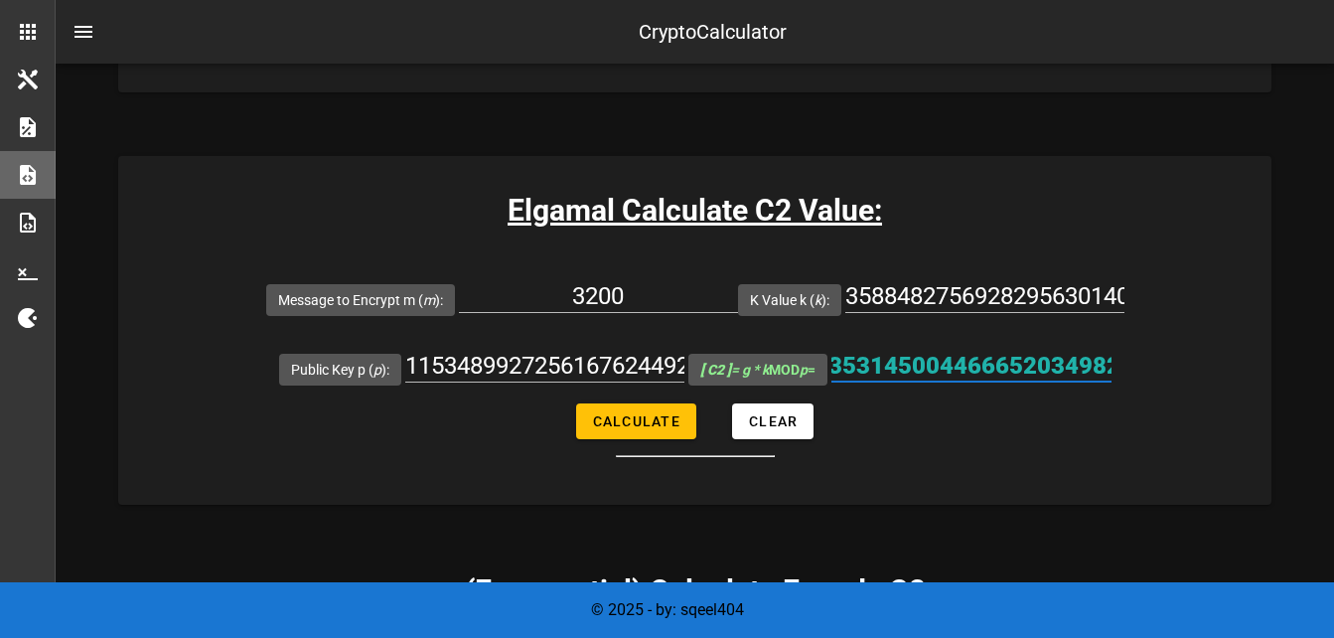
scroll to position [0, 1860]
drag, startPoint x: 844, startPoint y: 369, endPoint x: 1173, endPoint y: 377, distance: 328.9
click at [1173, 377] on form "Message to Encrypt m ( m ): 3200 K Value k ( k ): 35884827569282956301409436850…" at bounding box center [694, 360] width 1153 height 193
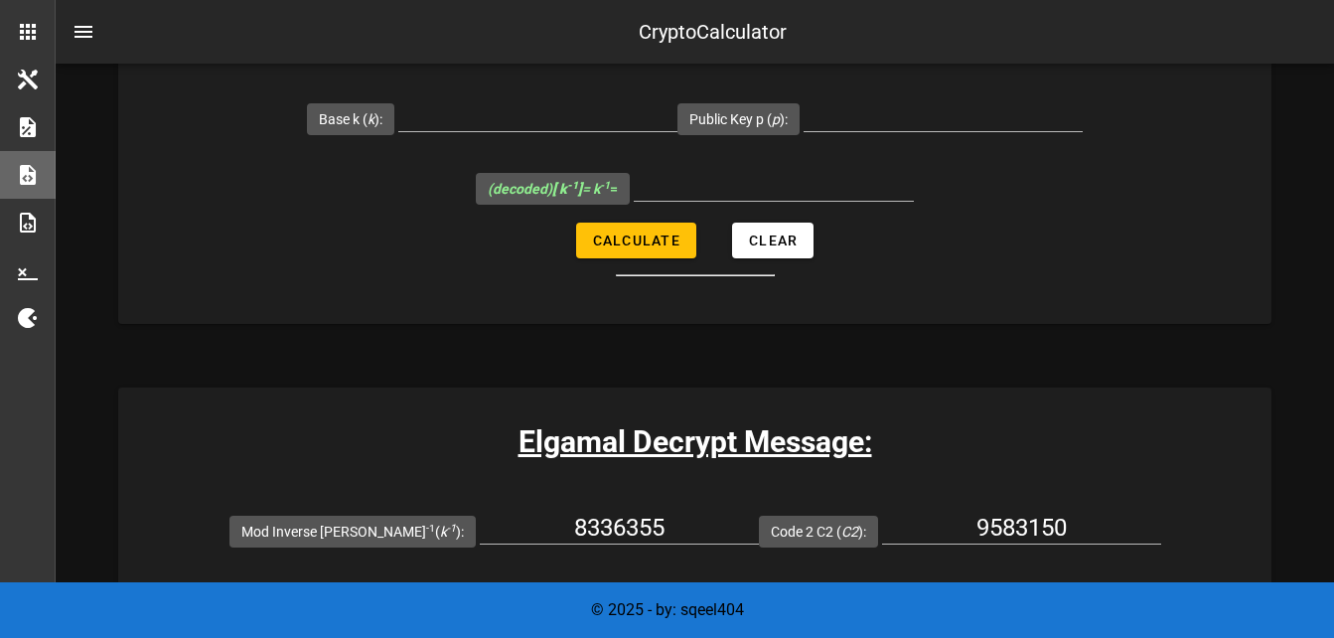
scroll to position [3476, 0]
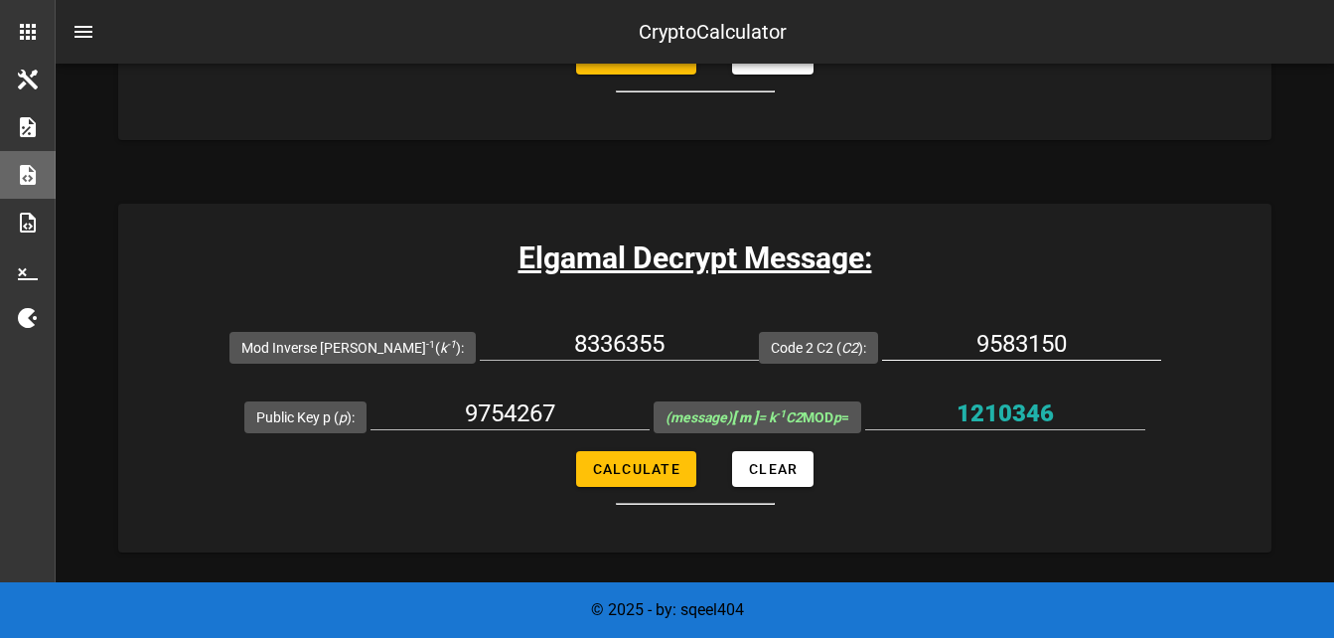
click at [1037, 339] on input "9583150" at bounding box center [1021, 344] width 279 height 32
type input "9"
paste input "5920045971678152750332643735910780187708637749575412317411243859792116074912573…"
type input "5920045971678152750332643735910780187708637749575412317411243859792116074912573…"
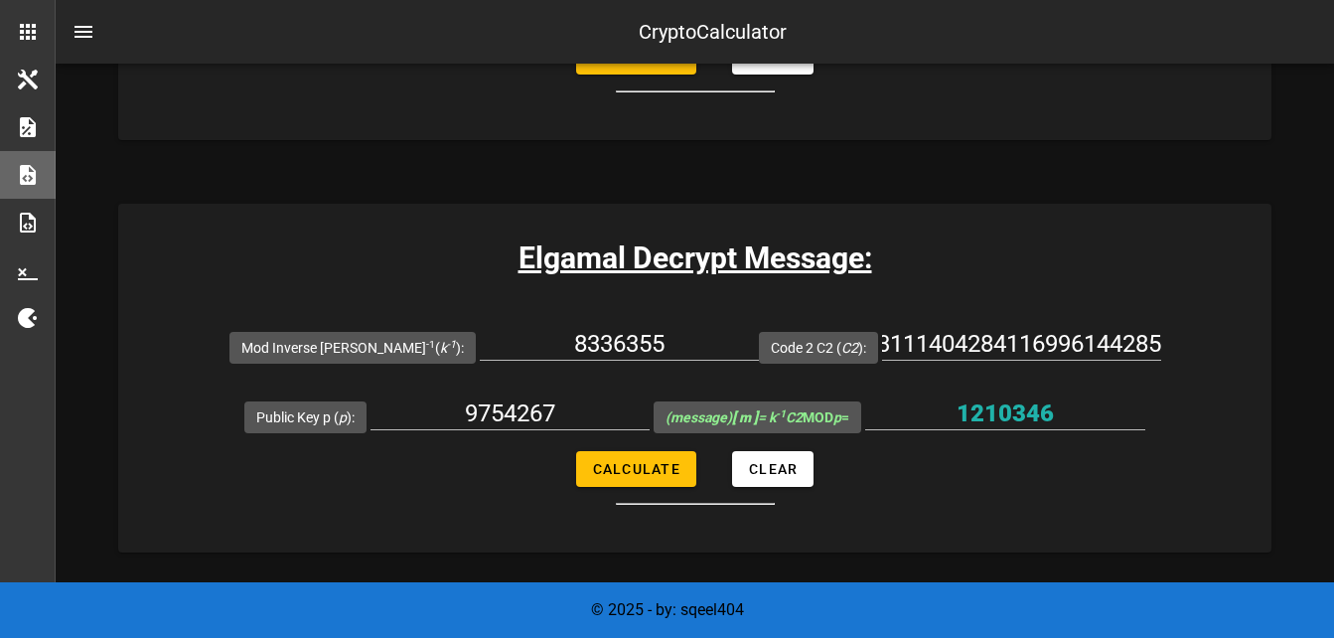
scroll to position [0, 0]
click at [601, 426] on input "9754267" at bounding box center [509, 413] width 279 height 32
type input "9"
paste input "1153489927256167624492531371701433174049009453260983495981434692190568986986226…"
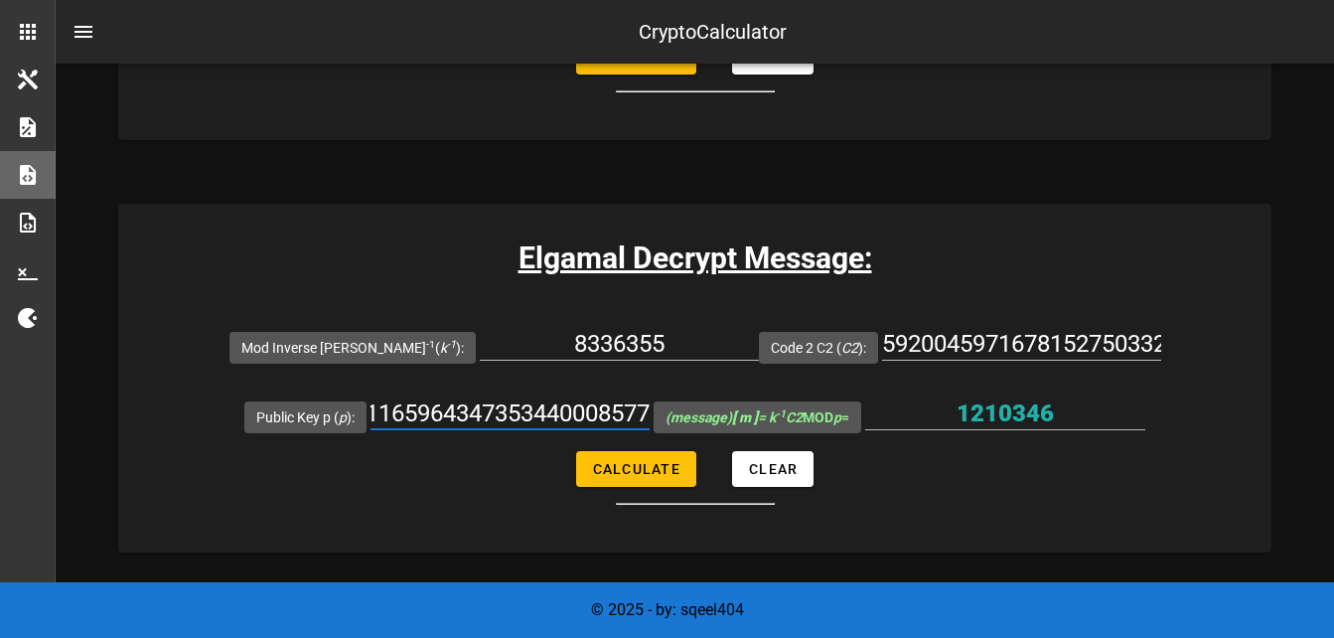
type input "1153489927256167624492531371701433174049009453260983495981434692190568986986226…"
drag, startPoint x: 851, startPoint y: 343, endPoint x: 1224, endPoint y: 376, distance: 374.0
click at [1224, 376] on form "Mod Inverse [PERSON_NAME] -1 ( k -1 ): 8336355 Code 2 C2 ( C2 ): 59200459716781…" at bounding box center [694, 408] width 1153 height 193
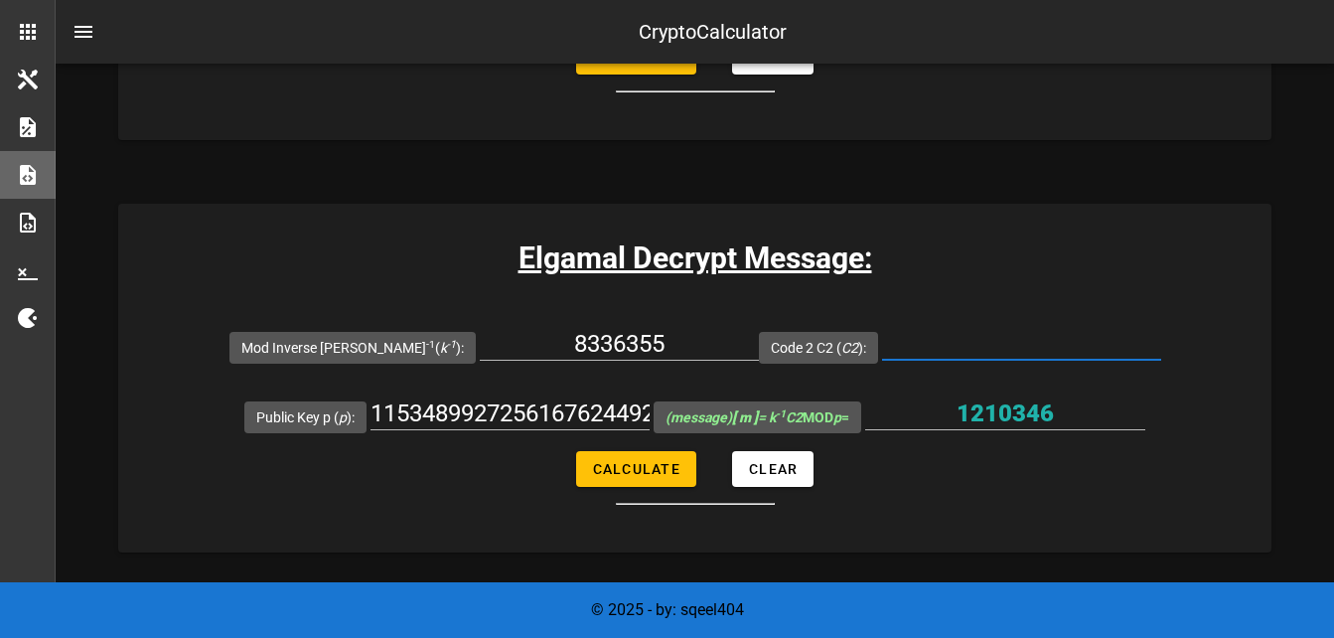
scroll to position [0, 0]
paste input "5920045971678152750332643735910780187708637749575412317411243859792116074912573…"
type input "5920045971678152750332643735910780187708637749575412317411243859792116074912573…"
click at [656, 338] on input "8336355" at bounding box center [619, 344] width 279 height 32
type input "8"
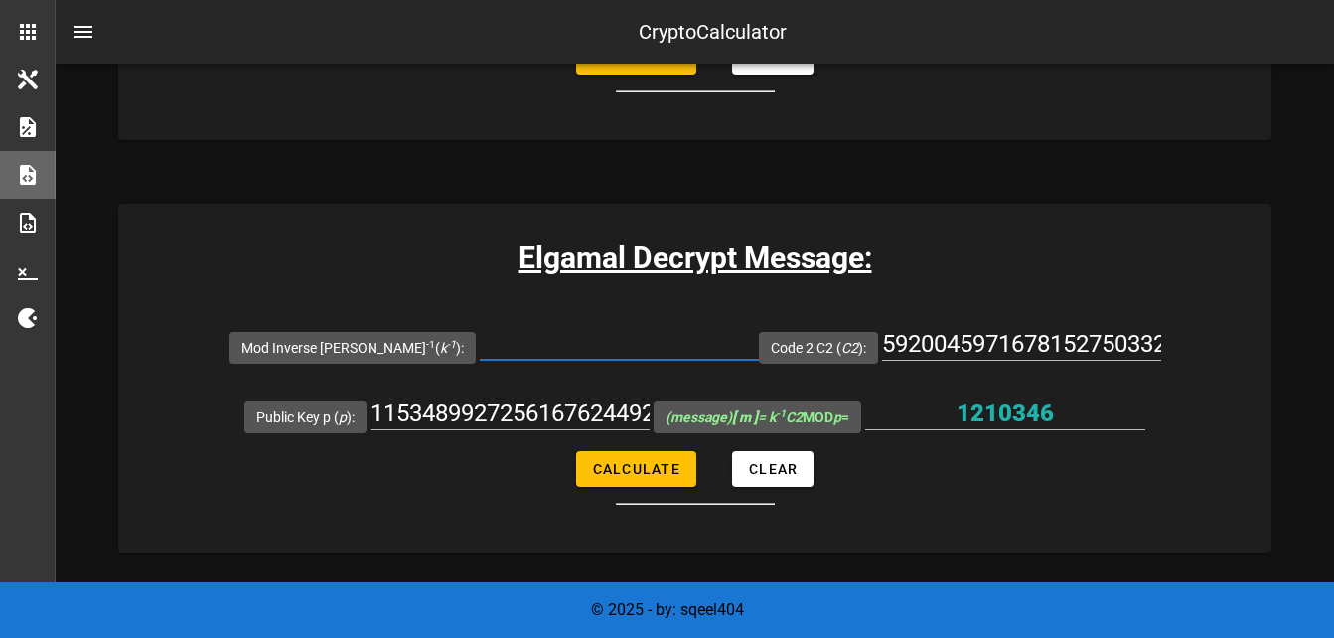
paste input "k = 104008524453509321382370861136574739013012299238039360982798281...620076913…"
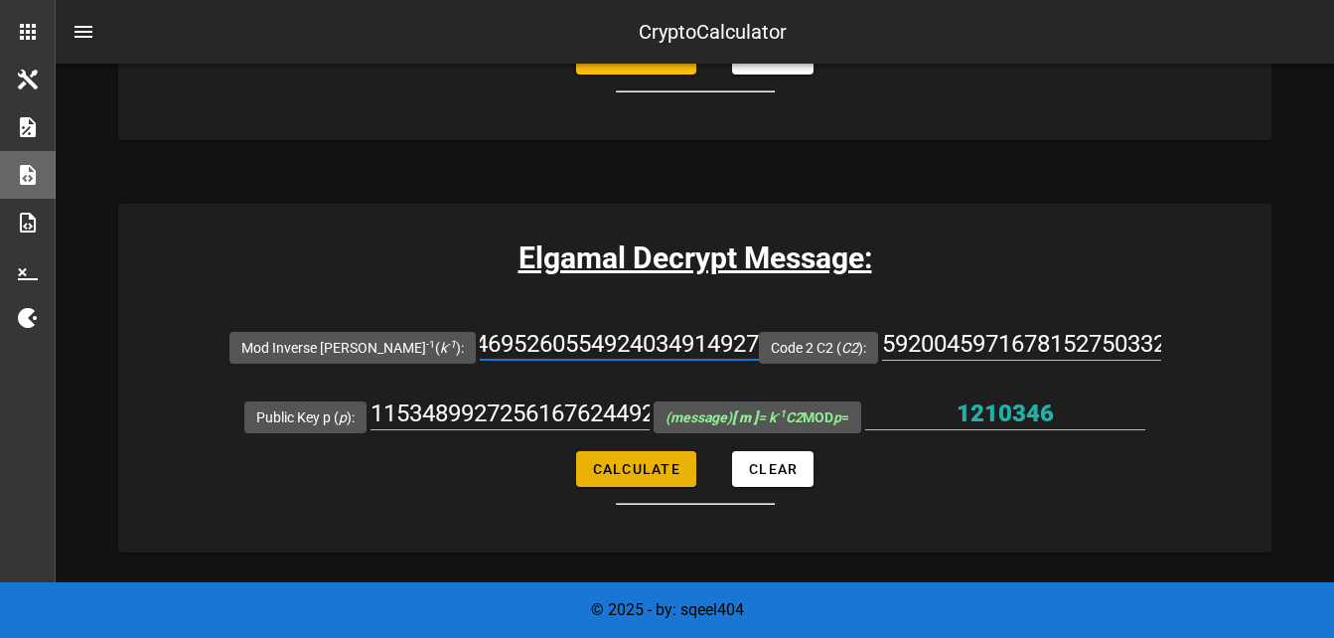
click at [607, 468] on form "Mod Inverse [PERSON_NAME] -1 ( k -1 ): k = 104008524453509321382370861136574739…" at bounding box center [694, 408] width 1153 height 193
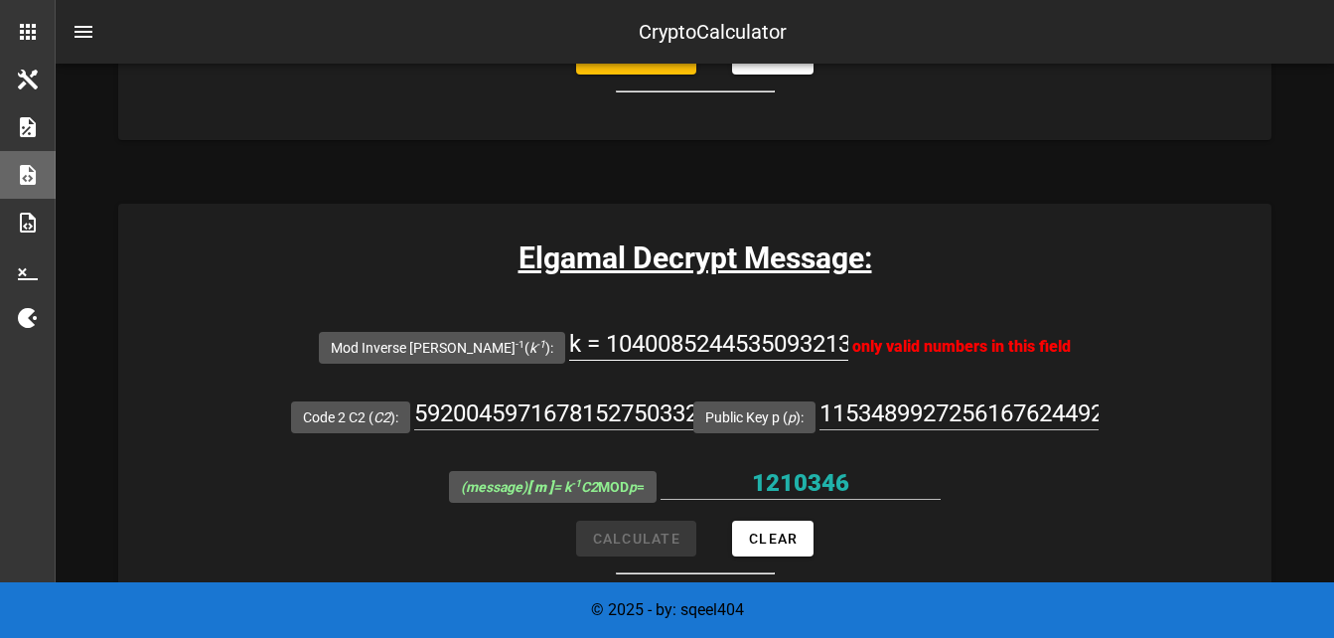
click at [569, 335] on input "k = 104008524453509321382370861136574739013012299238039360982798281...620076913…" at bounding box center [708, 344] width 279 height 32
type input "104008524453509321382370861136574739013012299238039360982798281...6200769137752…"
click at [732, 329] on div "Mod Inverse [PERSON_NAME] -1 ( k -1 ): 1040085244535093213823708611365747390130…" at bounding box center [695, 347] width 752 height 70
click at [933, 509] on div "Elgamal Decrypt Message: Mod Inverse [PERSON_NAME] -1 ( k -1 ): 104008524453509…" at bounding box center [694, 413] width 1153 height 418
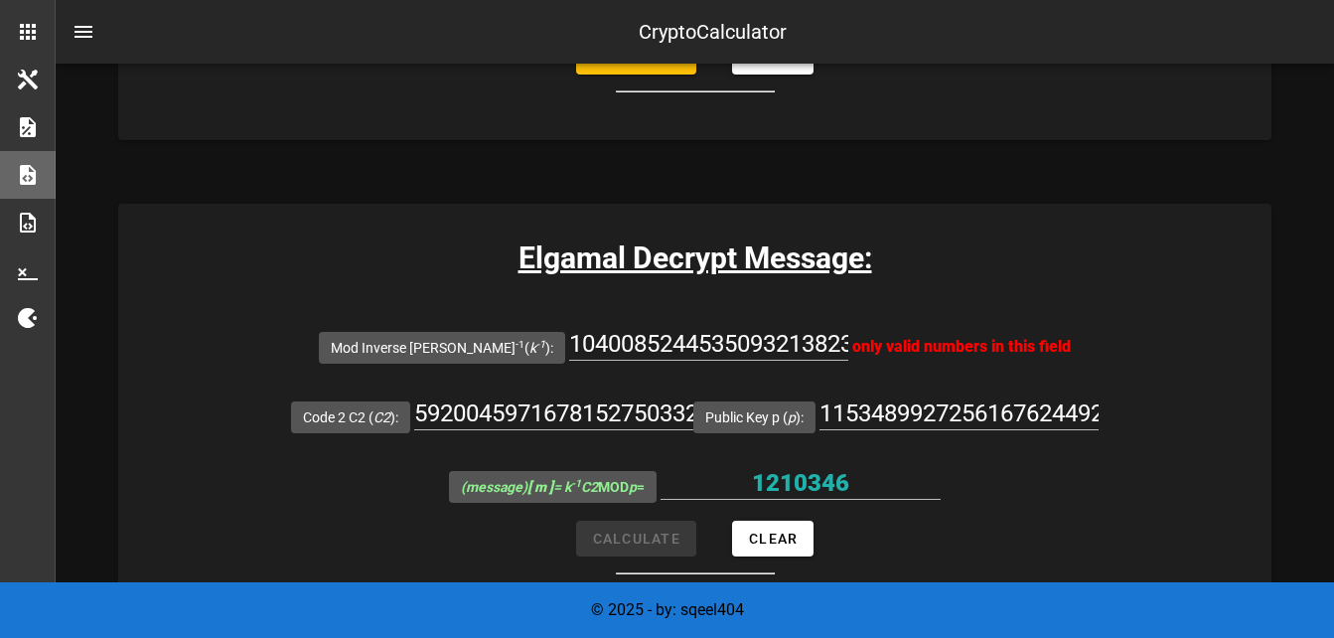
click at [852, 342] on span "only valid numbers in this field" at bounding box center [961, 346] width 219 height 19
click at [600, 332] on input "104008524453509321382370861136574739013012299238039360982798281...6200769137752…" at bounding box center [708, 344] width 279 height 32
